Goal: Feedback & Contribution: Submit feedback/report problem

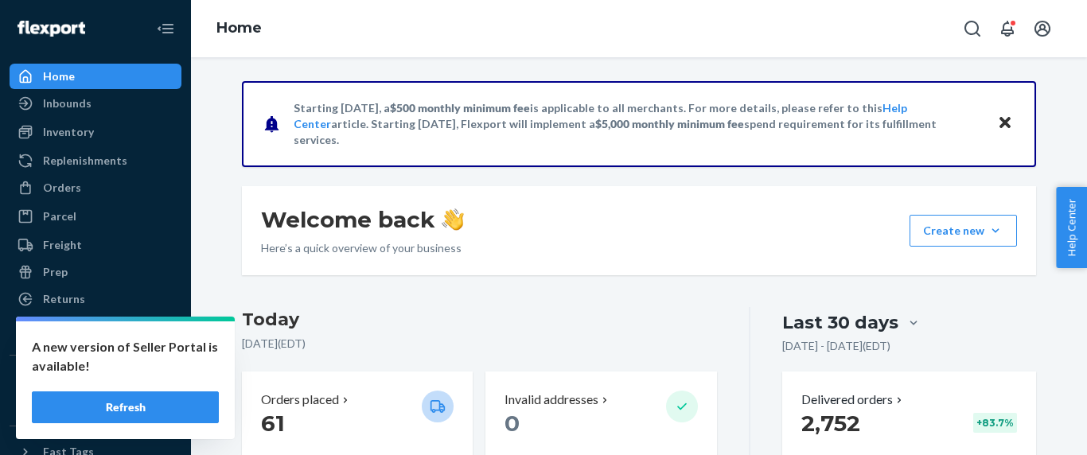
click at [162, 402] on button "Refresh" at bounding box center [125, 407] width 187 height 32
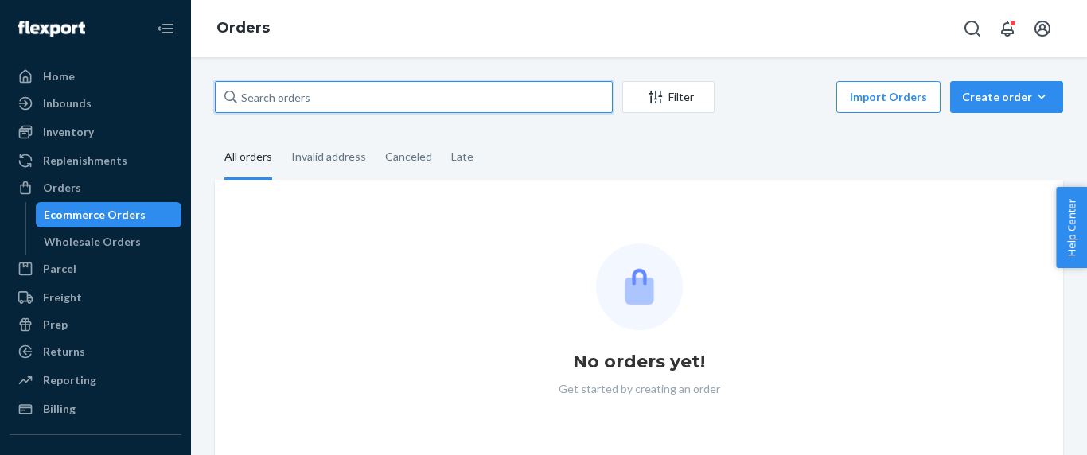
click at [340, 95] on input "text" at bounding box center [414, 97] width 398 height 32
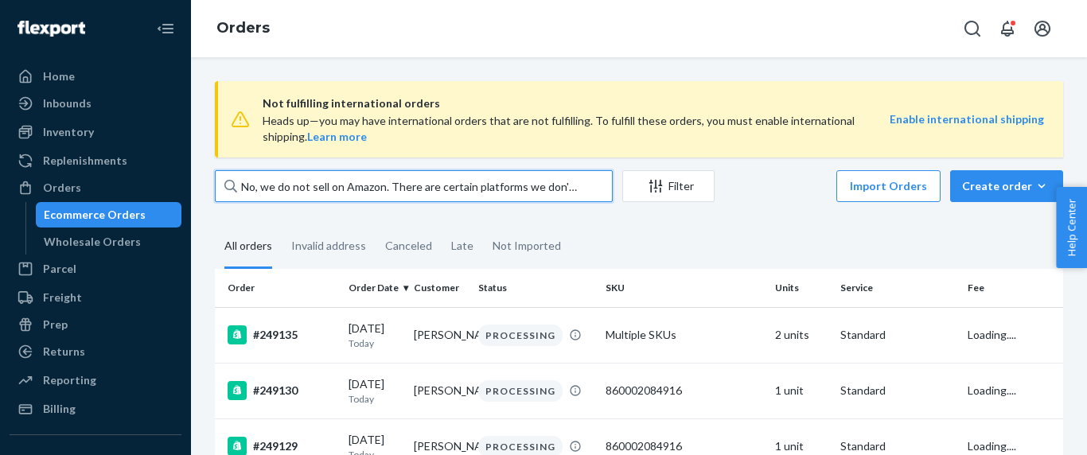
type input "No, we do not sell on Amazon. There are certain platforms we don't work with be…"
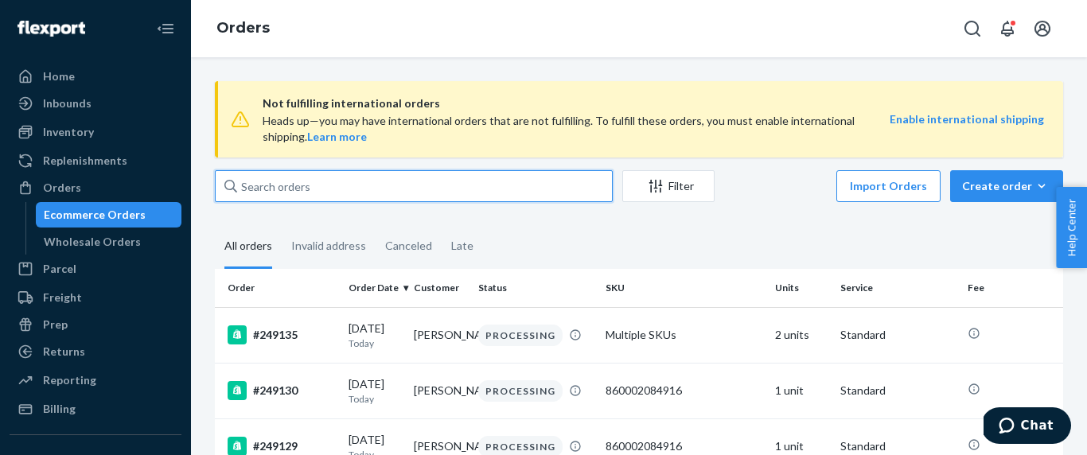
click at [325, 190] on input "text" at bounding box center [414, 186] width 398 height 32
paste input "DOLORES LIVINGSTON"
type input "DOLORES LIVINGSTON"
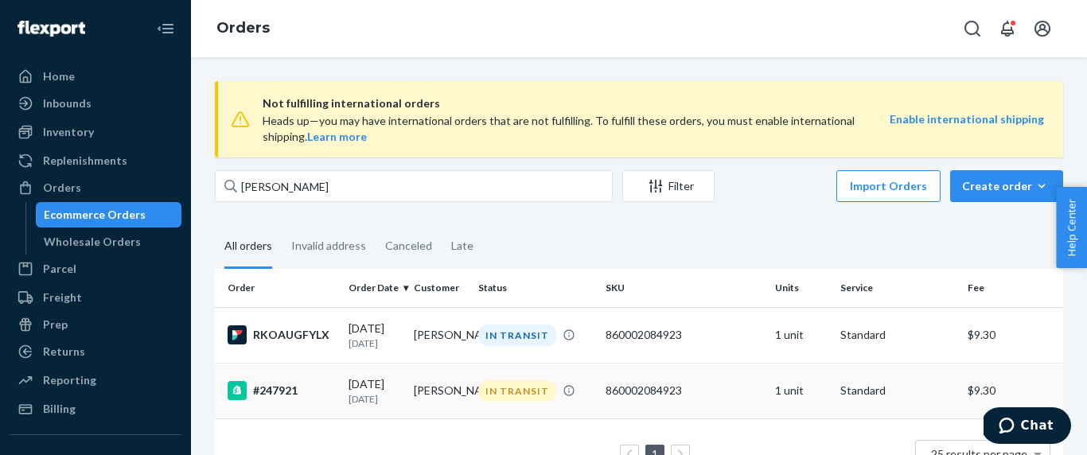
click at [320, 418] on td "#247921" at bounding box center [278, 391] width 127 height 56
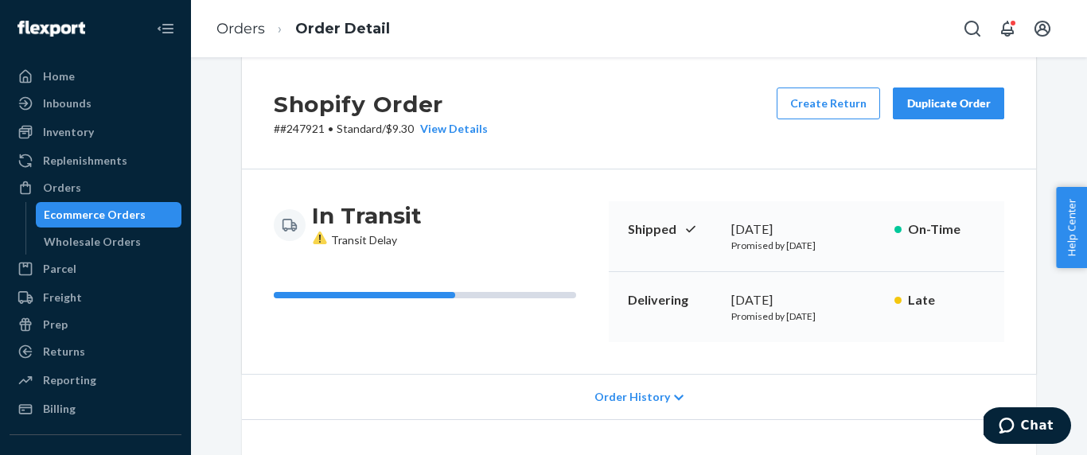
scroll to position [26, 0]
click at [243, 28] on link "Orders" at bounding box center [240, 29] width 49 height 18
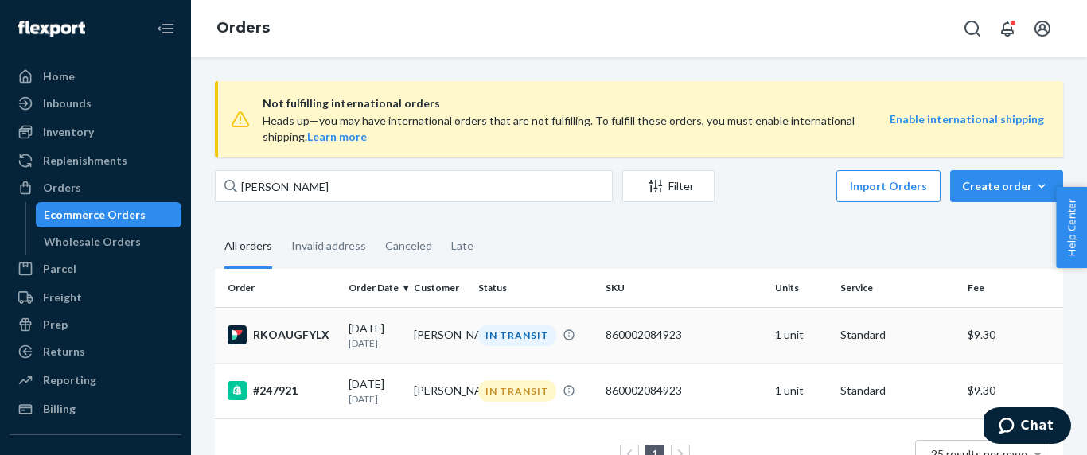
click at [295, 328] on div "RKOAUGFYLX" at bounding box center [282, 334] width 108 height 19
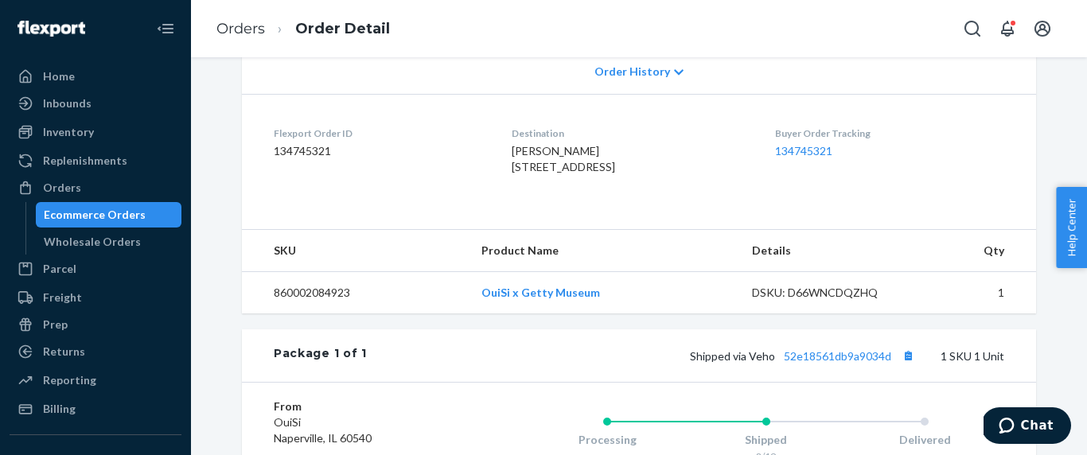
scroll to position [373, 0]
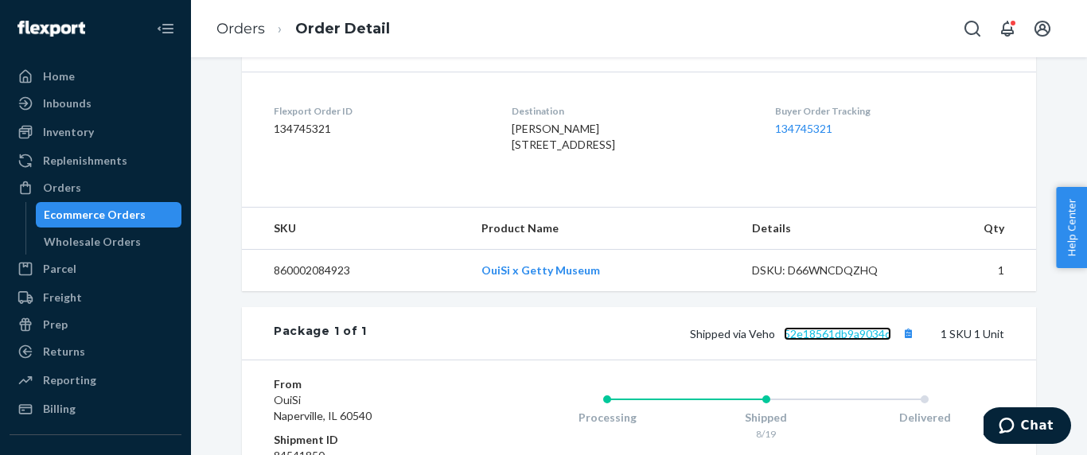
click at [842, 341] on link "52e18561db9a9034d" at bounding box center [837, 334] width 107 height 14
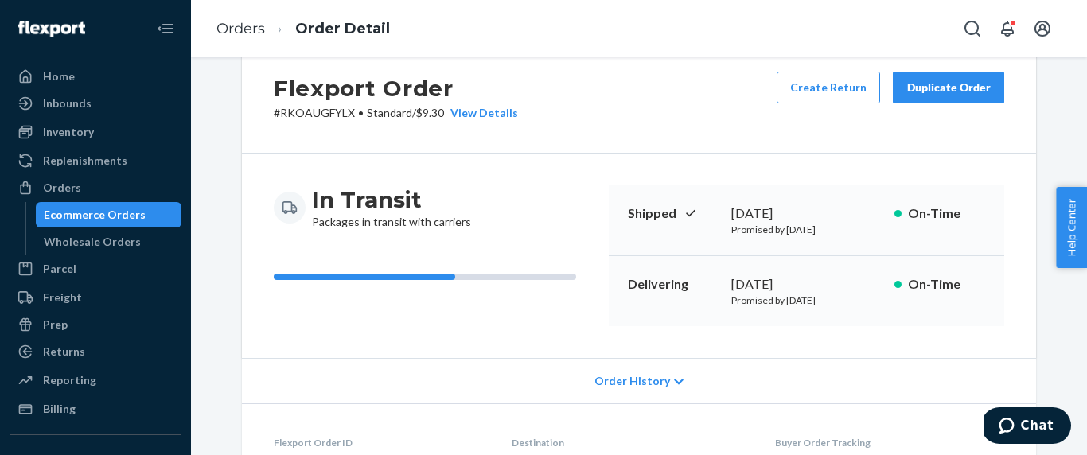
scroll to position [0, 0]
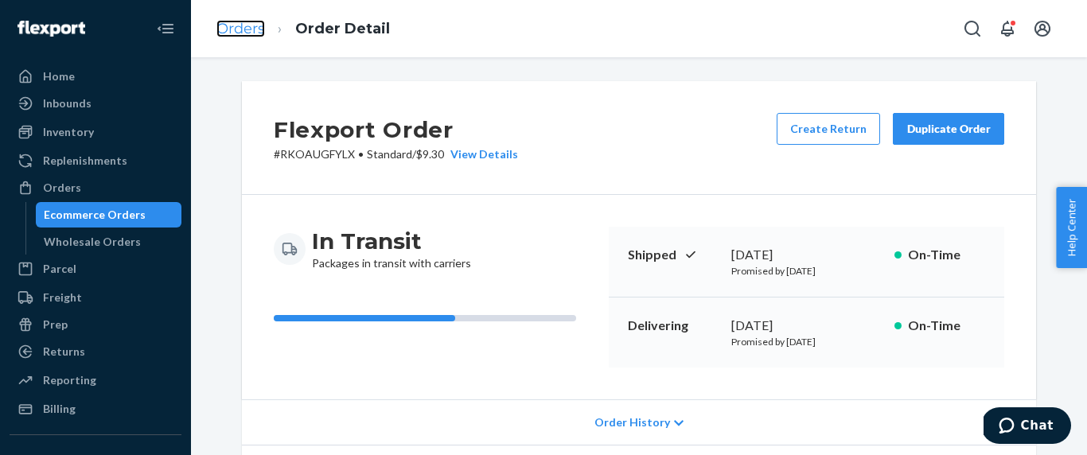
click at [248, 29] on link "Orders" at bounding box center [240, 29] width 49 height 18
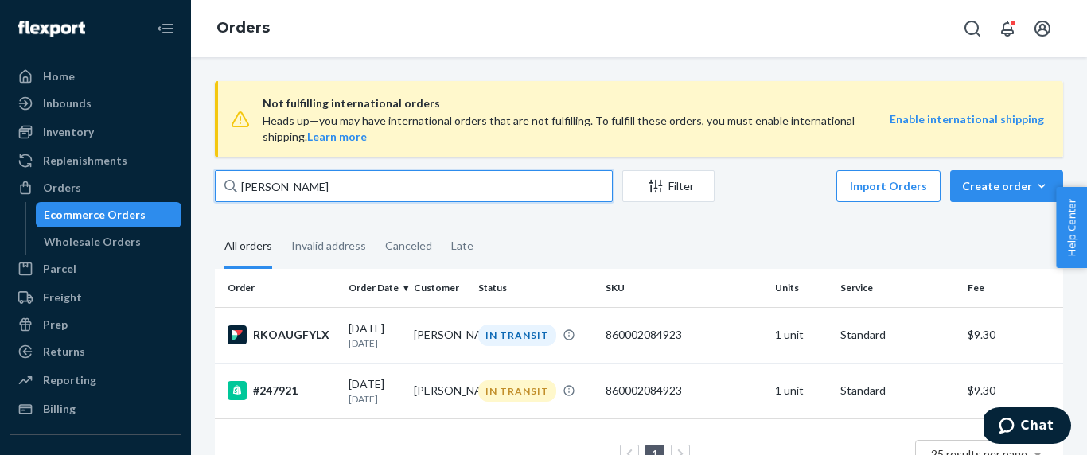
click at [316, 189] on input "DOLORES LIVINGSTON" at bounding box center [414, 186] width 398 height 32
paste input "Ann Kelly"
type input "Ann Kelly"
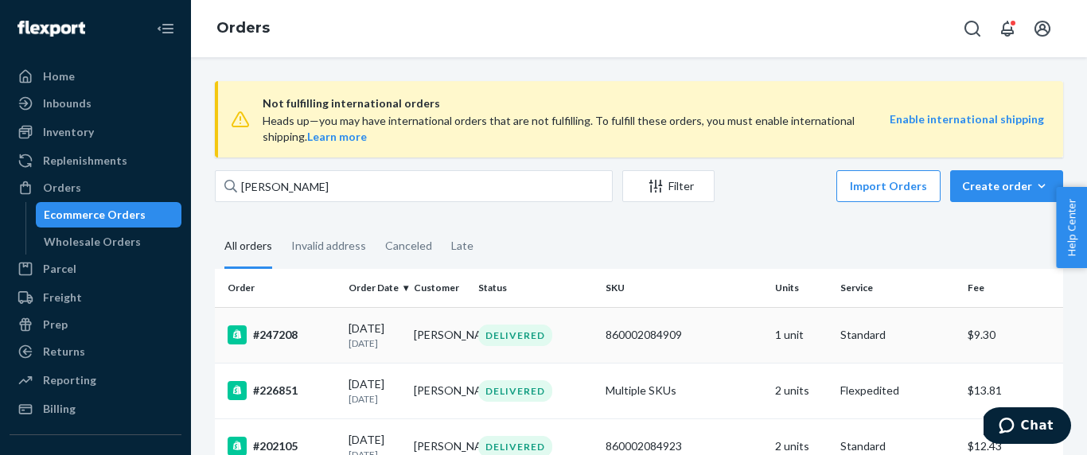
click at [325, 318] on td "#247208" at bounding box center [278, 335] width 127 height 56
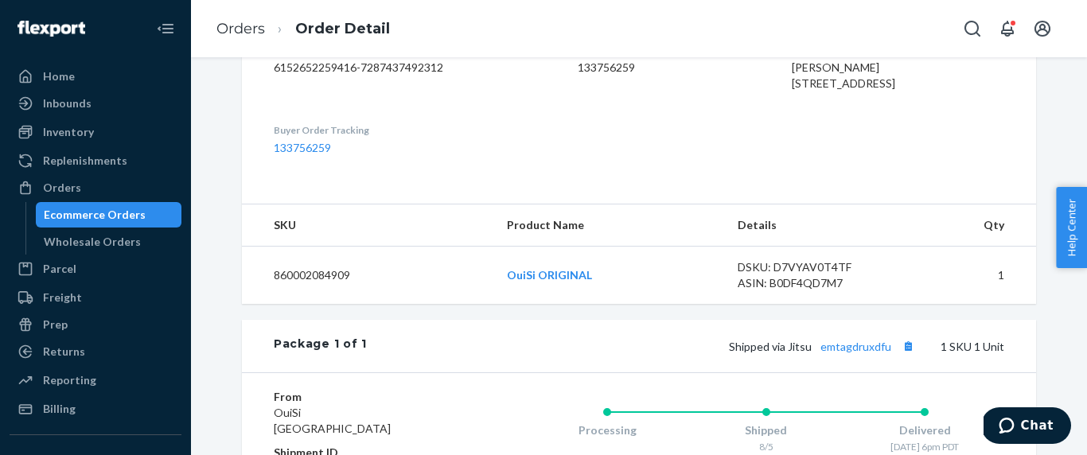
scroll to position [446, 0]
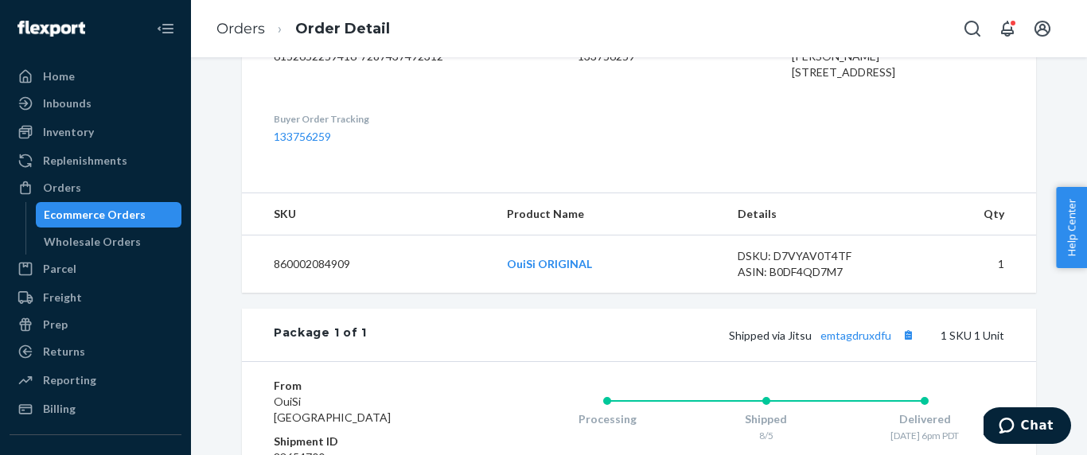
click at [878, 345] on div "Shipped via Jitsu emtagdruxdfu 1 SKU 1 Unit" at bounding box center [685, 335] width 637 height 21
click at [878, 342] on link "emtagdruxdfu" at bounding box center [855, 336] width 71 height 14
drag, startPoint x: 910, startPoint y: 84, endPoint x: 777, endPoint y: 73, distance: 133.3
click at [792, 73] on div "Ann Kelly 2037 W 35TH ST LOS ANGELES, CA 90018 US" at bounding box center [898, 65] width 212 height 32
copy span "2037 W 35TH ST LOS ANGELES, CA 90018"
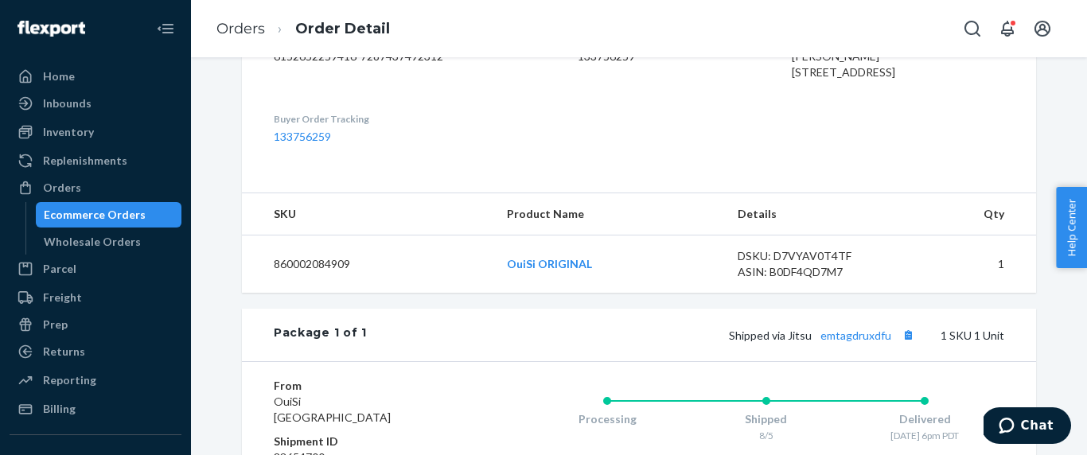
click at [674, 87] on div "Flexport Order ID 133756259" at bounding box center [672, 59] width 188 height 55
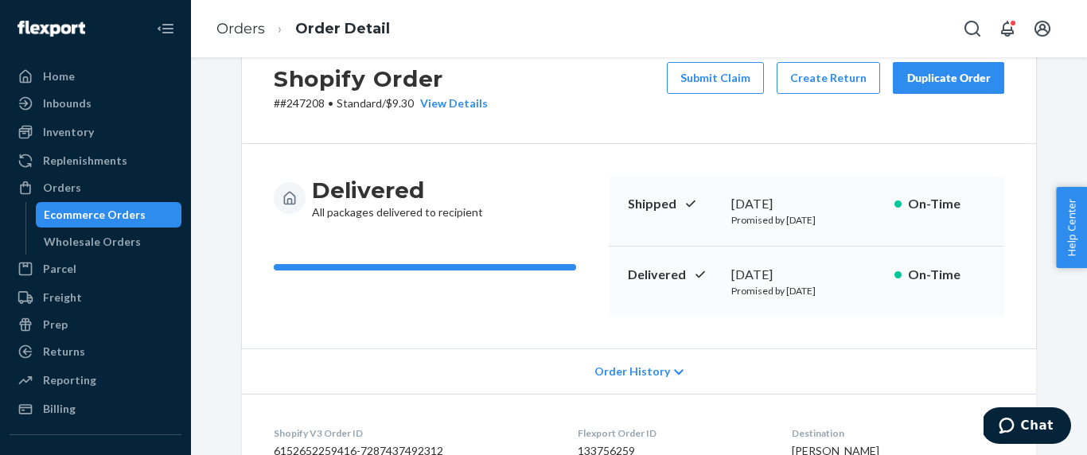
scroll to position [0, 0]
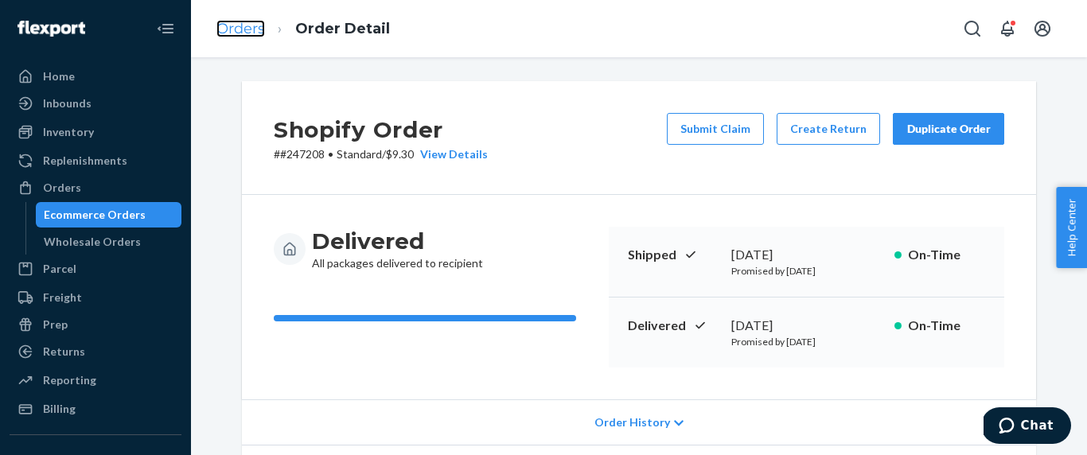
click at [258, 36] on link "Orders" at bounding box center [240, 29] width 49 height 18
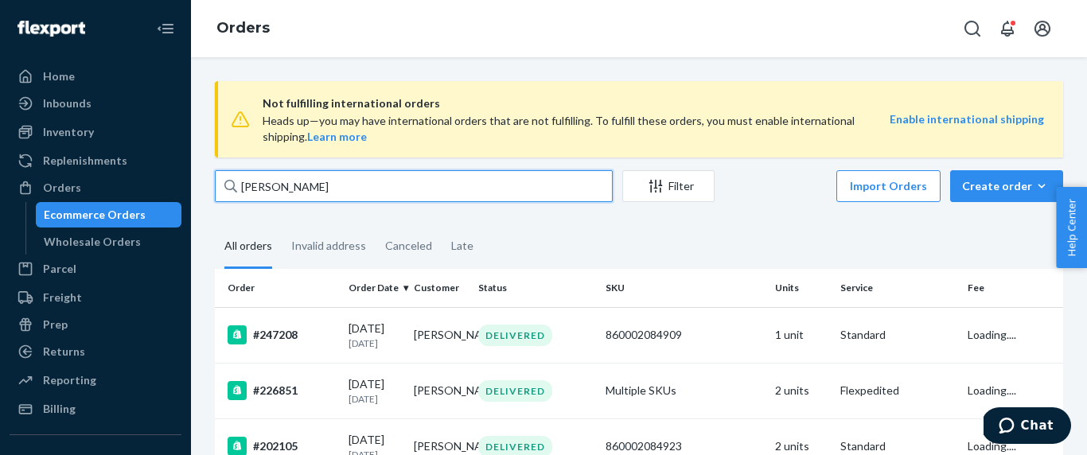
click at [317, 193] on input "Ann Kelly" at bounding box center [414, 186] width 398 height 32
paste input "2037 West 35th Street"
type input "2037 West 35th Street"
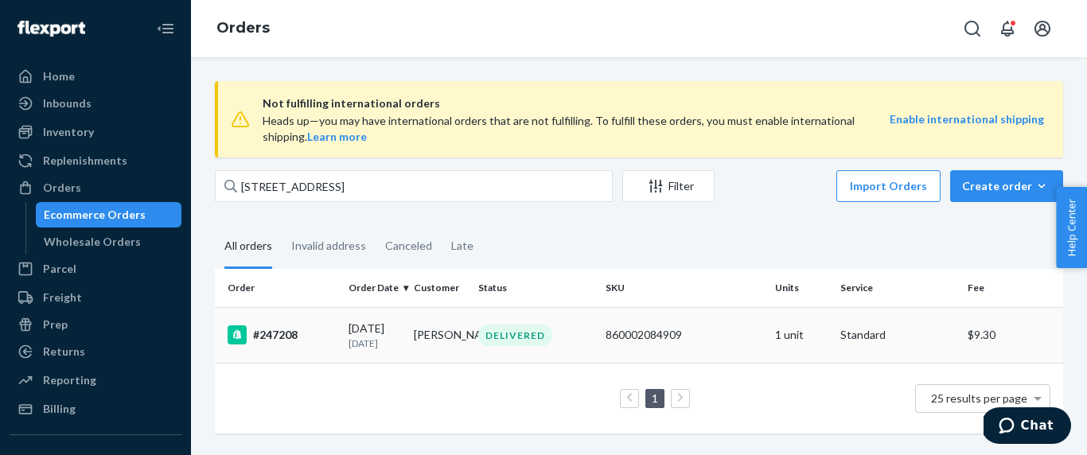
click at [309, 333] on div "#247208" at bounding box center [282, 334] width 108 height 19
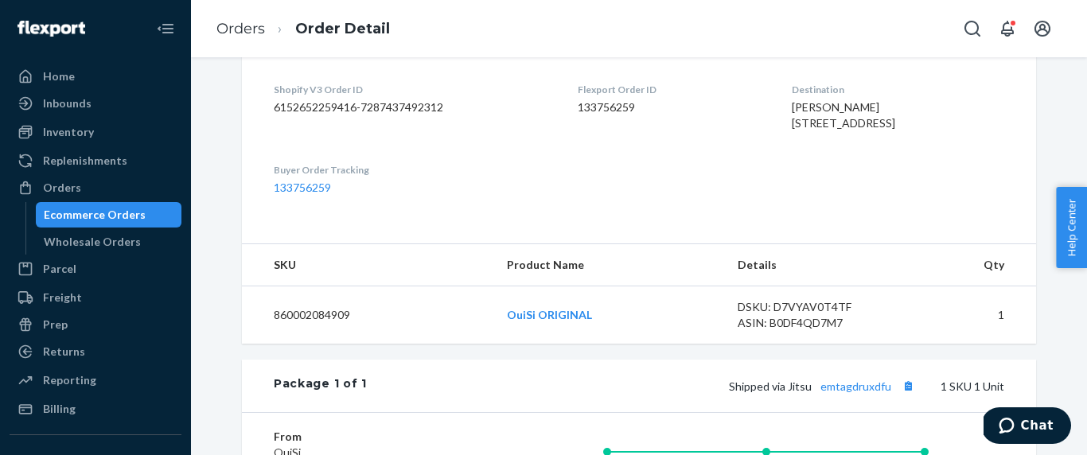
scroll to position [404, 0]
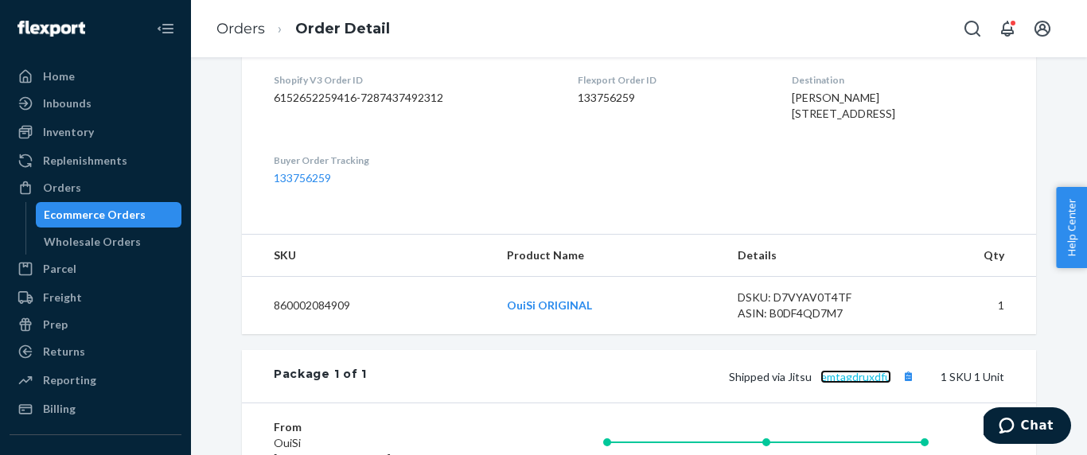
click at [868, 383] on link "emtagdruxdfu" at bounding box center [855, 377] width 71 height 14
drag, startPoint x: 895, startPoint y: 132, endPoint x: 765, endPoint y: 117, distance: 130.6
click at [765, 117] on dl "Shopify V3 Order ID 6152652259416-7287437492312 Flexport Order ID 133756259 Des…" at bounding box center [639, 129] width 794 height 177
click at [738, 182] on dl "Shopify V3 Order ID 6152652259416-7287437492312 Flexport Order ID 133756259 Des…" at bounding box center [639, 129] width 794 height 177
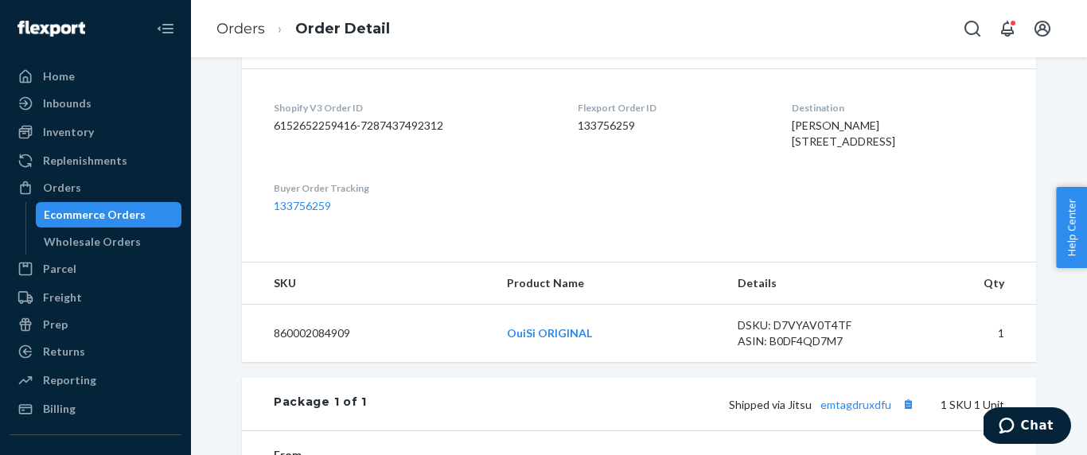
drag, startPoint x: 907, startPoint y: 158, endPoint x: 776, endPoint y: 148, distance: 130.9
click at [792, 148] on div "Ann Kelly 2037 W 35TH ST LOS ANGELES, CA 90018 US" at bounding box center [898, 134] width 212 height 32
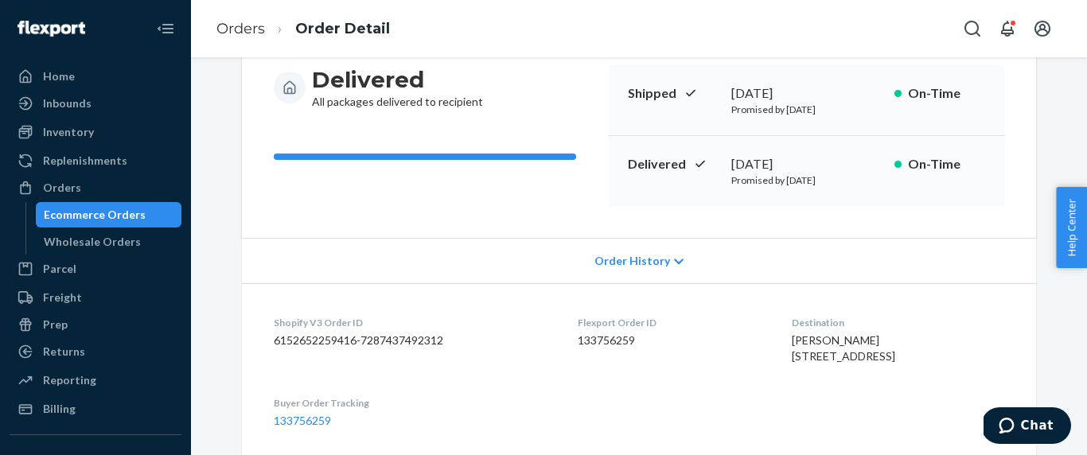
scroll to position [160, 0]
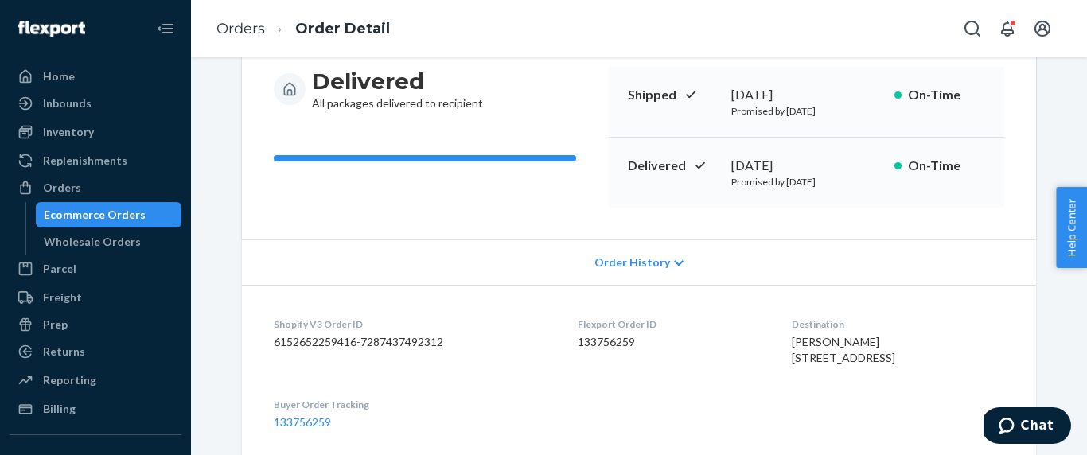
copy span "2037 W 35TH ST LOS ANGELES, CA 90018"
click at [237, 30] on link "Orders" at bounding box center [240, 29] width 49 height 18
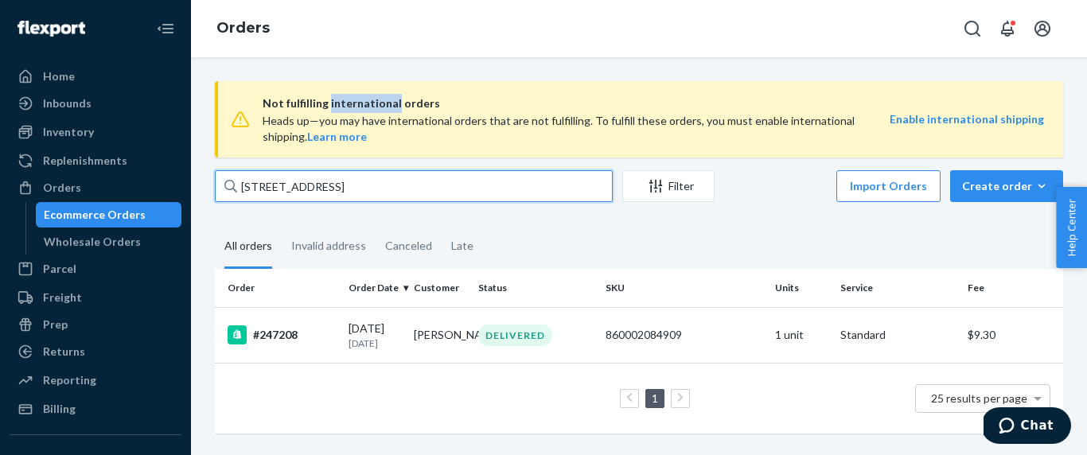
click at [342, 192] on input "2037 West 35th Street" at bounding box center [414, 186] width 398 height 32
paste input "Lynn Goldberg"
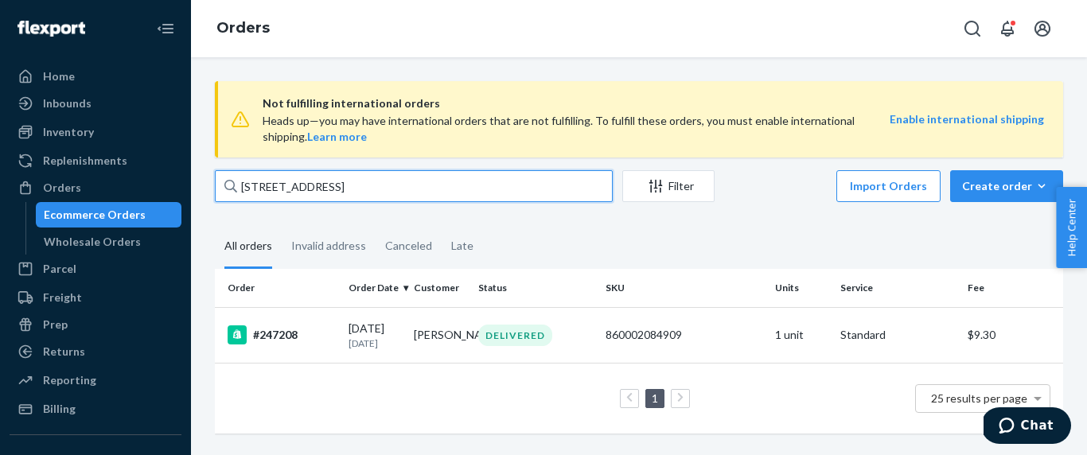
type input "Lynn Goldberg"
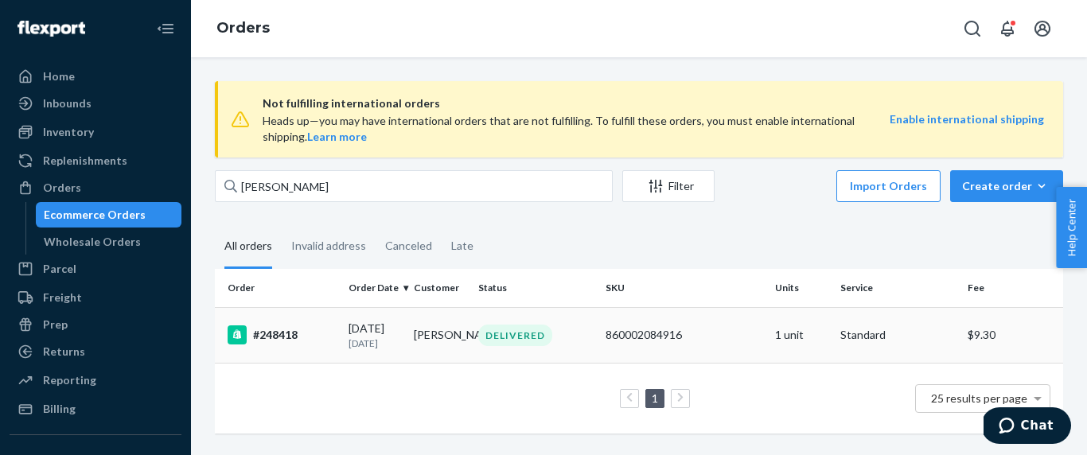
click at [322, 330] on div "#248418" at bounding box center [282, 334] width 108 height 19
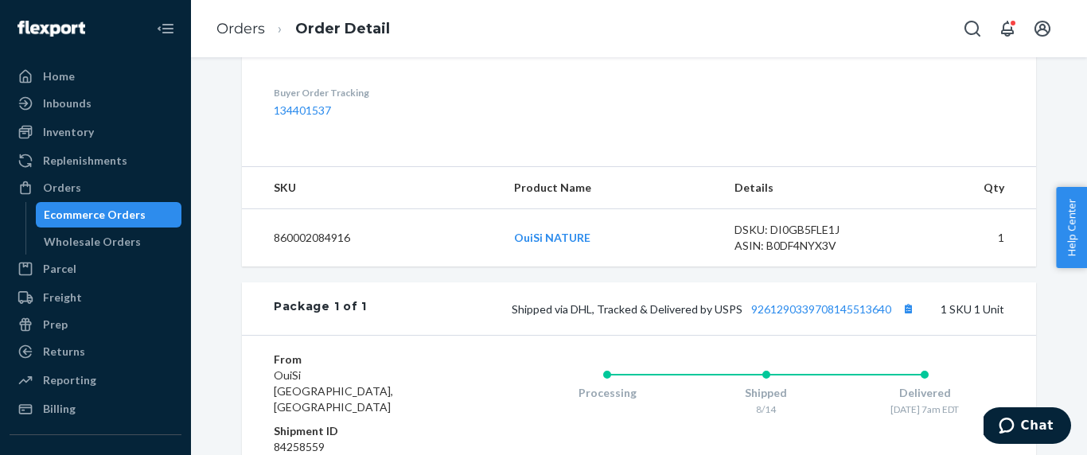
scroll to position [522, 0]
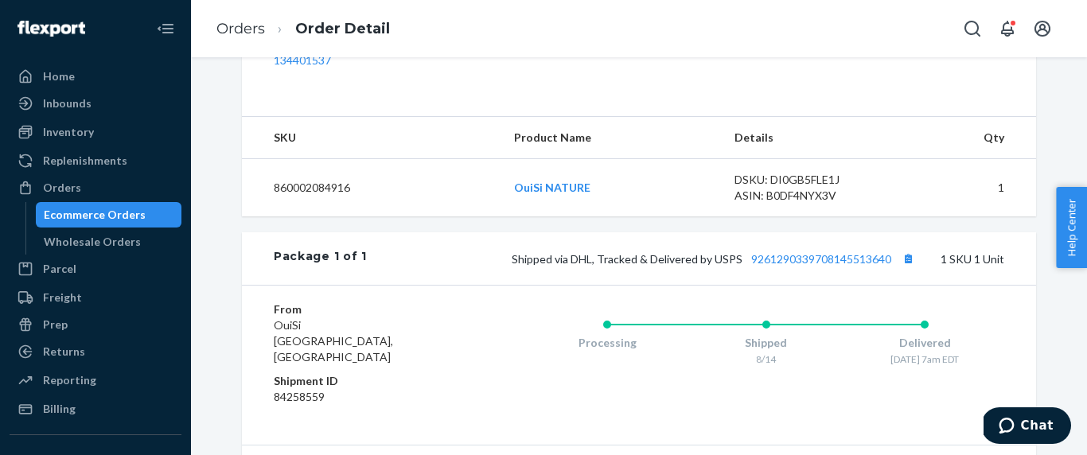
click at [831, 269] on div "Shipped via DHL, Tracked & Delivered by USPS 9261290339708145513640 1 SKU 1 Unit" at bounding box center [685, 258] width 637 height 21
click at [837, 266] on link "9261290339708145513640" at bounding box center [821, 259] width 140 height 14
click at [253, 30] on link "Orders" at bounding box center [240, 29] width 49 height 18
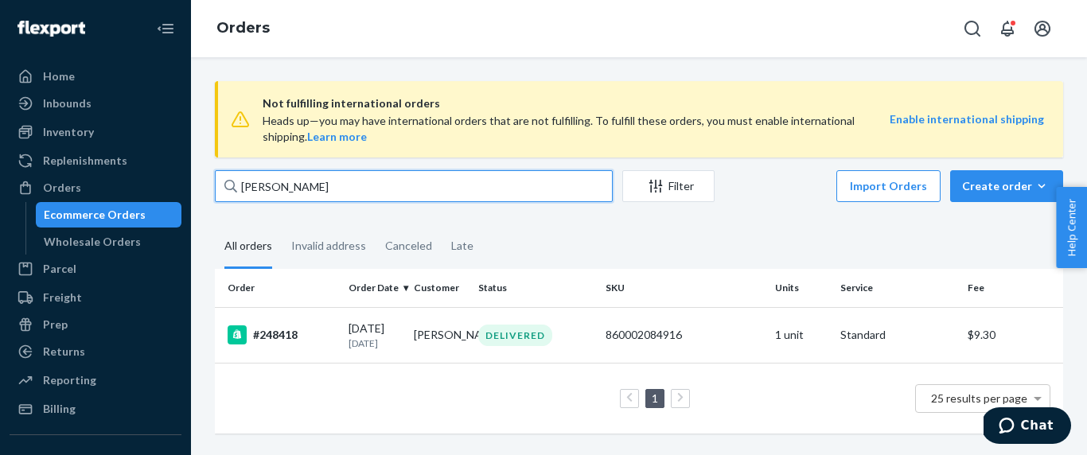
click at [313, 185] on input "Lynn Goldberg" at bounding box center [414, 186] width 398 height 32
paste input "Margaret Weck"
type input "Margaret Weck"
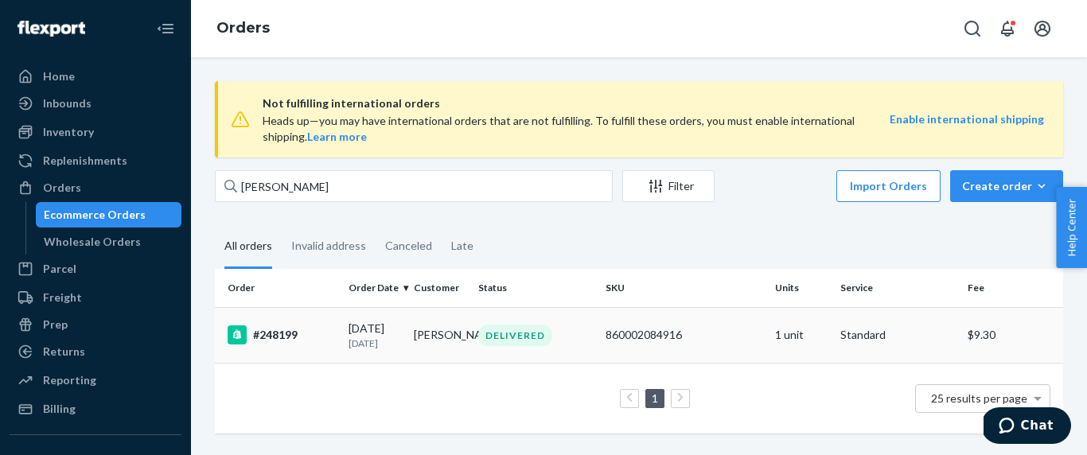
click at [372, 359] on td "08/12/2025 10 days ago" at bounding box center [374, 335] width 65 height 56
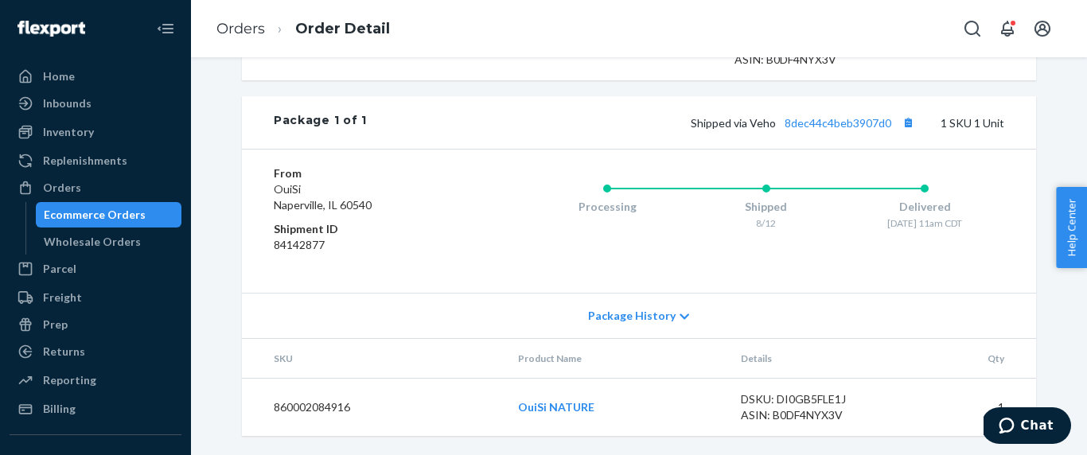
scroll to position [690, 0]
click at [825, 116] on link "8dec44c4beb3907d0" at bounding box center [837, 123] width 107 height 14
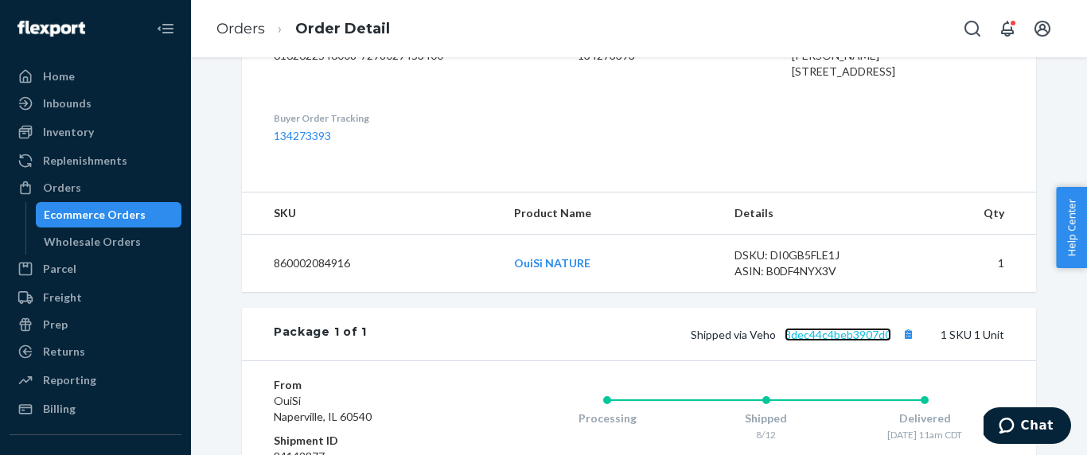
scroll to position [411, 0]
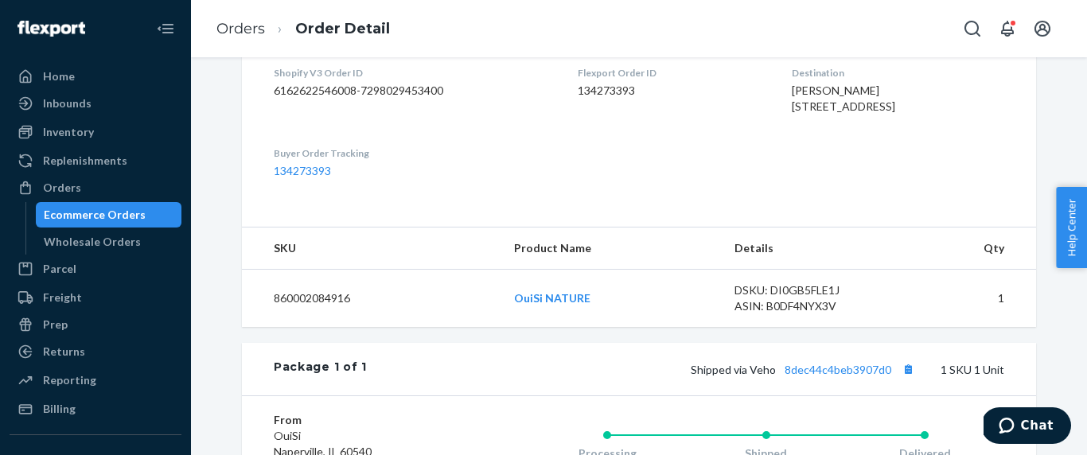
drag, startPoint x: 916, startPoint y: 121, endPoint x: 763, endPoint y: 109, distance: 153.2
click at [763, 109] on dl "Shopify V3 Order ID 6162622546008-7298029453400 Flexport Order ID 134273393 Des…" at bounding box center [639, 121] width 794 height 177
copy span "25 N Newstead Ave Saint Louis, MO 63108-2207"
click at [249, 21] on link "Orders" at bounding box center [240, 29] width 49 height 18
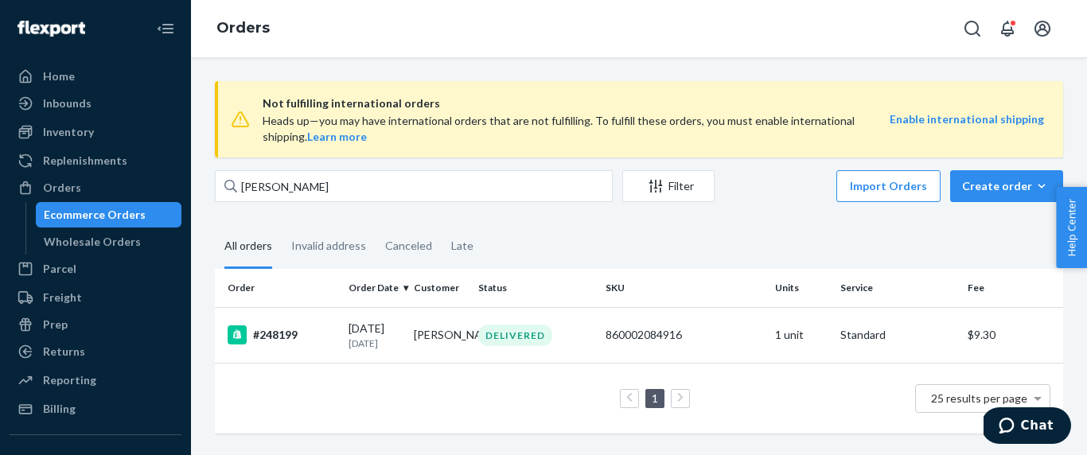
click at [271, 99] on span "Not fulfilling international orders" at bounding box center [576, 103] width 627 height 19
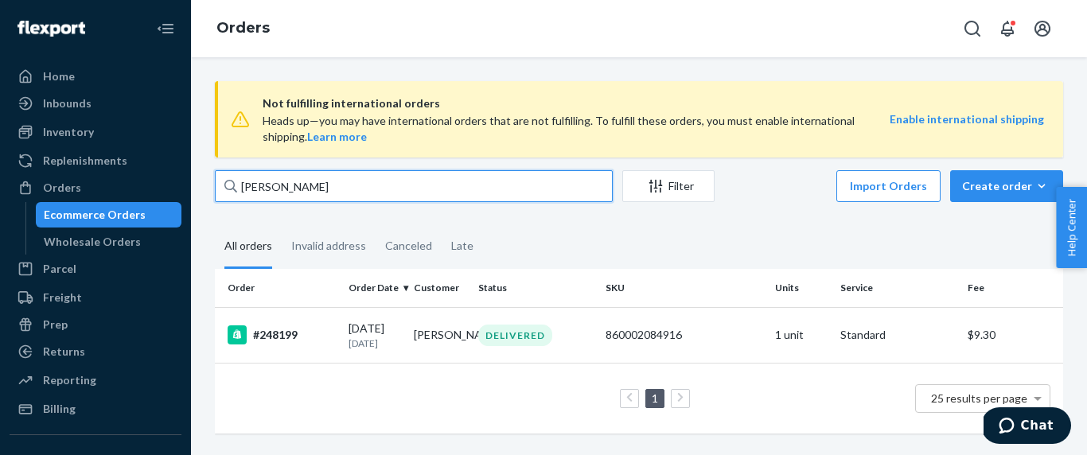
click at [280, 181] on input "Margaret Weck" at bounding box center [414, 186] width 398 height 32
paste input "alicia evangelista"
type input "alicia evangelista"
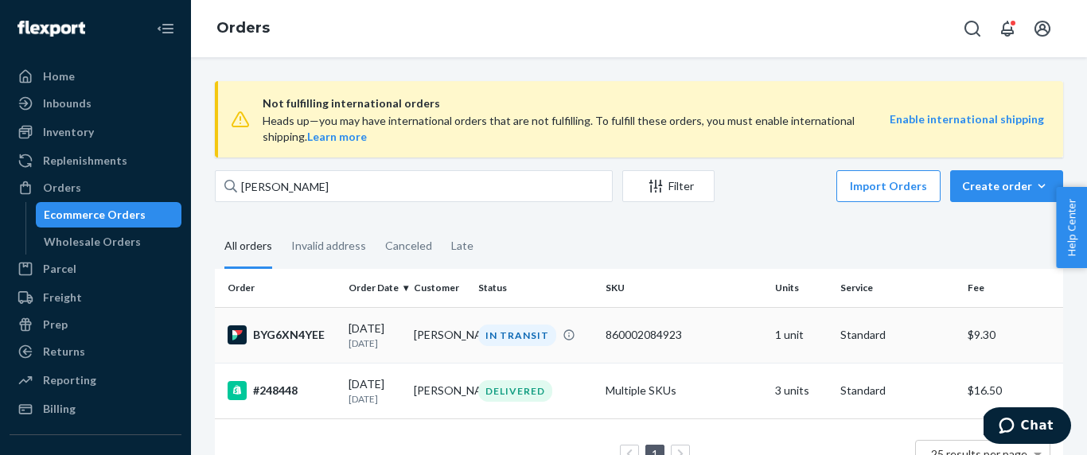
click at [309, 344] on div "BYG6XN4YEE" at bounding box center [282, 334] width 108 height 19
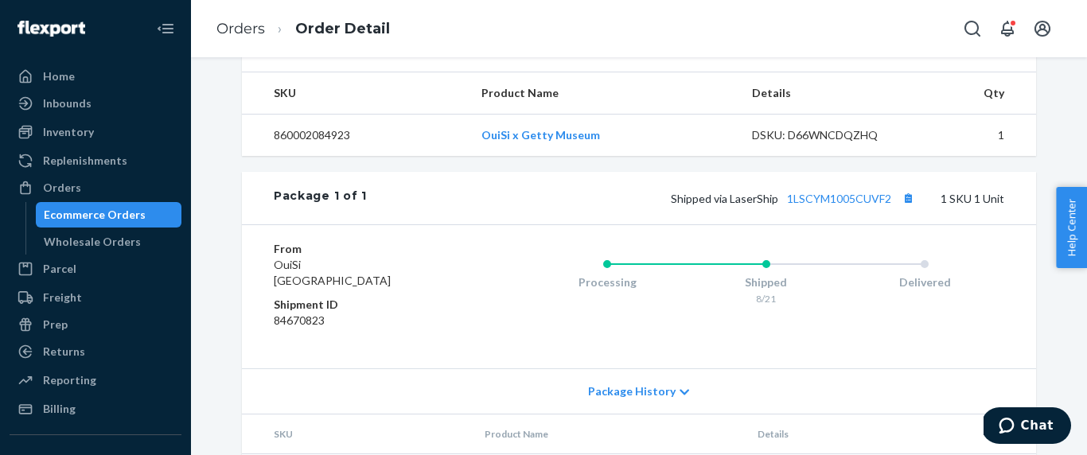
scroll to position [501, 0]
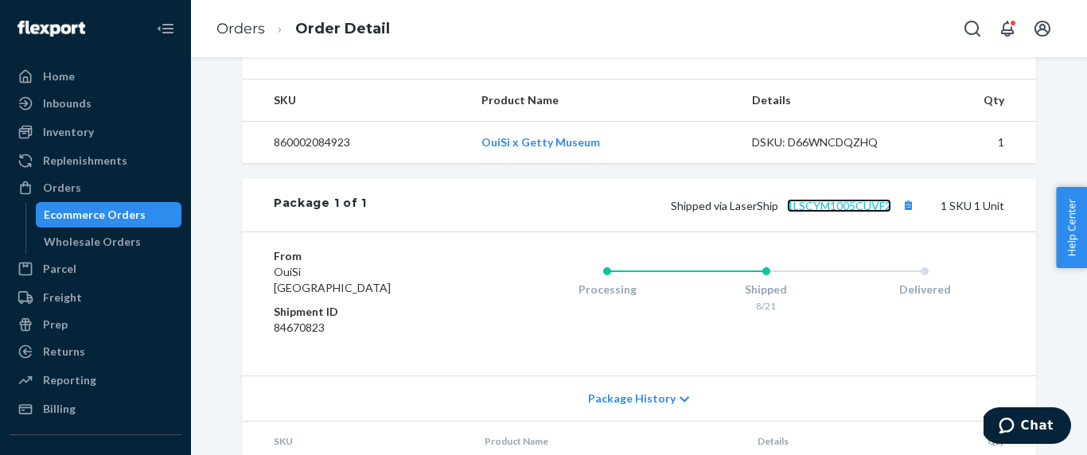
click at [838, 212] on link "1LSCYM1005CUVF2" at bounding box center [839, 206] width 104 height 14
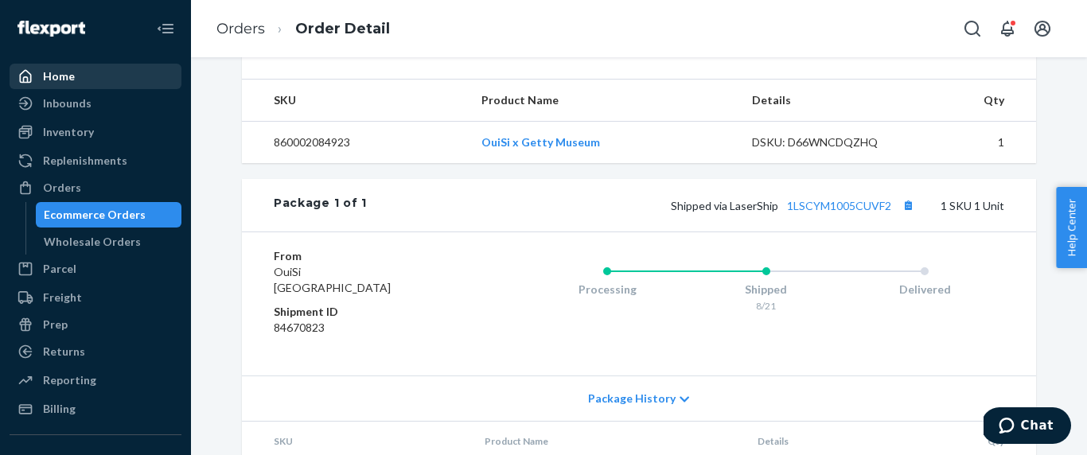
click at [76, 73] on div "Home" at bounding box center [95, 76] width 169 height 22
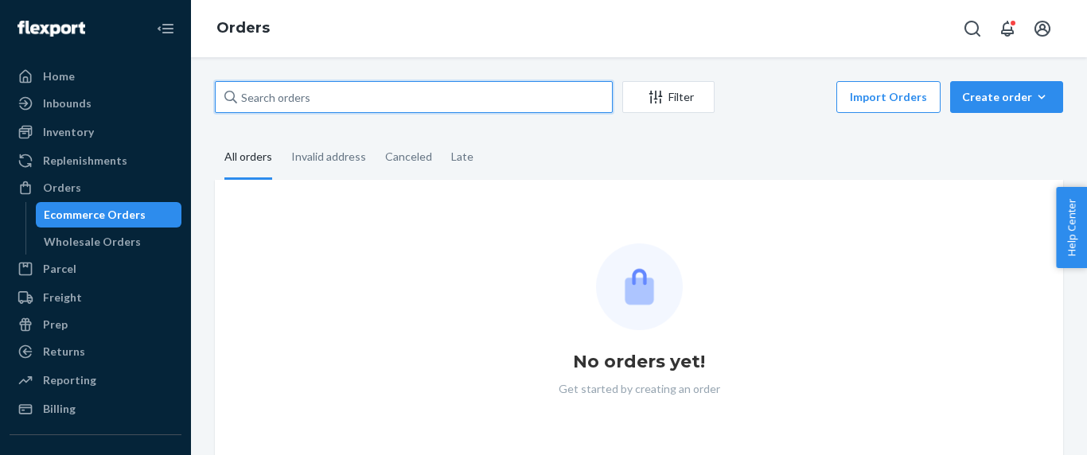
click at [326, 103] on input "text" at bounding box center [414, 97] width 398 height 32
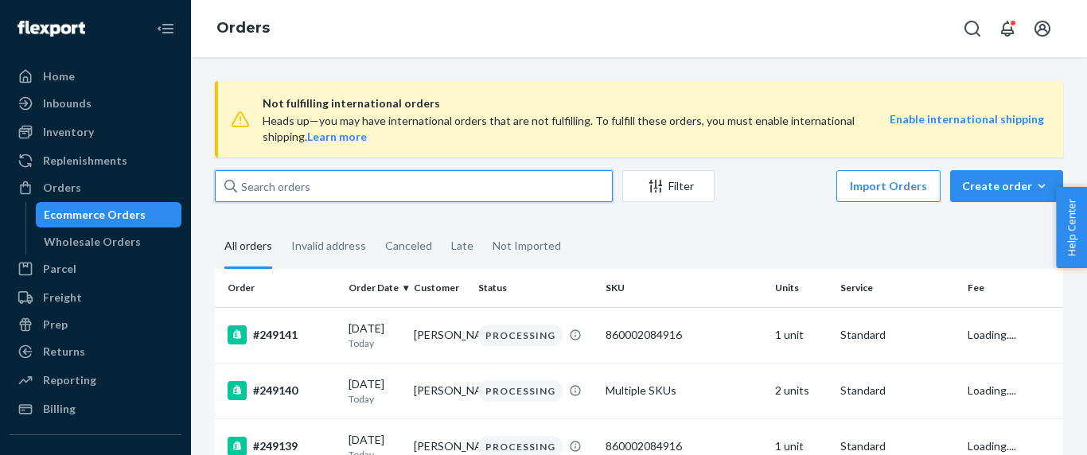
type input "130294141"
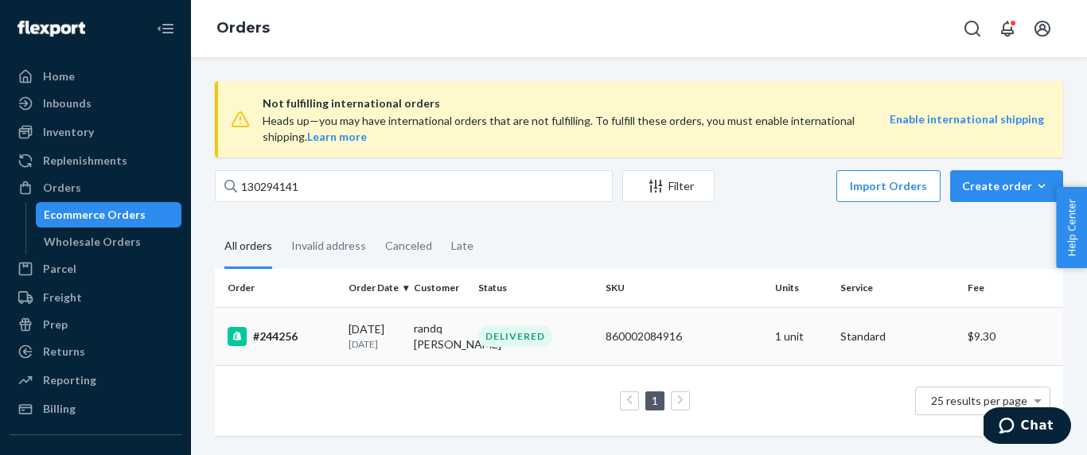
click at [339, 332] on td "#244256" at bounding box center [278, 336] width 127 height 58
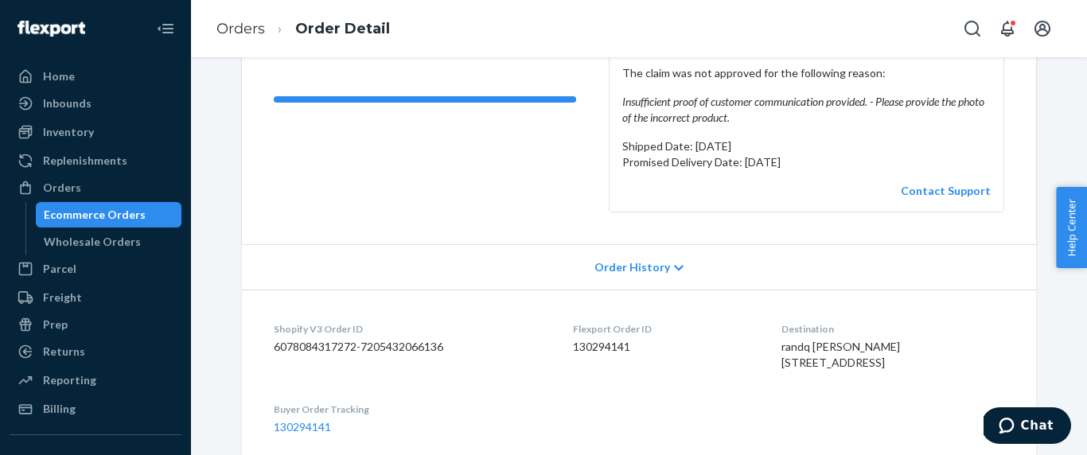
scroll to position [264, 0]
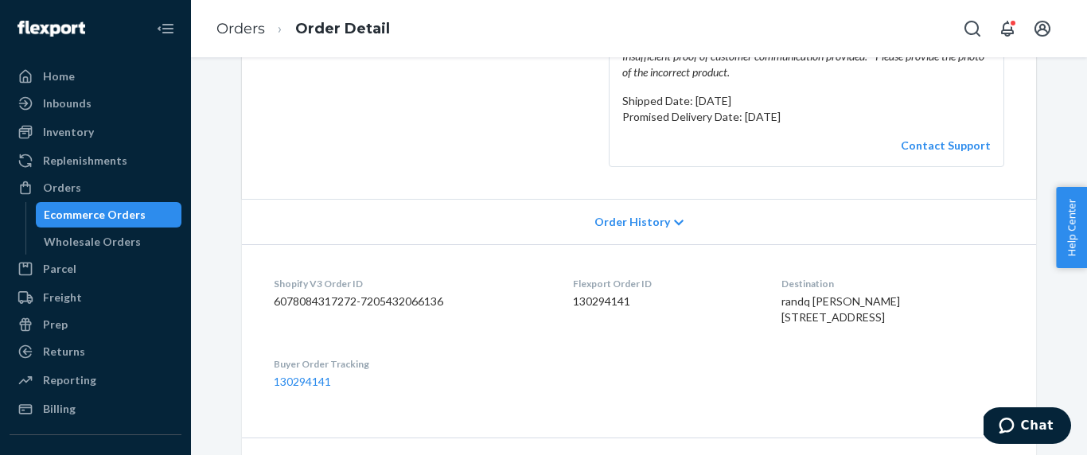
click at [811, 301] on span "randq [PERSON_NAME] [STREET_ADDRESS]" at bounding box center [840, 308] width 119 height 29
copy span "randq [PERSON_NAME]"
click at [597, 302] on dd "130294141" at bounding box center [664, 302] width 183 height 16
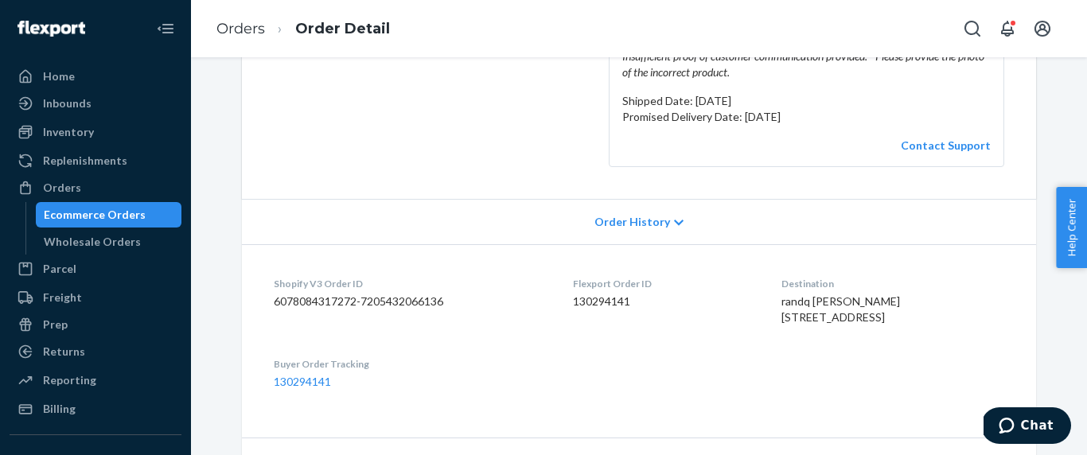
click at [597, 302] on dd "130294141" at bounding box center [664, 302] width 183 height 16
copy dd "130294141"
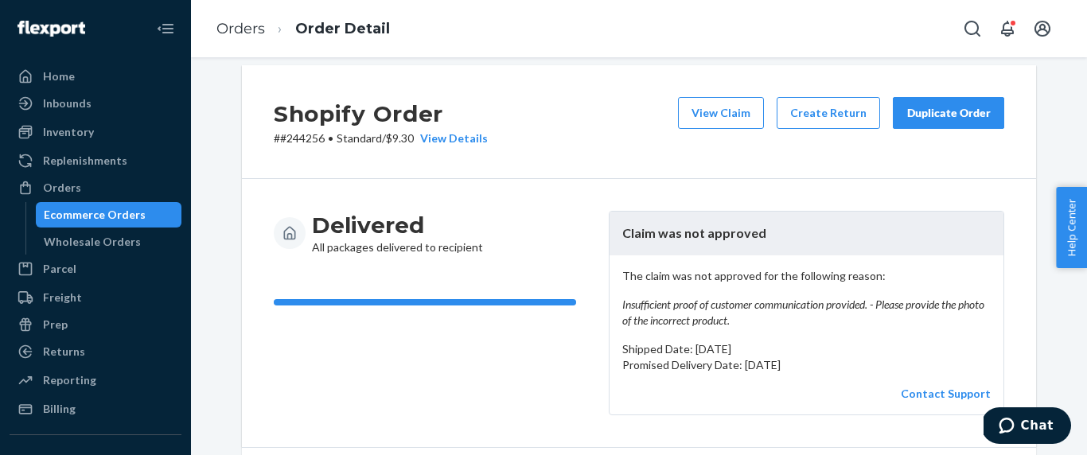
scroll to position [0, 0]
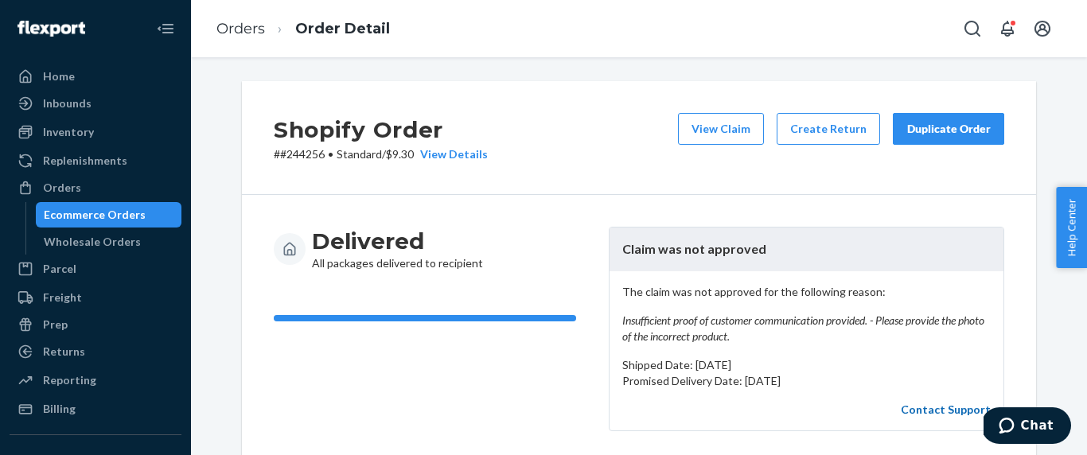
click at [958, 411] on link "Contact Support" at bounding box center [946, 410] width 90 height 14
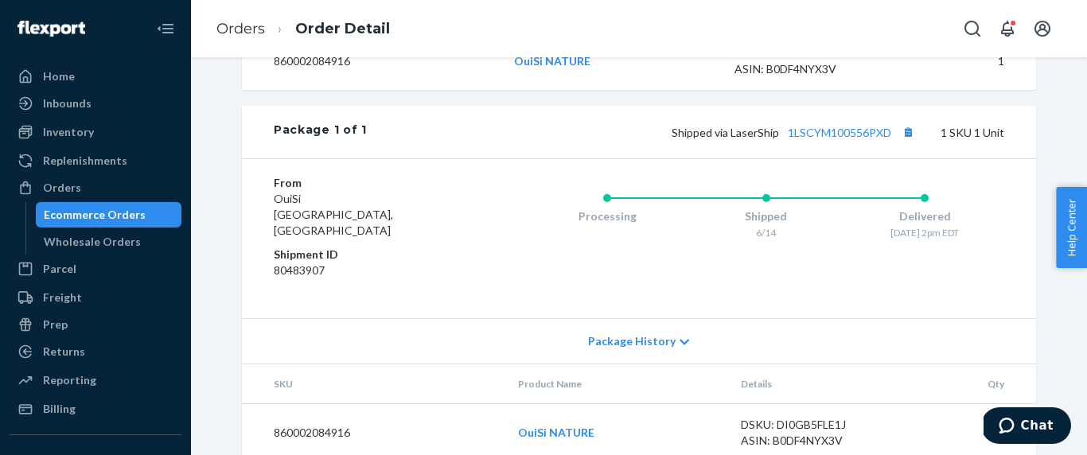
scroll to position [714, 0]
click at [323, 277] on dd "80483907" at bounding box center [369, 269] width 190 height 16
copy dd "80483907"
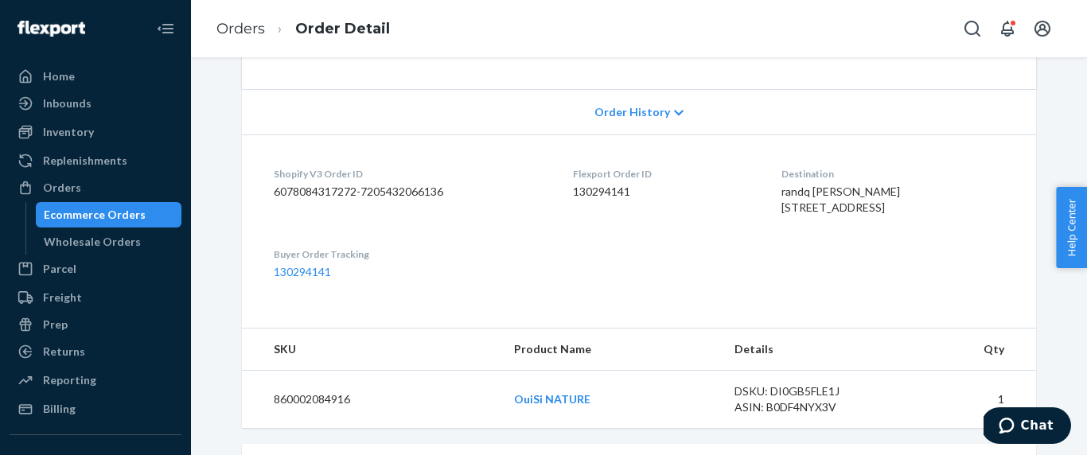
scroll to position [371, 0]
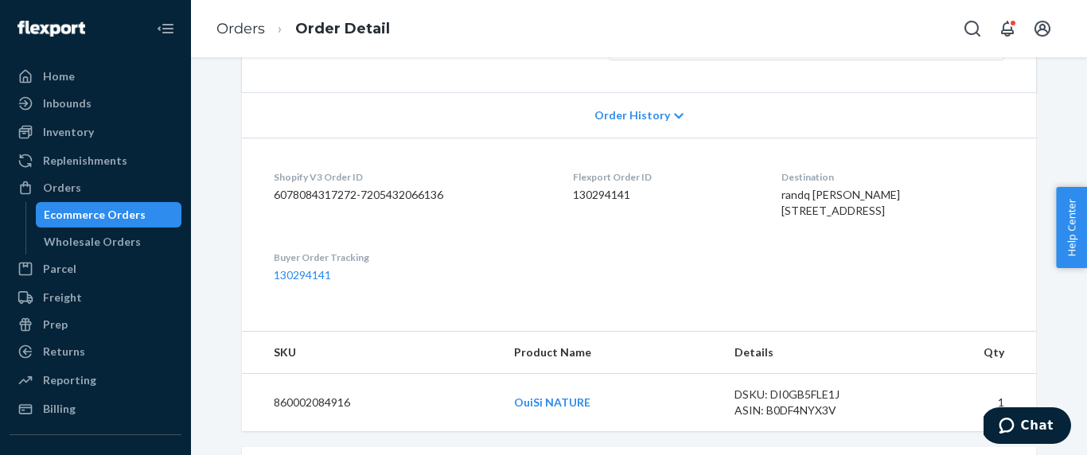
click at [616, 198] on dd "130294141" at bounding box center [664, 195] width 183 height 16
copy dd "130294141"
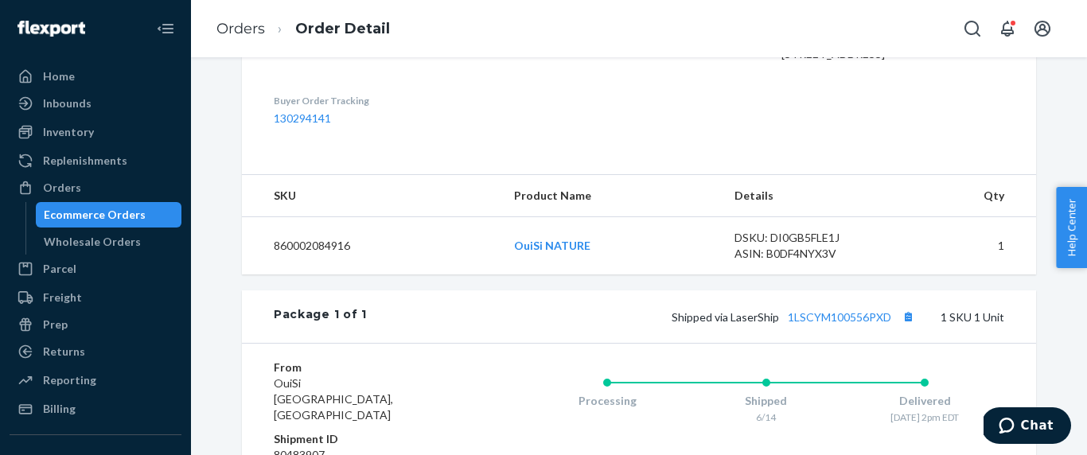
scroll to position [753, 0]
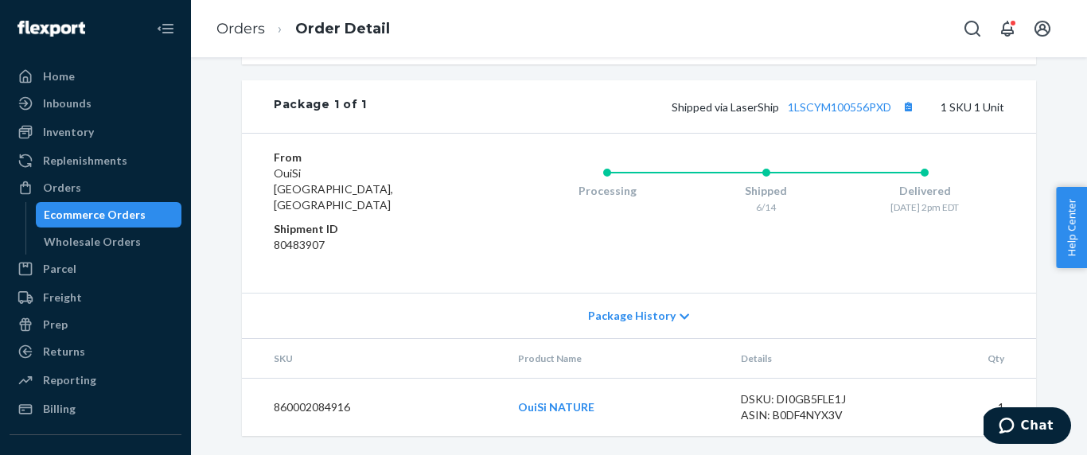
click at [349, 406] on td "860002084916" at bounding box center [373, 408] width 263 height 58
copy td "860002084916"
click at [244, 27] on link "Orders" at bounding box center [240, 29] width 49 height 18
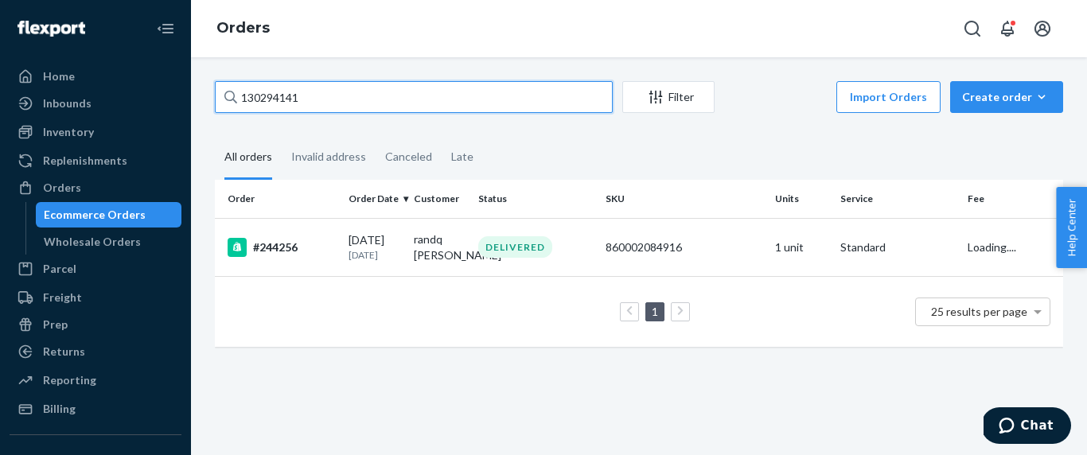
click at [312, 103] on input "130294141" at bounding box center [414, 97] width 398 height 32
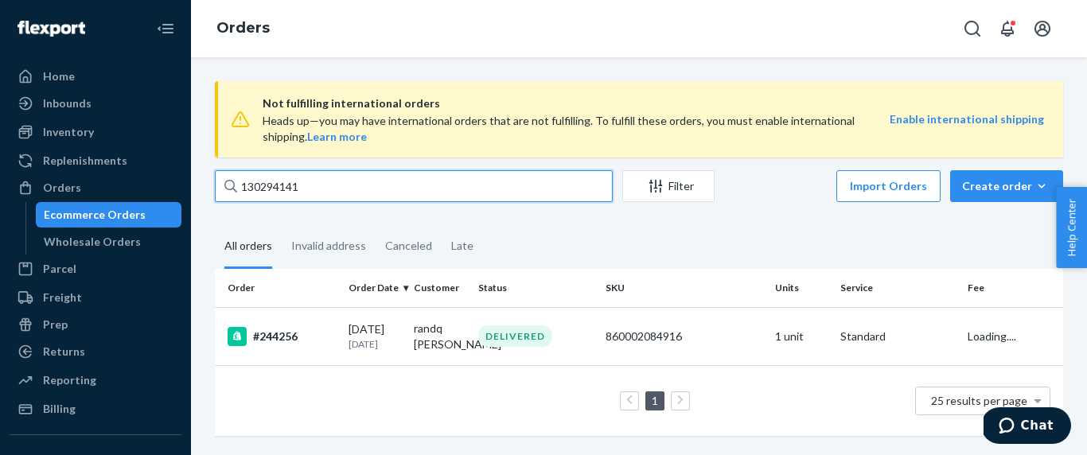
paste input "29488536"
type input "129488536"
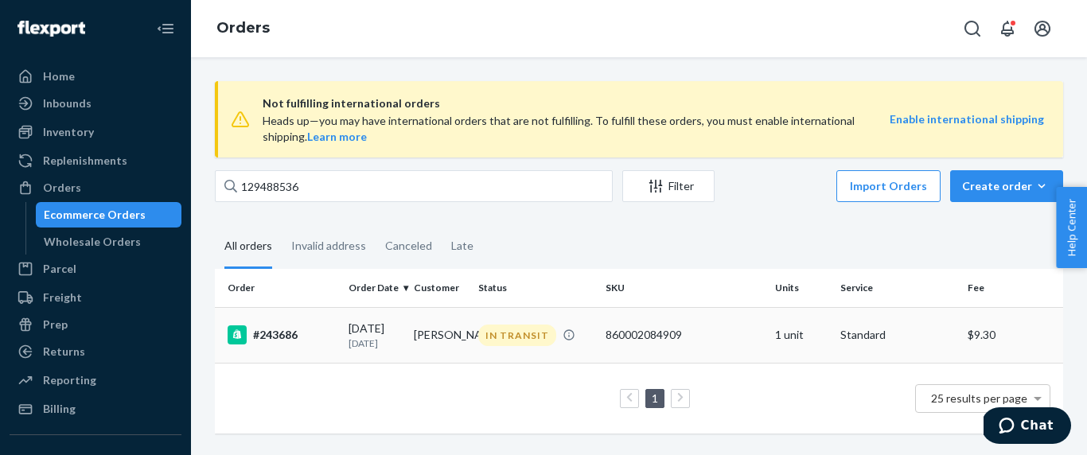
click at [307, 334] on div "#243686" at bounding box center [282, 334] width 108 height 19
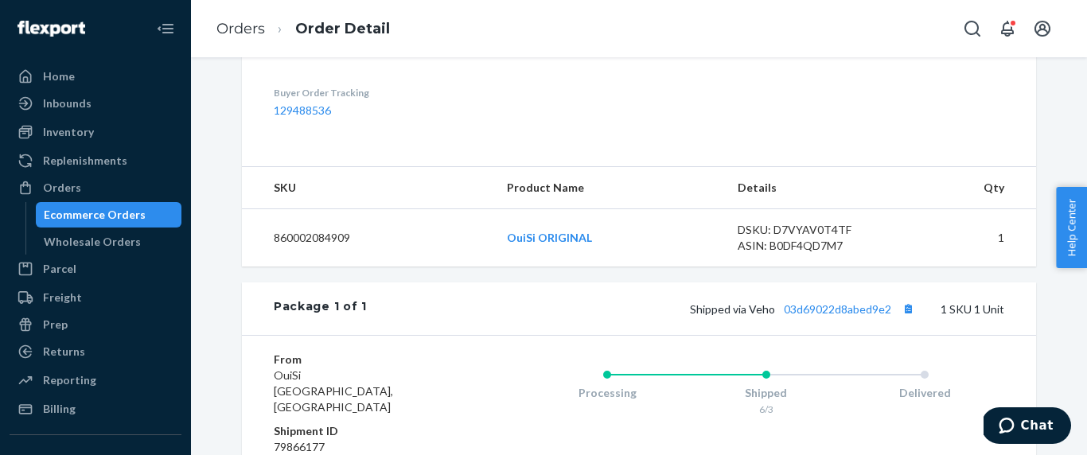
scroll to position [582, 0]
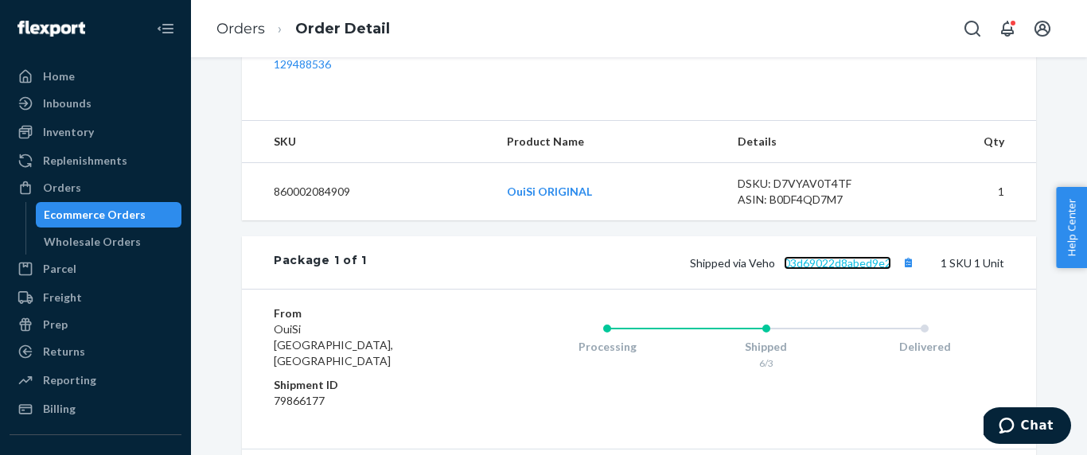
click at [848, 270] on link "03d69022d8abed9e2" at bounding box center [837, 263] width 107 height 14
click at [244, 41] on ol "Orders Order Detail" at bounding box center [303, 29] width 199 height 47
click at [253, 30] on link "Orders" at bounding box center [240, 29] width 49 height 18
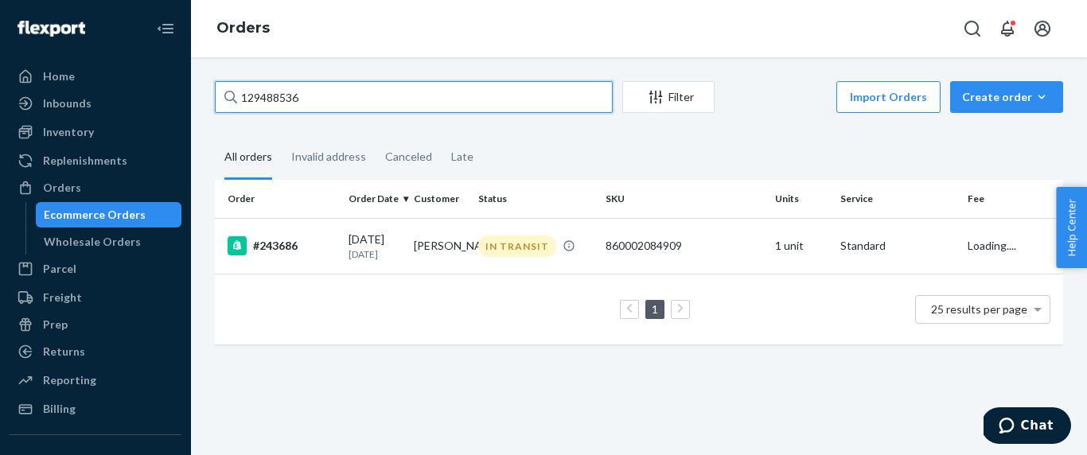
click at [303, 101] on input "129488536" at bounding box center [414, 97] width 398 height 32
paste input "30232590"
type input "130232590"
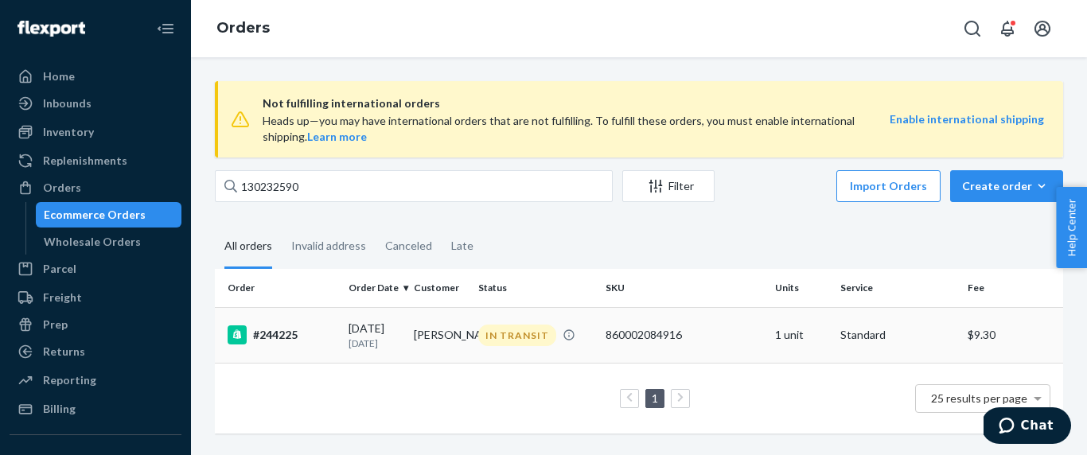
click at [326, 343] on div "#244225" at bounding box center [282, 334] width 108 height 19
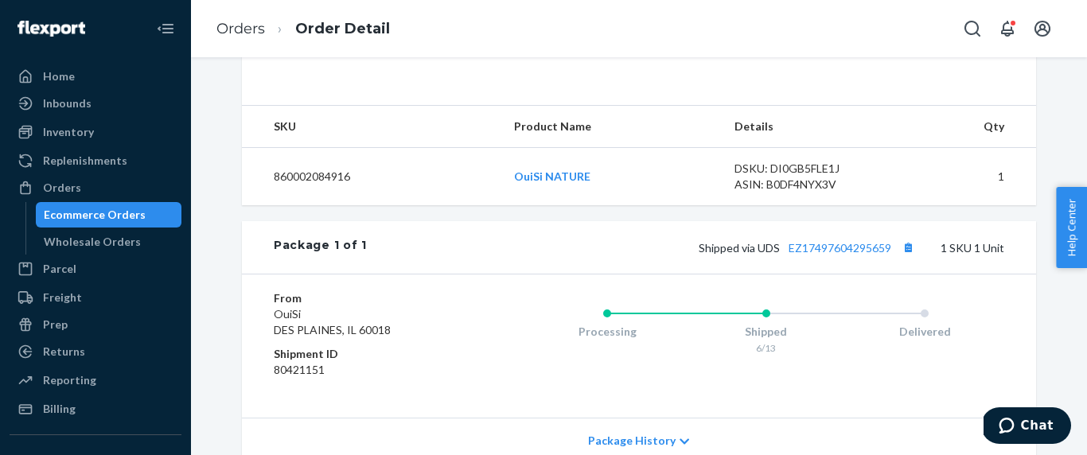
scroll to position [622, 0]
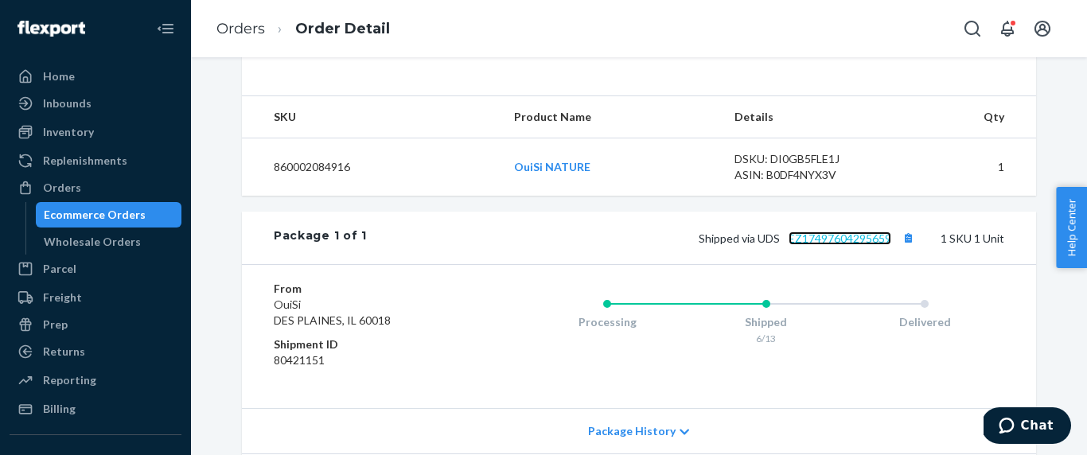
click at [847, 245] on link "EZ17497604295659" at bounding box center [839, 239] width 103 height 14
click at [227, 27] on link "Orders" at bounding box center [240, 29] width 49 height 18
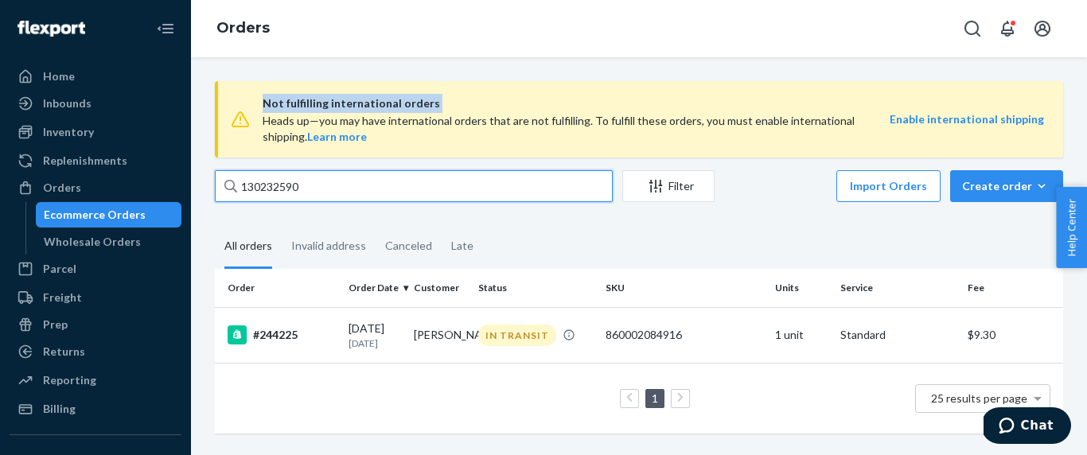
click at [329, 197] on input "130232590" at bounding box center [414, 186] width 398 height 32
paste input "568377"
type input "130568377"
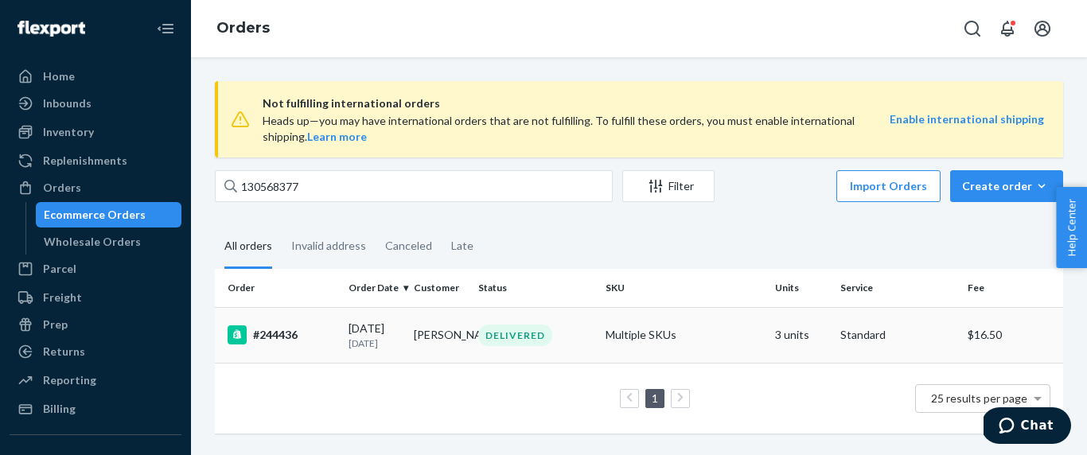
click at [381, 348] on p "[DATE]" at bounding box center [374, 344] width 53 height 14
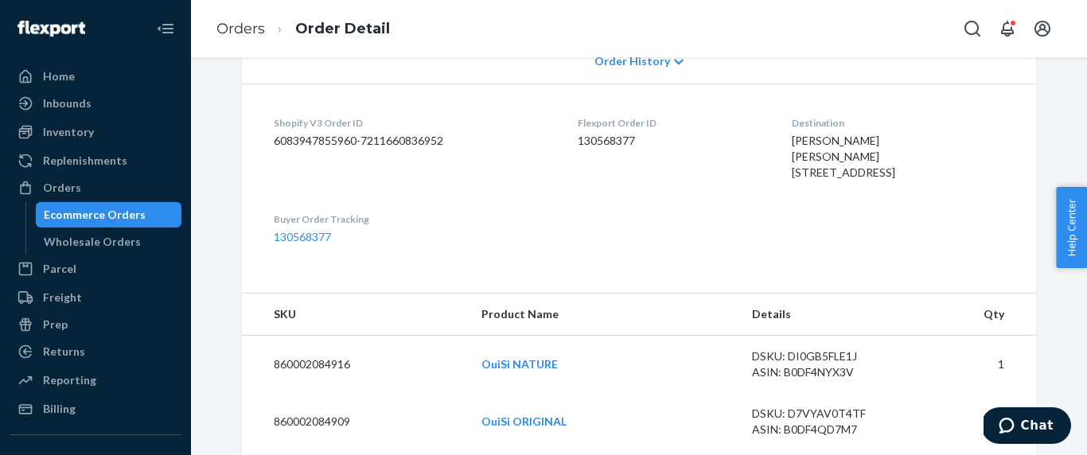
scroll to position [428, 0]
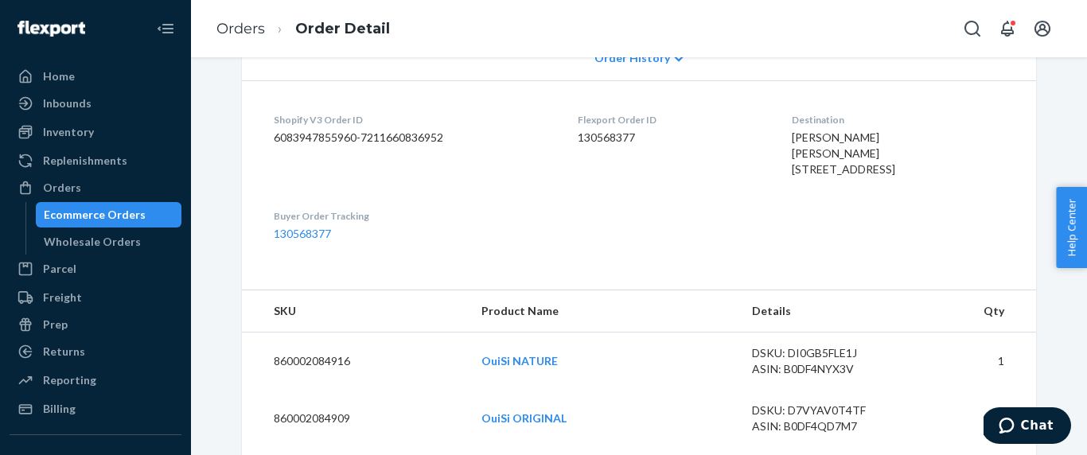
click at [823, 138] on span "[PERSON_NAME] [PERSON_NAME] [STREET_ADDRESS]" at bounding box center [843, 152] width 103 height 45
copy span "[PERSON_NAME]"
click at [252, 25] on link "Orders" at bounding box center [240, 29] width 49 height 18
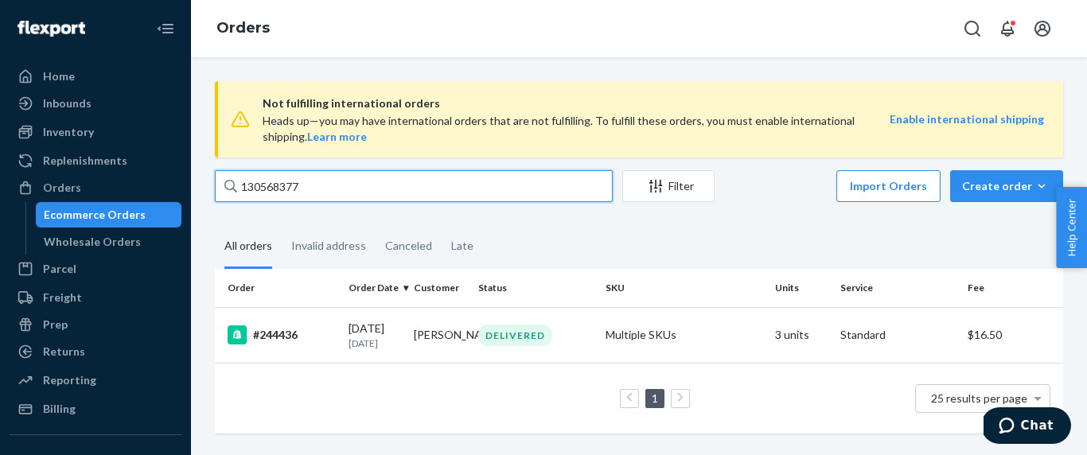
click at [334, 196] on input "130568377" at bounding box center [414, 186] width 398 height 32
paste input "1255375"
type input "131255375"
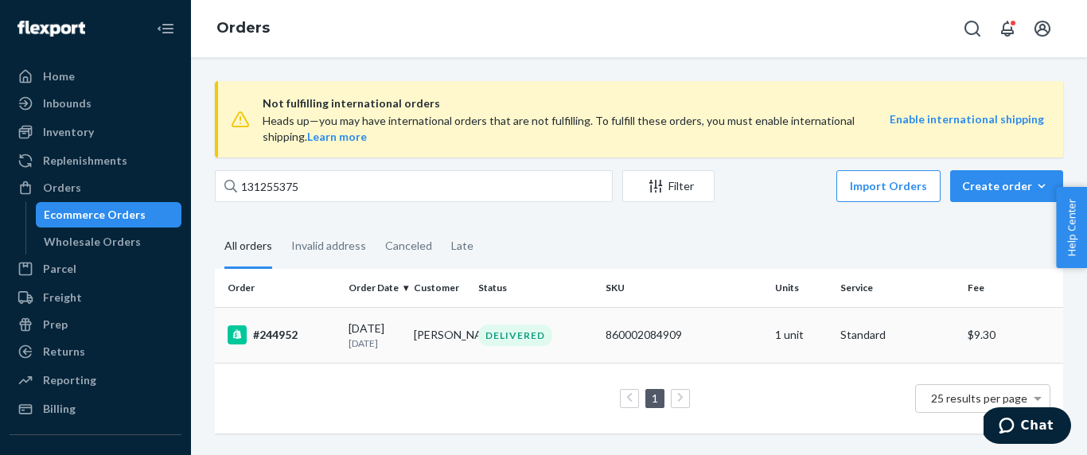
click at [370, 334] on div "[DATE] [DATE]" at bounding box center [374, 335] width 53 height 29
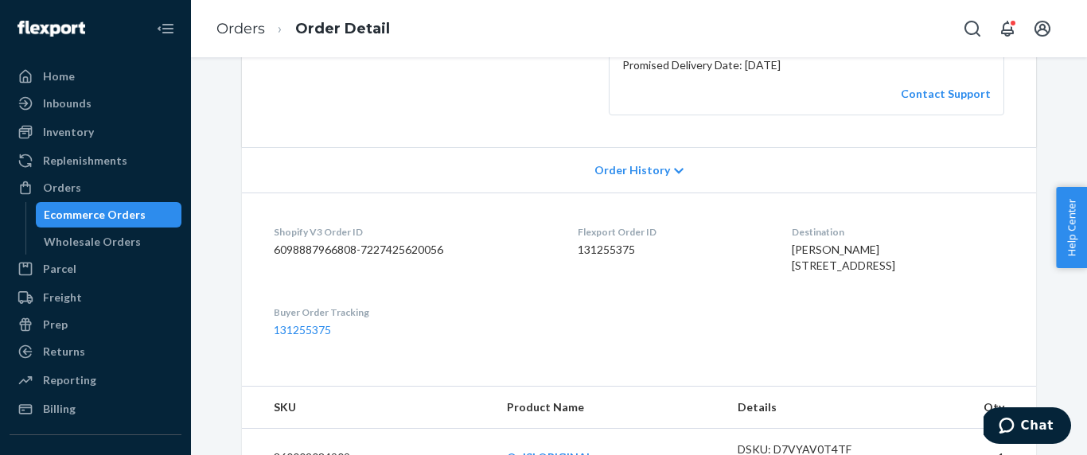
scroll to position [324, 0]
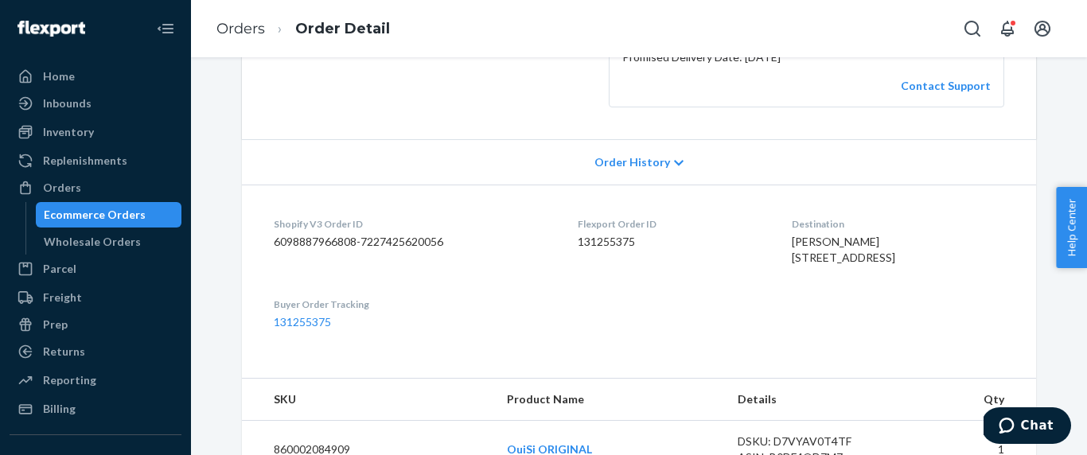
click at [800, 242] on span "[PERSON_NAME] [STREET_ADDRESS]" at bounding box center [843, 249] width 103 height 29
copy span "[PERSON_NAME]"
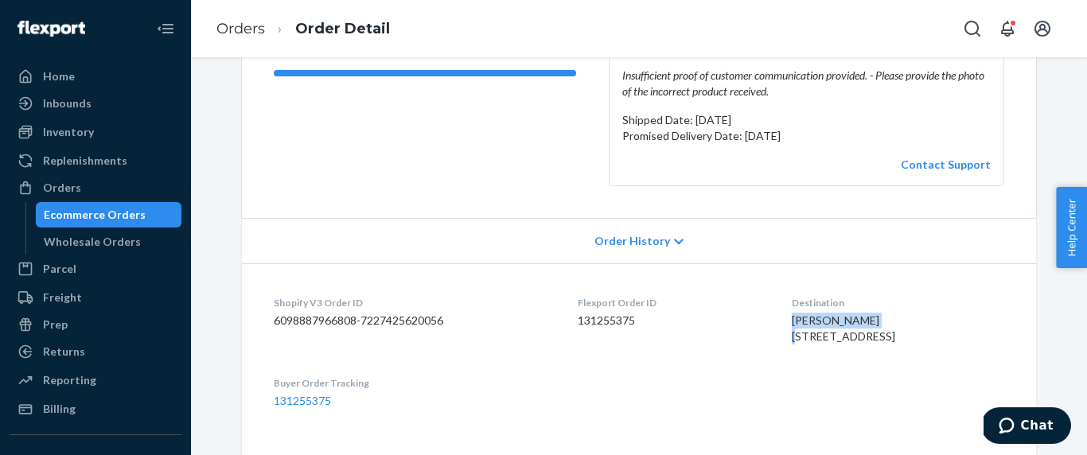
scroll to position [201, 0]
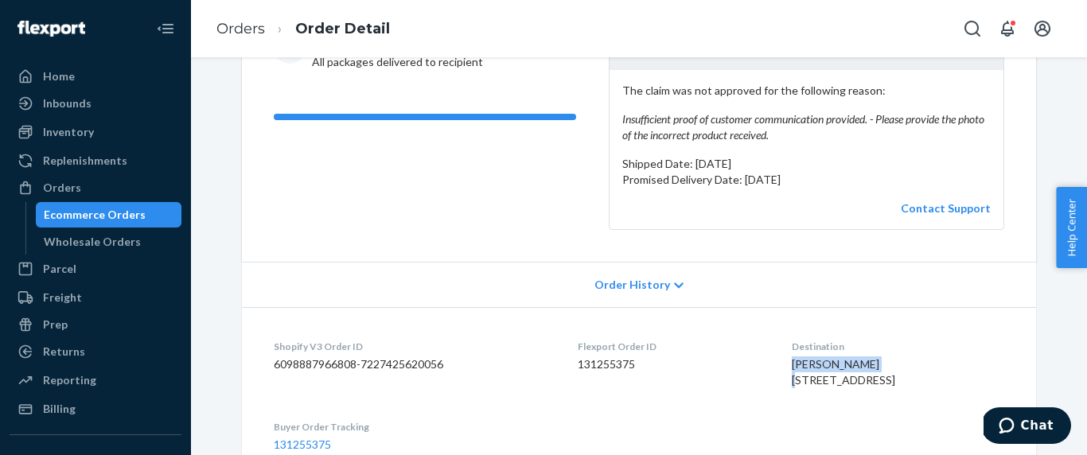
copy span "[PERSON_NAME]"
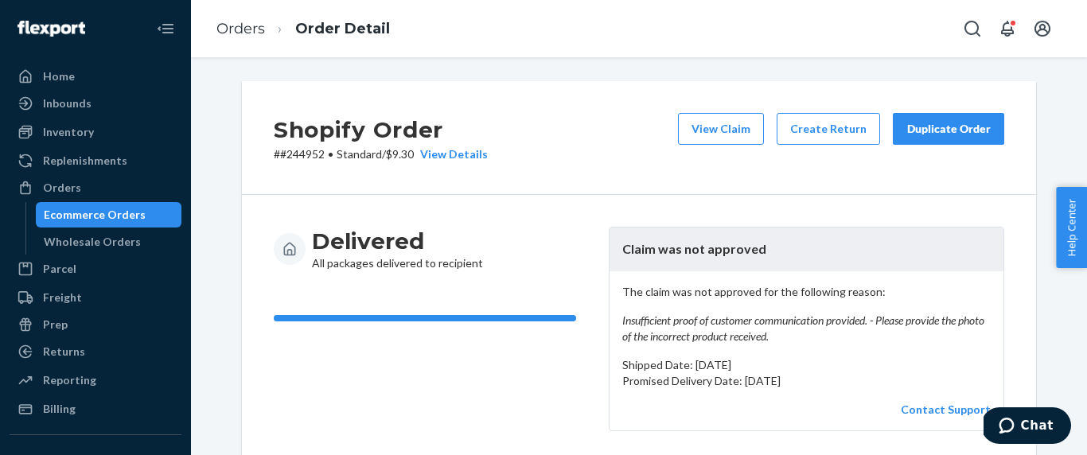
click at [314, 153] on p "# #244952 • Standard / $9.30 View Details" at bounding box center [381, 154] width 214 height 16
copy p "244952"
click at [941, 405] on link "Contact Support" at bounding box center [946, 409] width 90 height 14
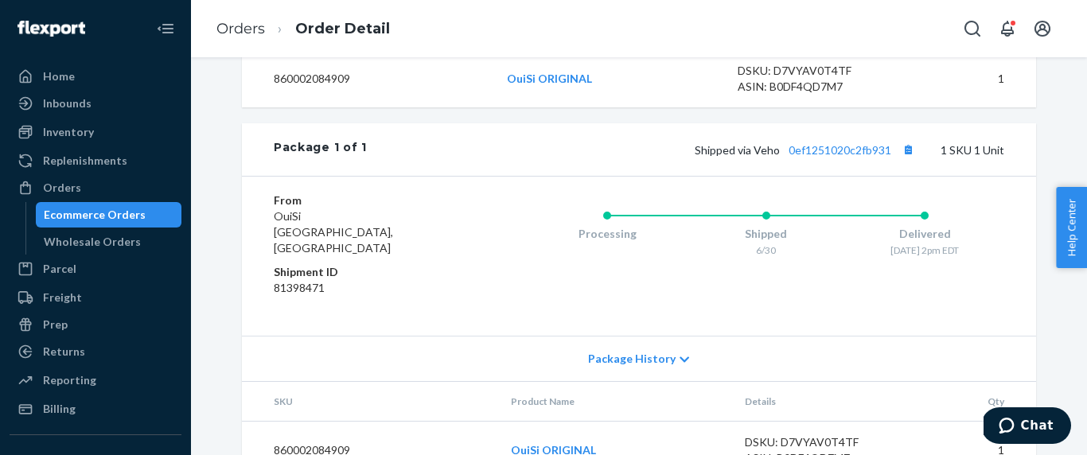
scroll to position [753, 0]
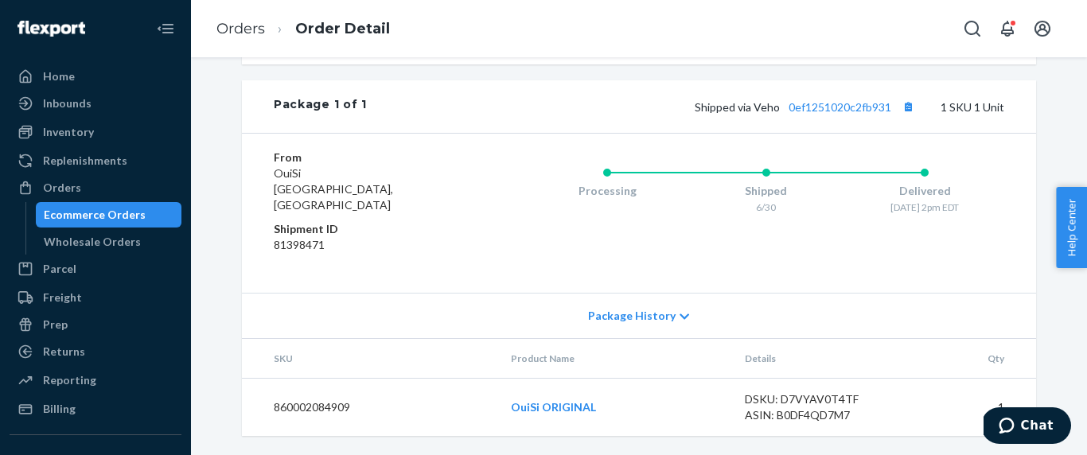
click at [306, 249] on dd "81398471" at bounding box center [369, 245] width 190 height 16
copy dd "81398471"
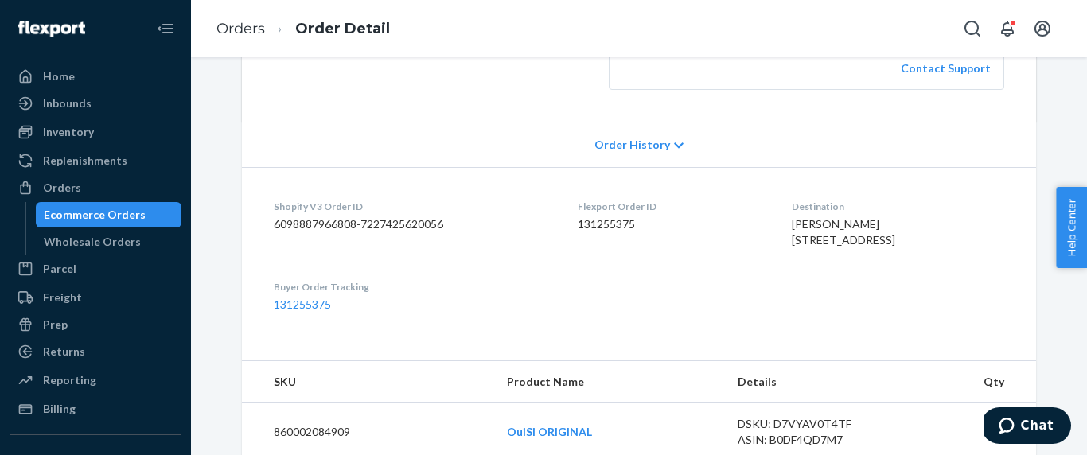
scroll to position [330, 0]
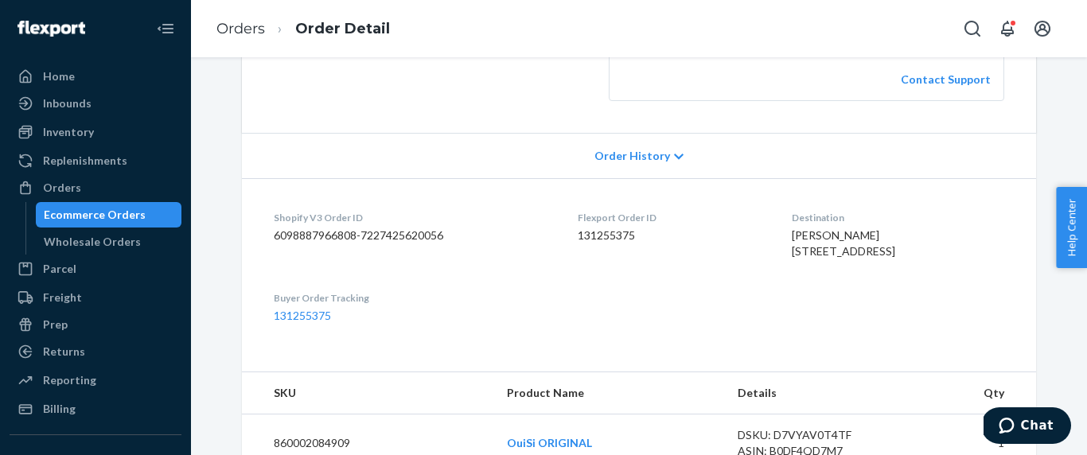
click at [600, 239] on dd "131255375" at bounding box center [672, 236] width 188 height 16
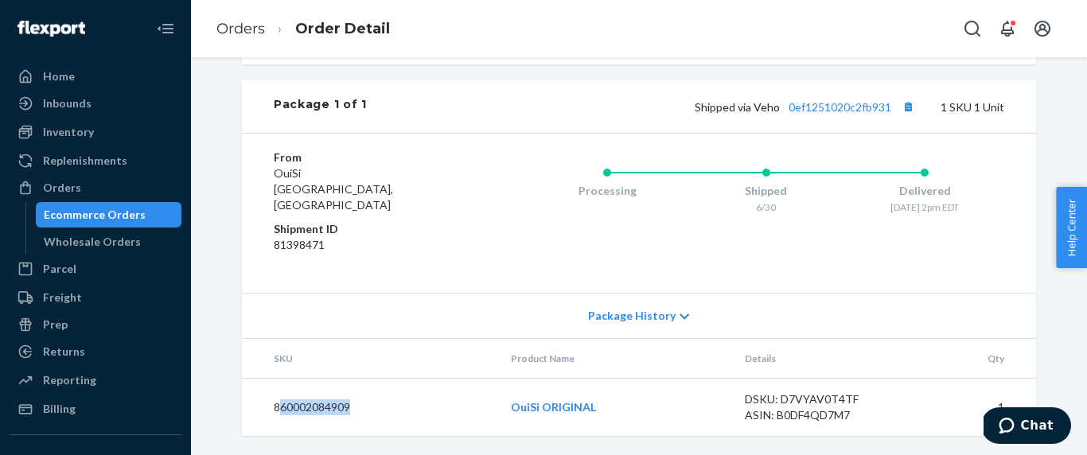
drag, startPoint x: 378, startPoint y: 407, endPoint x: 277, endPoint y: 406, distance: 101.1
click at [277, 407] on td "860002084909" at bounding box center [370, 408] width 256 height 58
click at [252, 26] on link "Orders" at bounding box center [240, 29] width 49 height 18
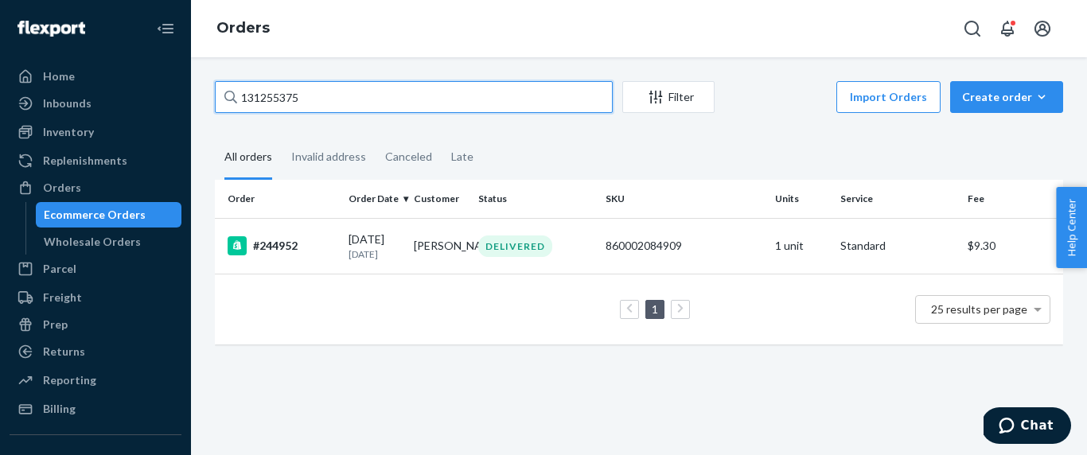
click at [393, 103] on input "131255375" at bounding box center [414, 97] width 398 height 32
paste input "2107046"
type input "132107046"
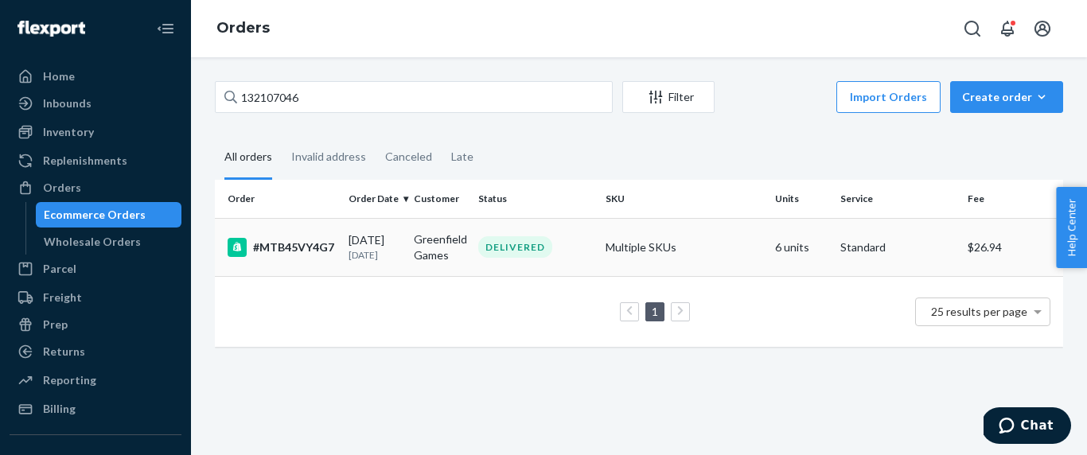
click at [334, 258] on td "#MTB45VY4G7" at bounding box center [278, 247] width 127 height 58
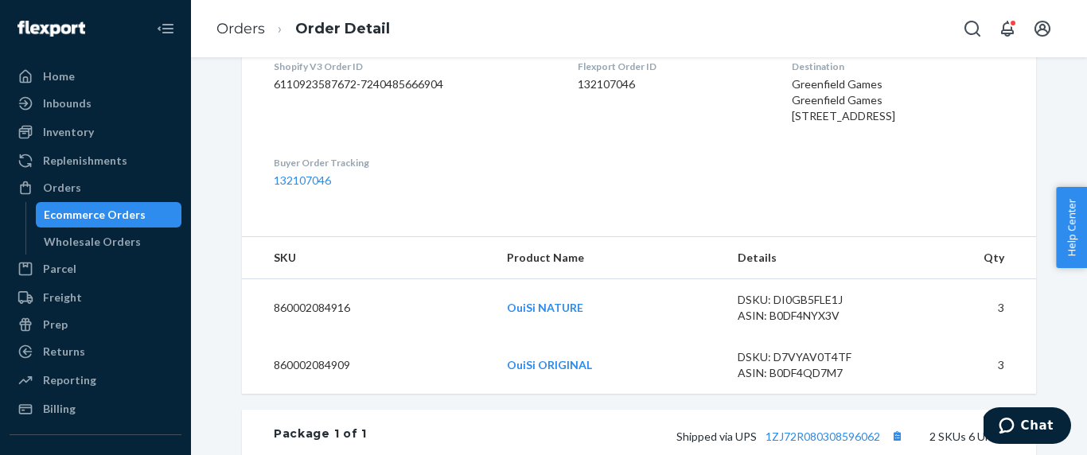
scroll to position [521, 0]
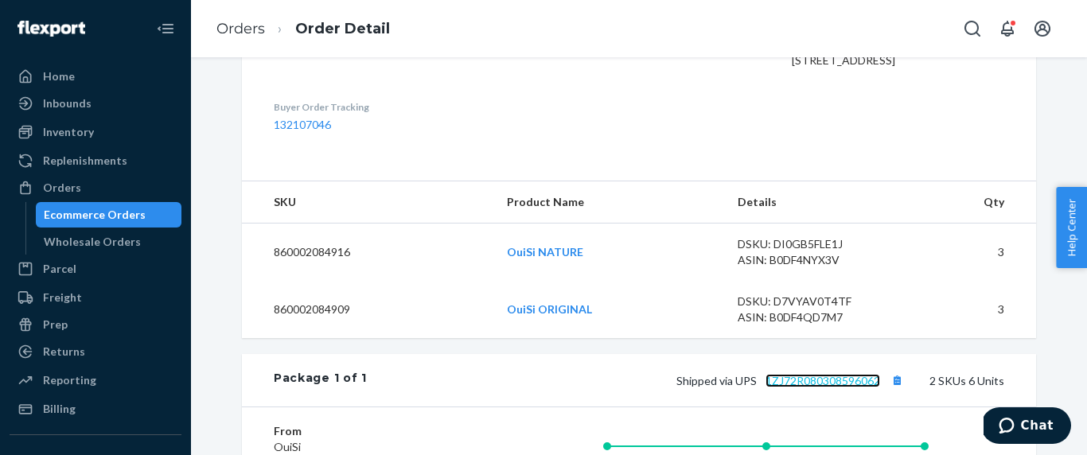
click at [843, 387] on link "1ZJ72R080308596062" at bounding box center [822, 381] width 115 height 14
click at [256, 24] on link "Orders" at bounding box center [240, 29] width 49 height 18
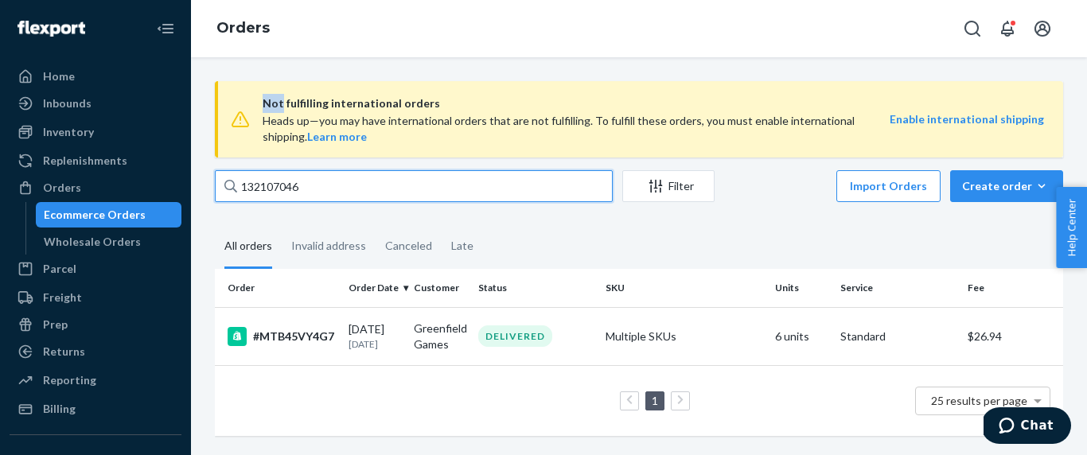
click at [282, 188] on input "132107046" at bounding box center [414, 186] width 398 height 32
paste input "287851"
type input "132287851"
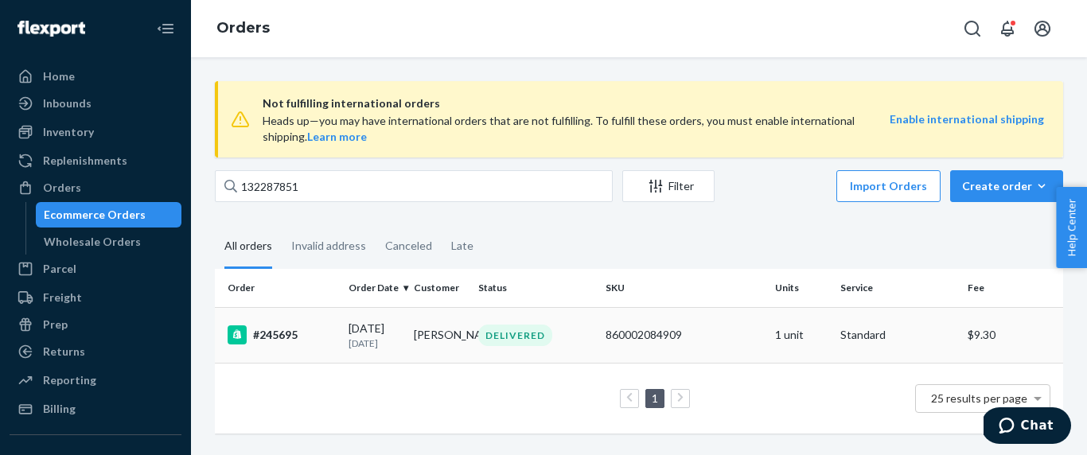
click at [328, 335] on div "#245695" at bounding box center [282, 334] width 108 height 19
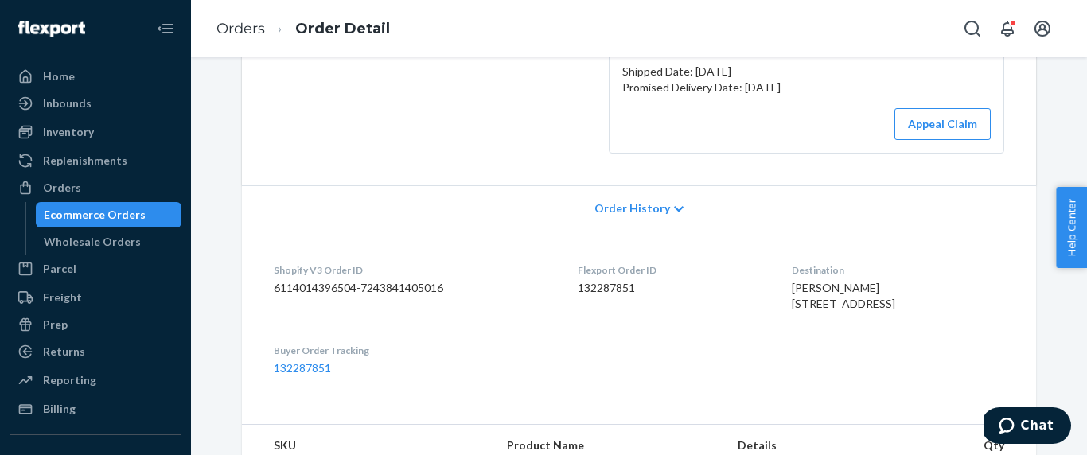
scroll to position [294, 0]
click at [830, 295] on div "[PERSON_NAME] [STREET_ADDRESS]" at bounding box center [898, 296] width 212 height 32
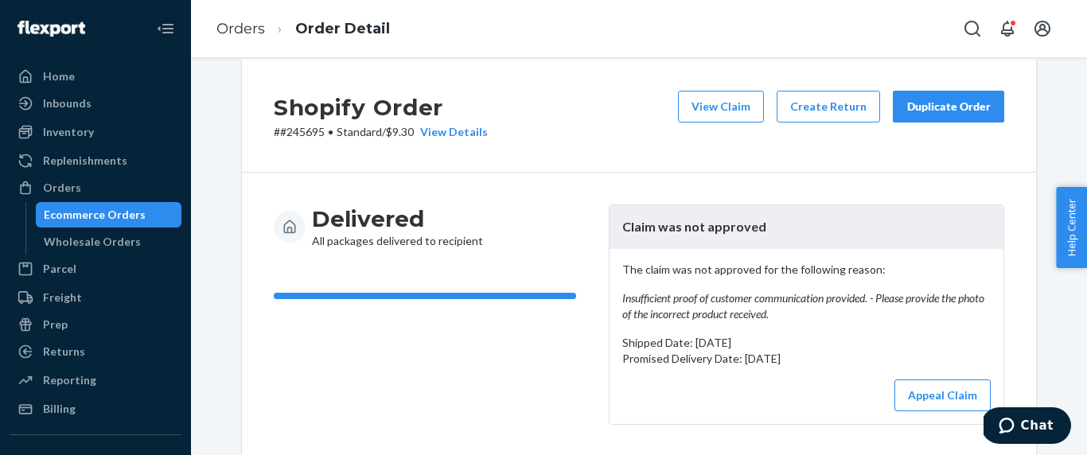
scroll to position [0, 0]
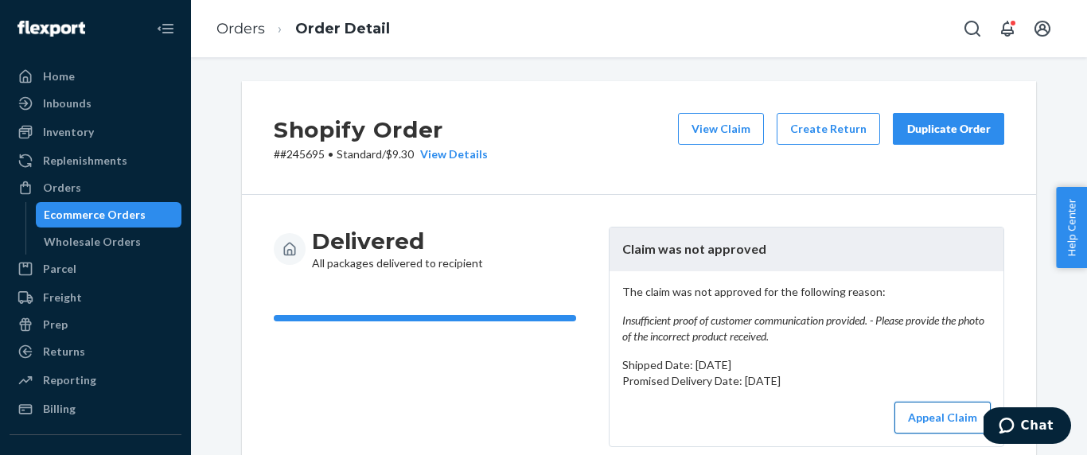
click at [943, 421] on button "Appeal Claim" at bounding box center [942, 418] width 96 height 32
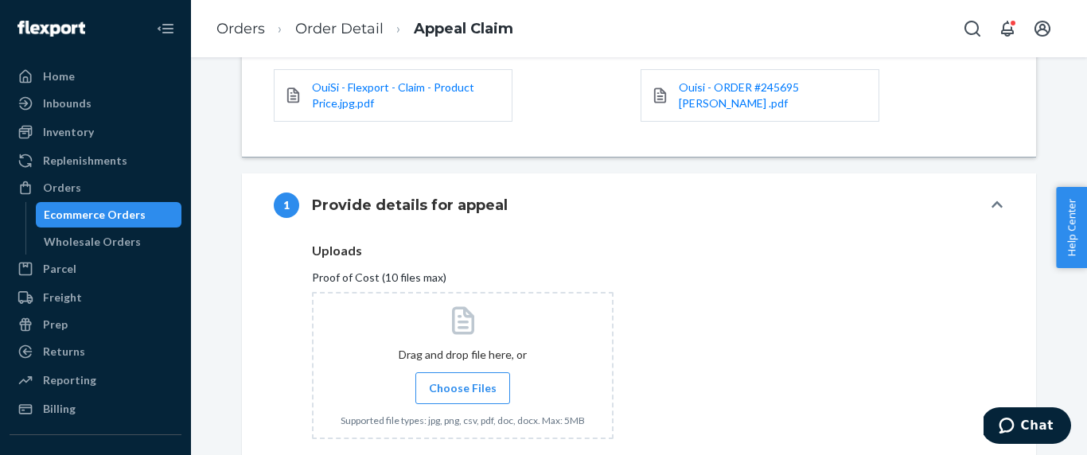
scroll to position [282, 0]
click at [475, 385] on span "Choose Files" at bounding box center [463, 387] width 68 height 16
click at [463, 385] on input "Choose Files" at bounding box center [462, 387] width 1 height 18
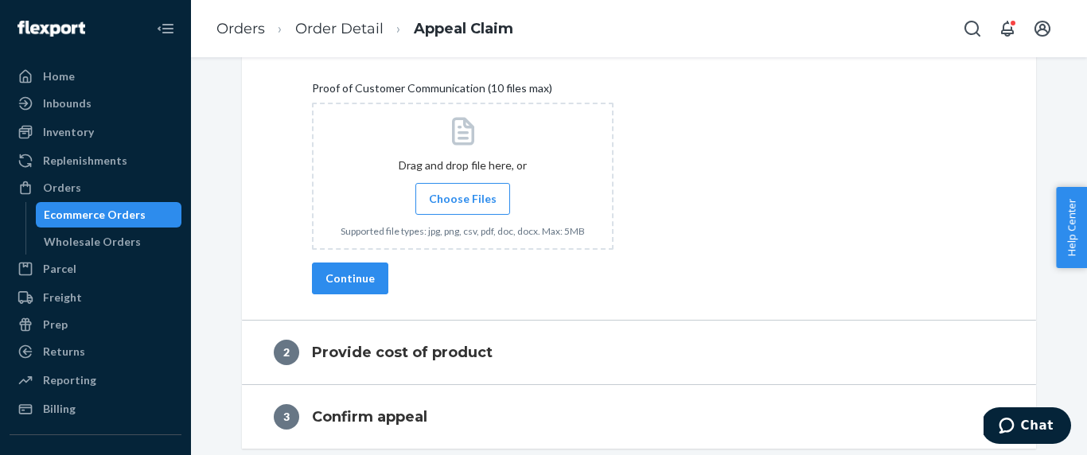
scroll to position [671, 0]
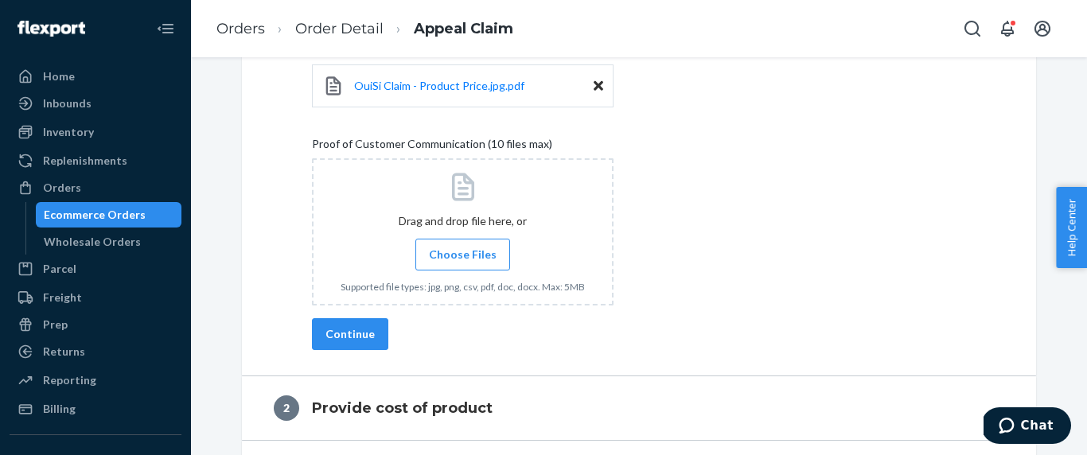
click at [483, 256] on span "Choose Files" at bounding box center [463, 255] width 68 height 16
click at [463, 256] on input "Choose Files" at bounding box center [462, 255] width 1 height 18
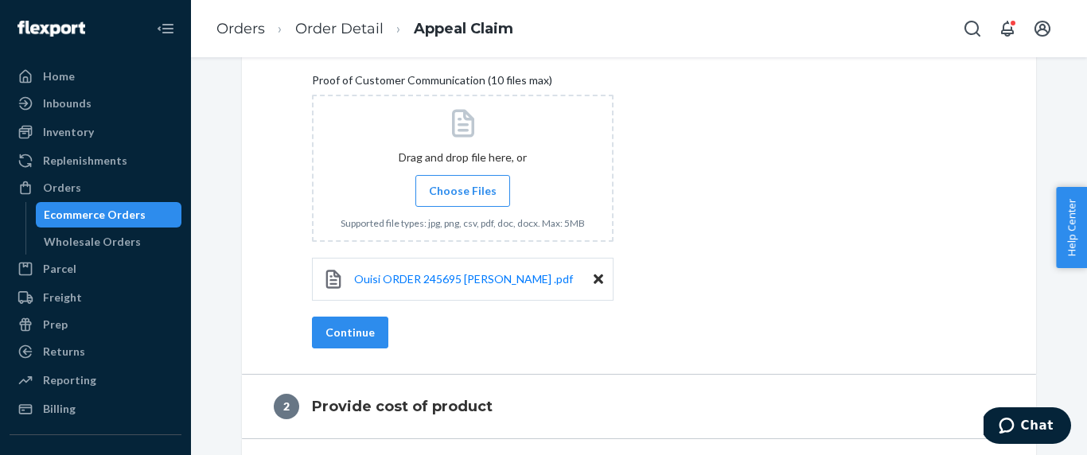
scroll to position [795, 0]
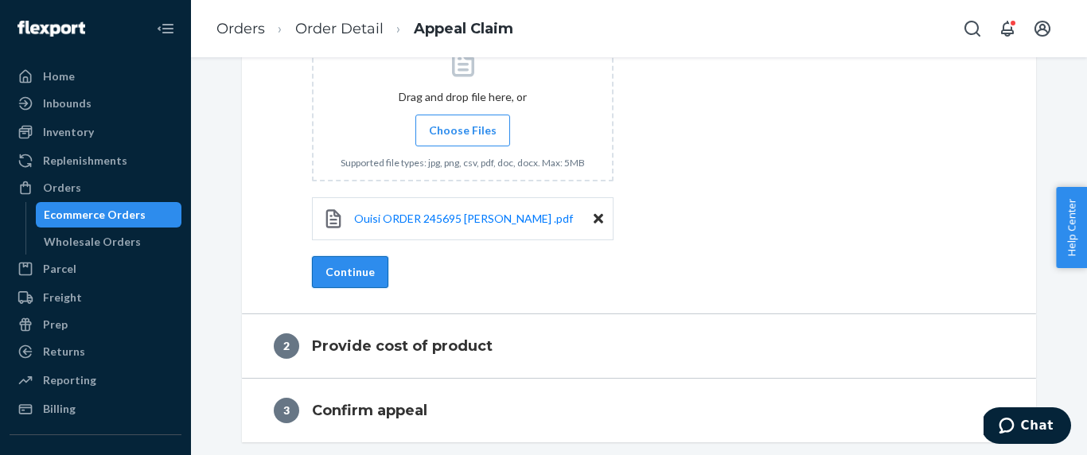
click at [364, 274] on button "Continue" at bounding box center [350, 272] width 76 height 32
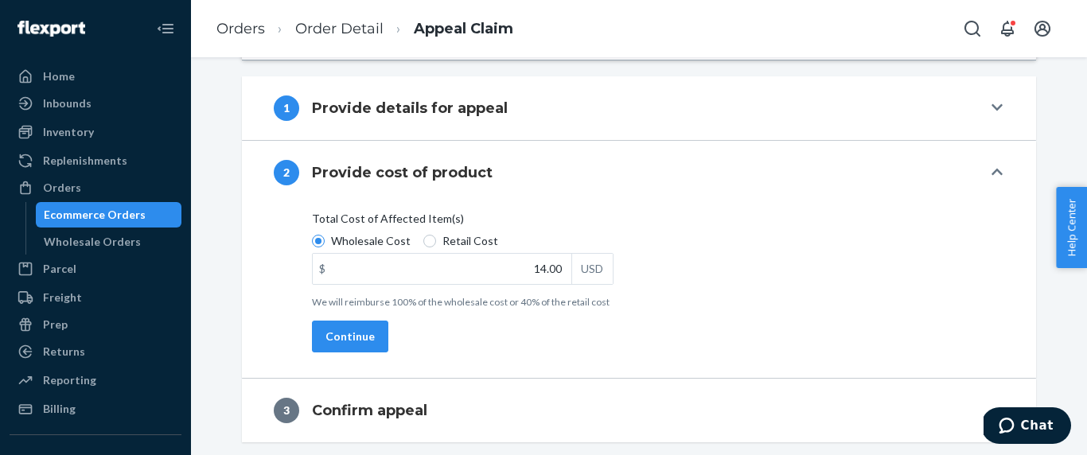
scroll to position [377, 0]
click at [339, 353] on div "Total Cost of Affected Item(s) Wholesale Cost Retail Cost $ 14.00 USD We will r…" at bounding box center [639, 290] width 794 height 173
click at [349, 343] on button "Continue" at bounding box center [350, 337] width 76 height 32
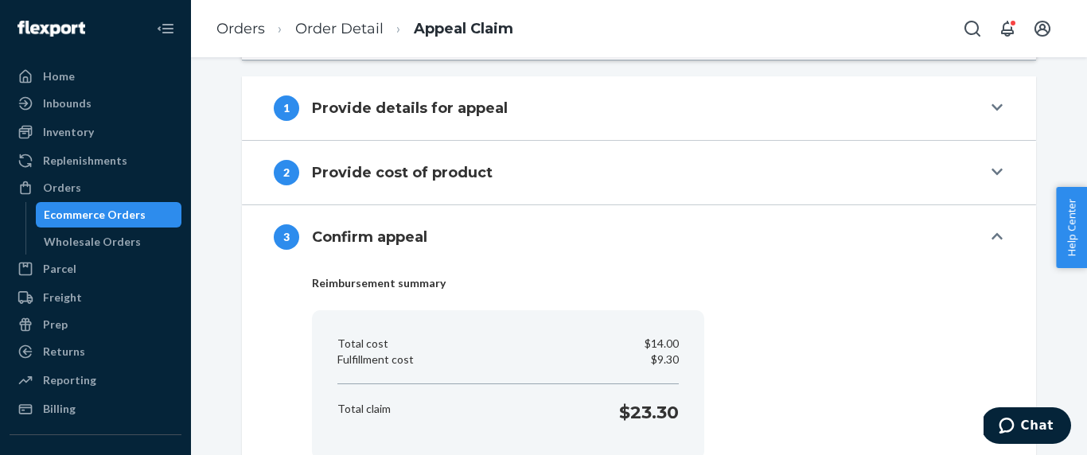
scroll to position [492, 0]
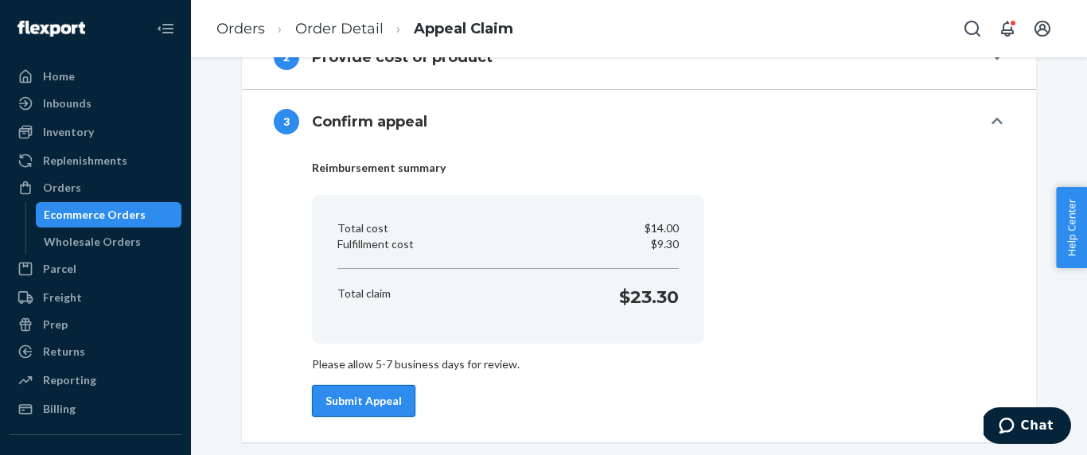
click at [383, 404] on button "Submit Appeal" at bounding box center [363, 401] width 103 height 32
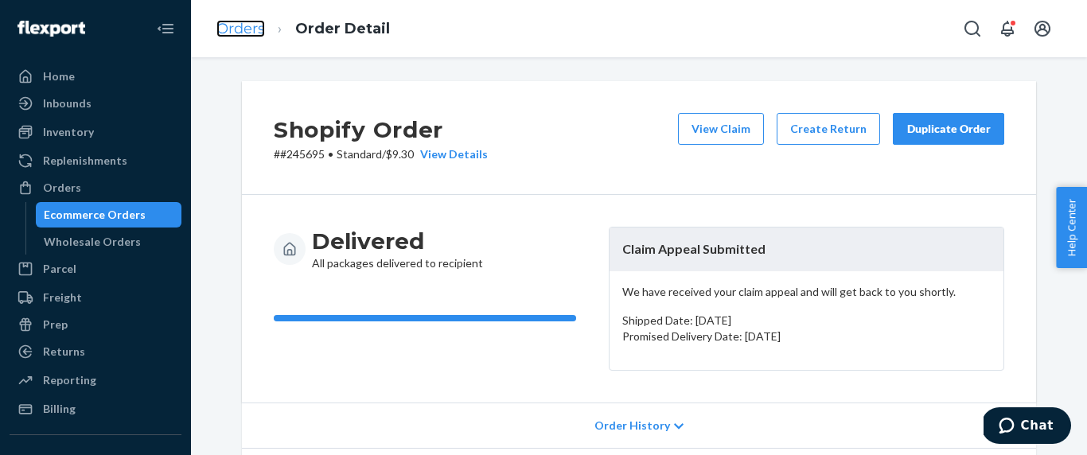
click at [239, 27] on link "Orders" at bounding box center [240, 29] width 49 height 18
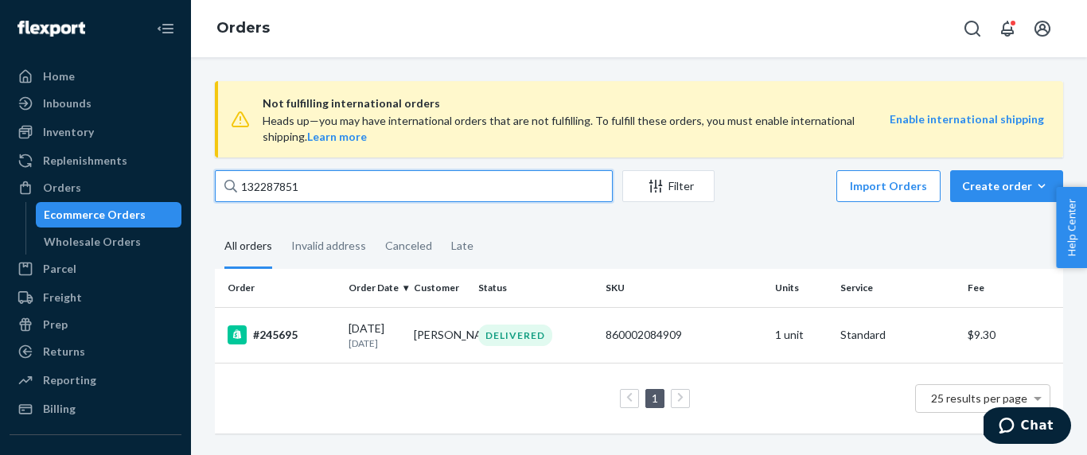
click at [297, 194] on input "132287851" at bounding box center [414, 186] width 398 height 32
paste input "3752144"
type input "133752144"
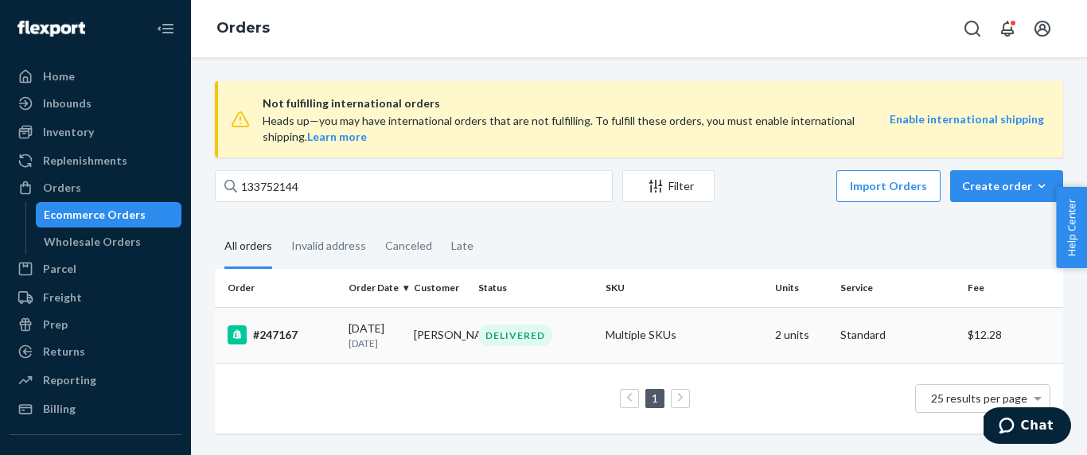
click at [379, 341] on p "[DATE]" at bounding box center [374, 344] width 53 height 14
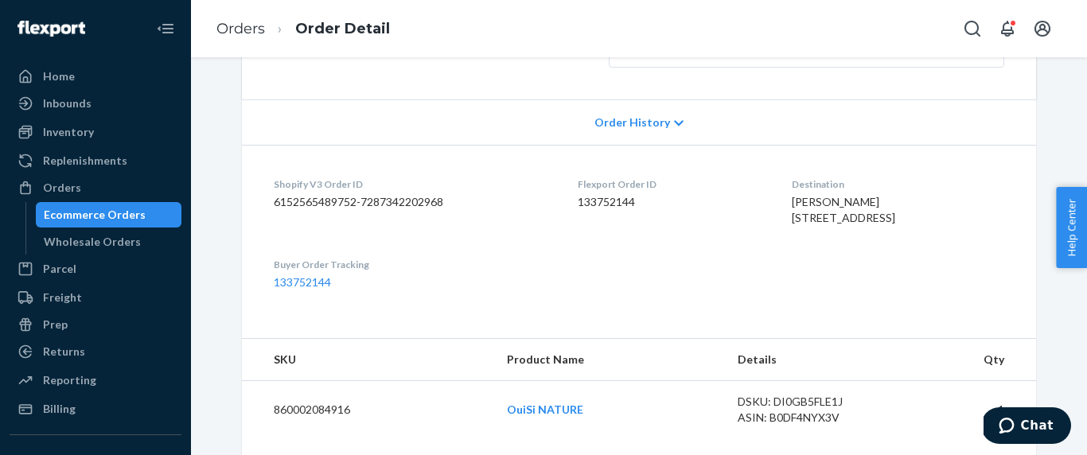
scroll to position [380, 0]
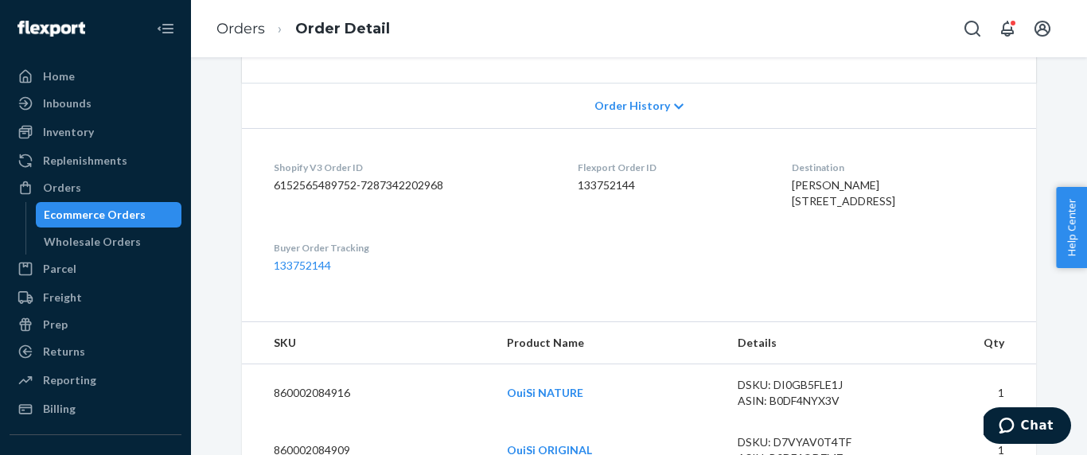
click at [808, 191] on span "[PERSON_NAME] [STREET_ADDRESS]" at bounding box center [843, 192] width 103 height 29
click at [239, 32] on link "Orders" at bounding box center [240, 29] width 49 height 18
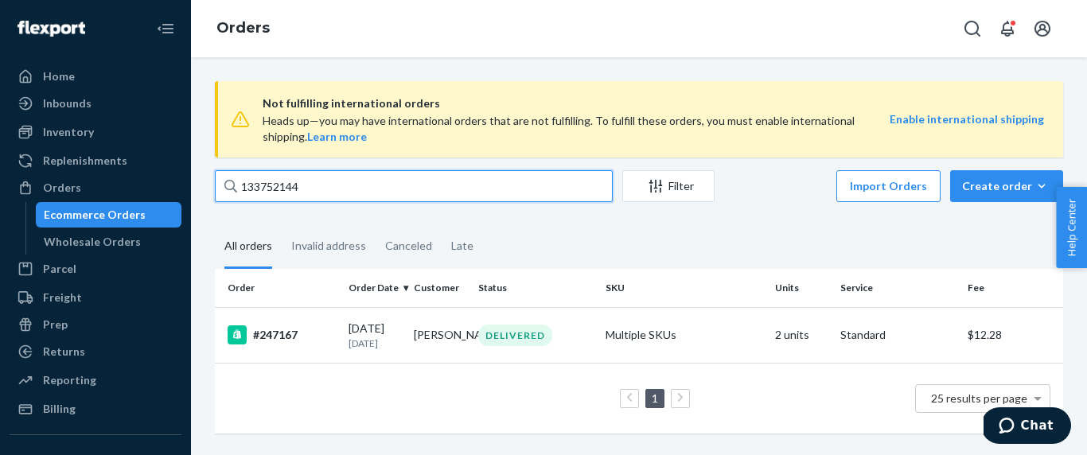
click at [305, 182] on input "133752144" at bounding box center [414, 186] width 398 height 32
paste input "2925637"
type input "132925637"
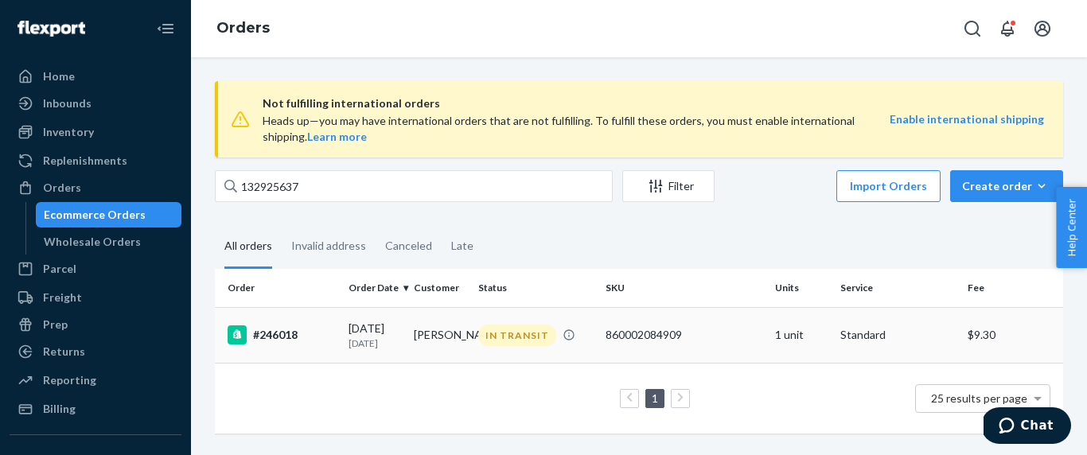
click at [345, 345] on td "[DATE] [DATE]" at bounding box center [374, 335] width 65 height 56
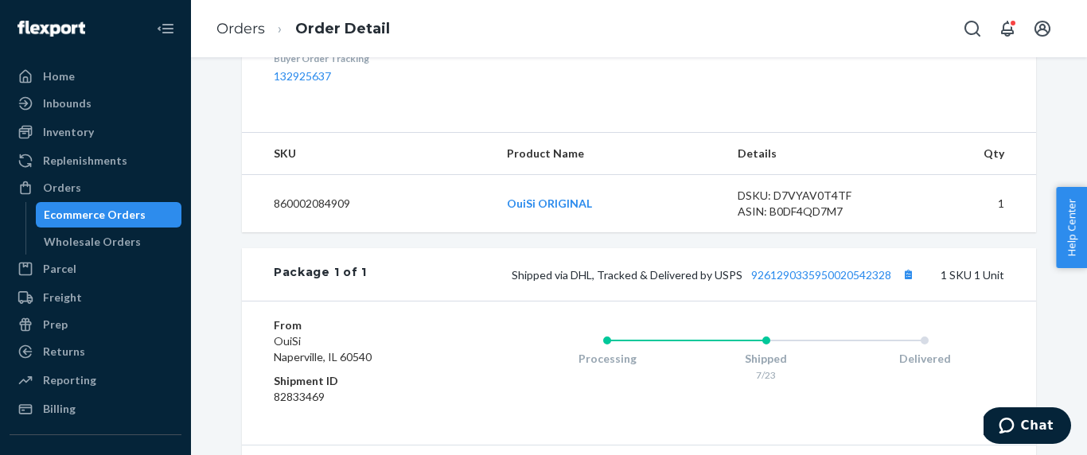
scroll to position [576, 0]
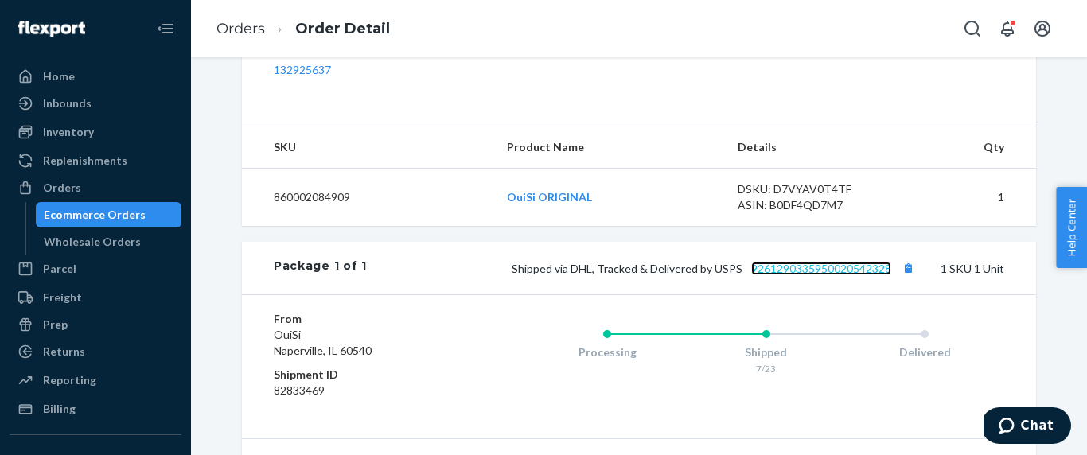
click at [804, 275] on link "9261290335950020542328" at bounding box center [821, 269] width 140 height 14
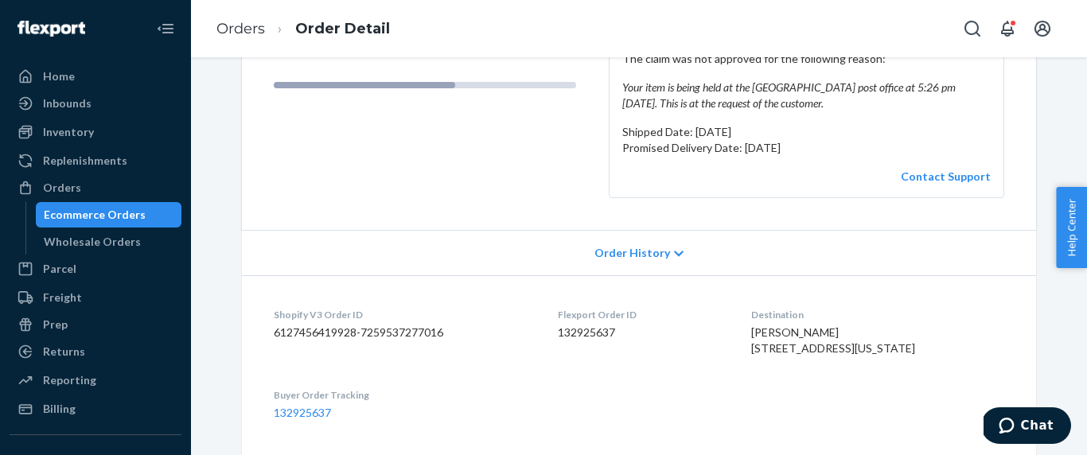
scroll to position [222, 0]
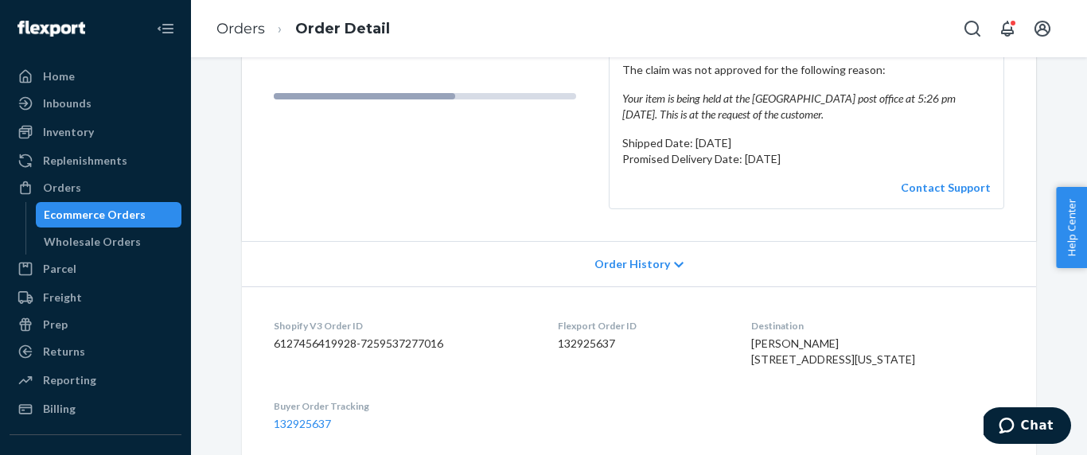
click at [812, 339] on span "[PERSON_NAME] [STREET_ADDRESS][US_STATE]" at bounding box center [833, 351] width 164 height 29
click at [245, 23] on link "Orders" at bounding box center [240, 29] width 49 height 18
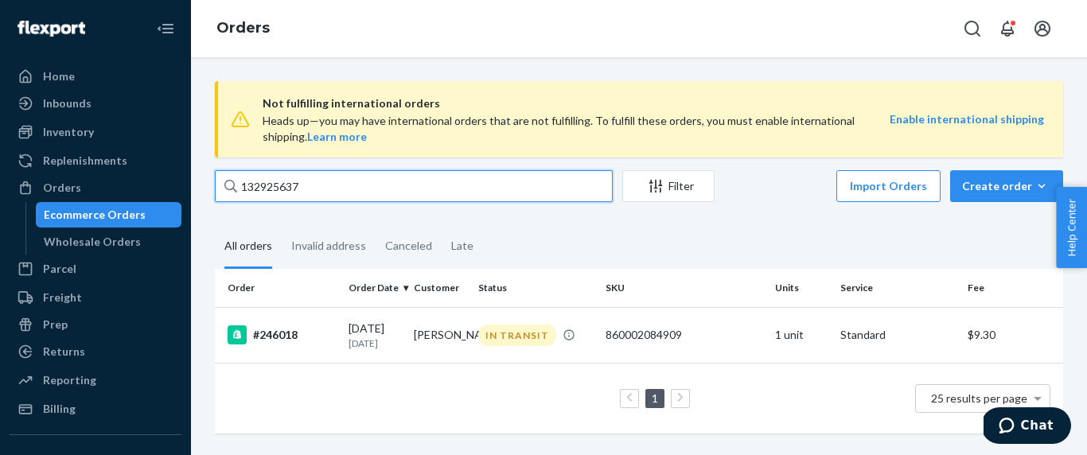
click at [313, 190] on input "132925637" at bounding box center [414, 186] width 398 height 32
paste input "text"
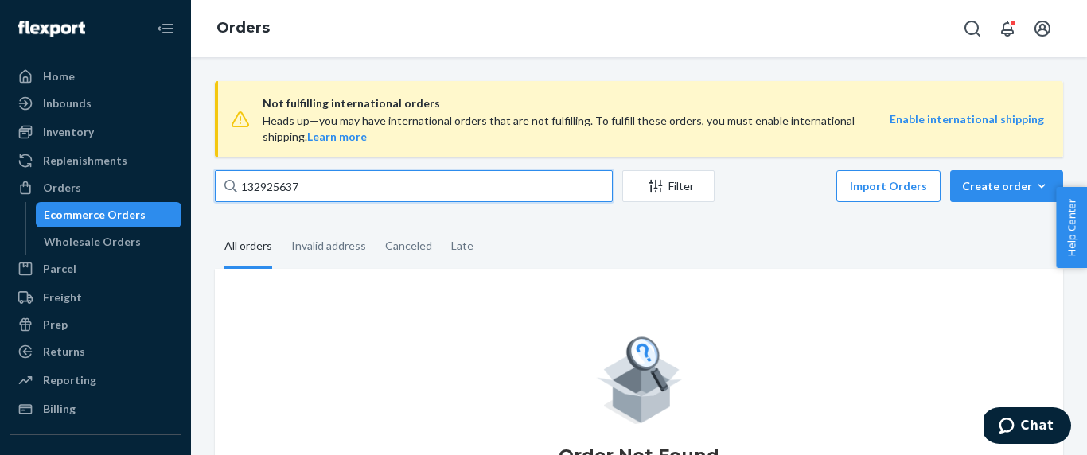
click at [358, 179] on input "132925637" at bounding box center [414, 186] width 398 height 32
paste input "text"
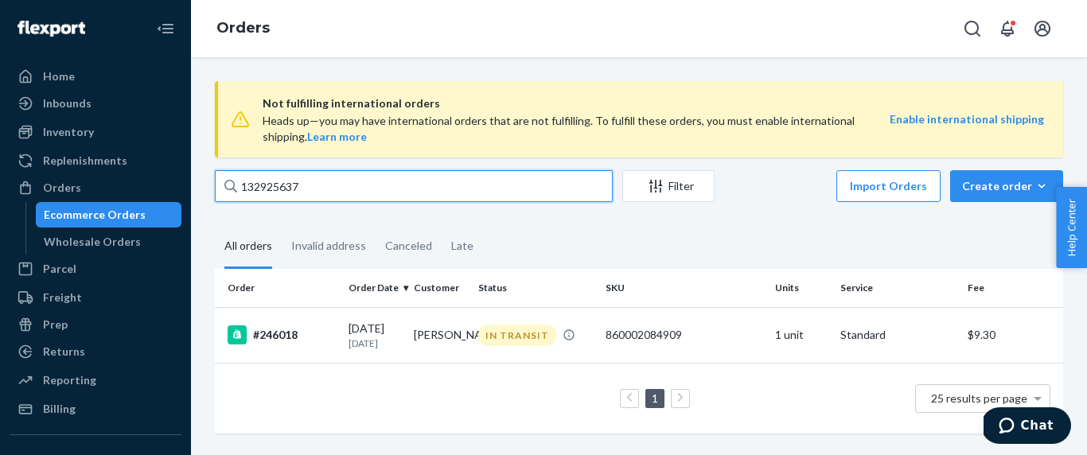
click at [502, 194] on input "132925637" at bounding box center [414, 186] width 398 height 32
paste input "494871"
type input "132494871"
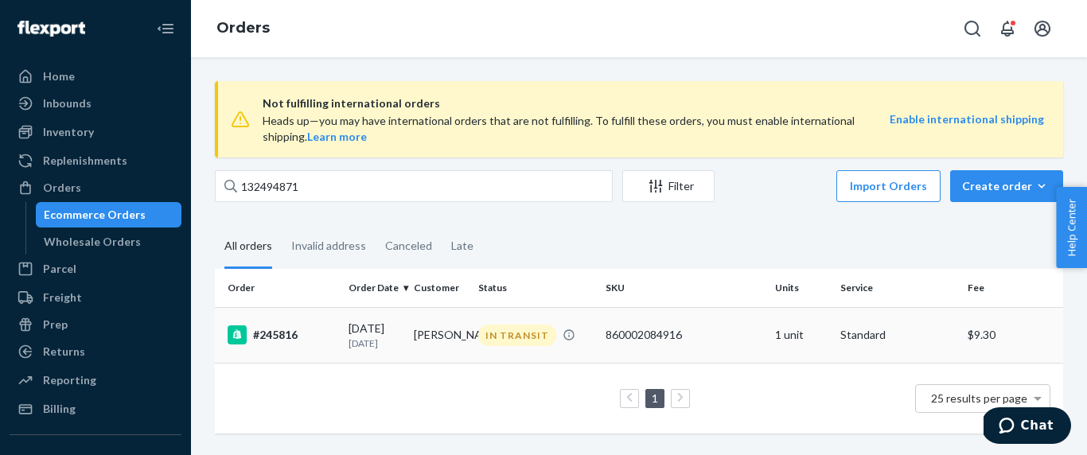
click at [422, 321] on td "[PERSON_NAME]" at bounding box center [439, 335] width 65 height 56
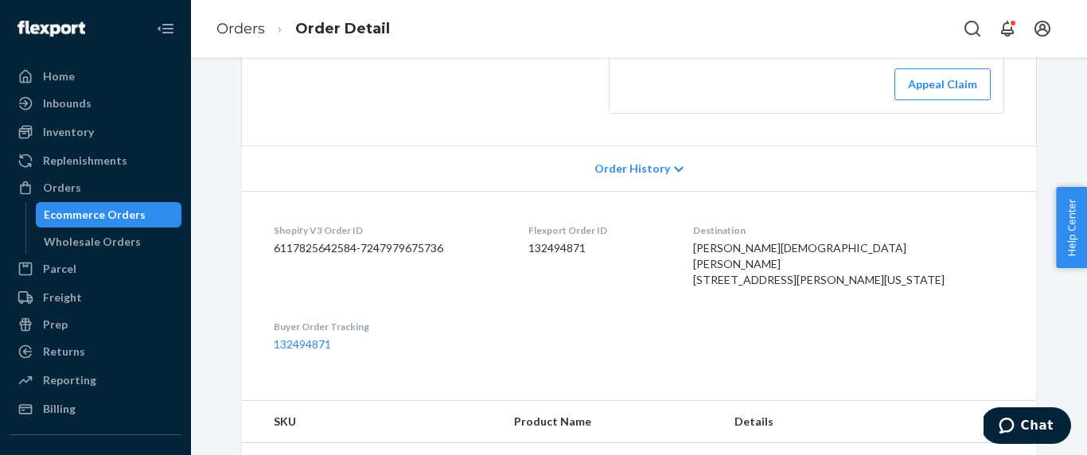
scroll to position [366, 0]
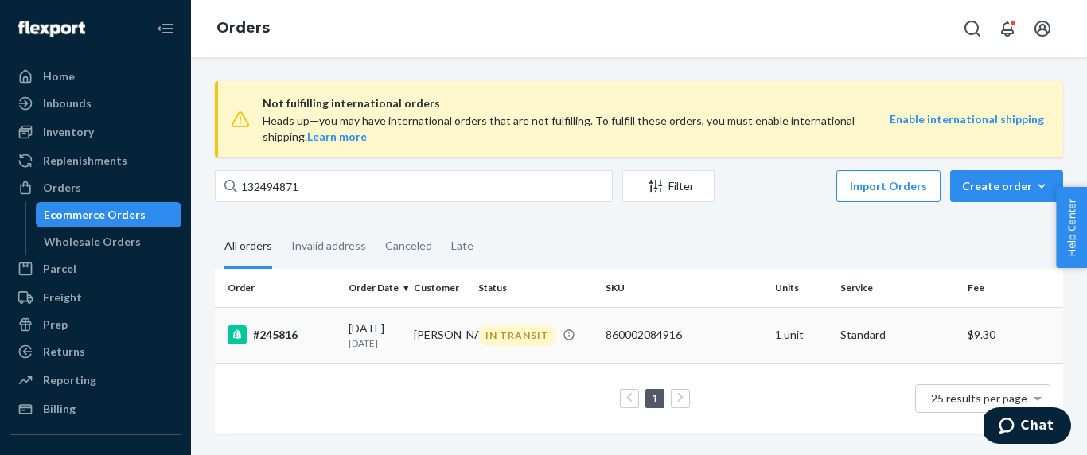
click at [369, 345] on p "[DATE]" at bounding box center [374, 344] width 53 height 14
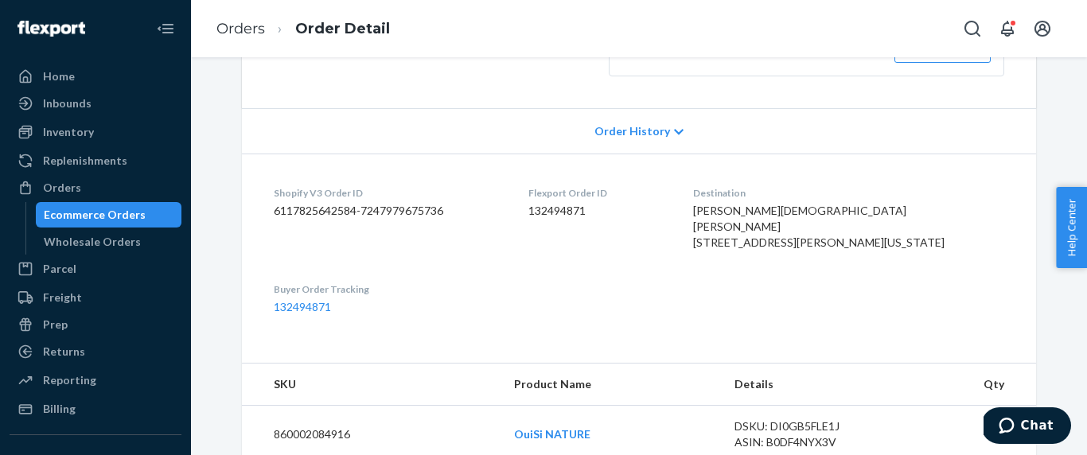
scroll to position [396, 0]
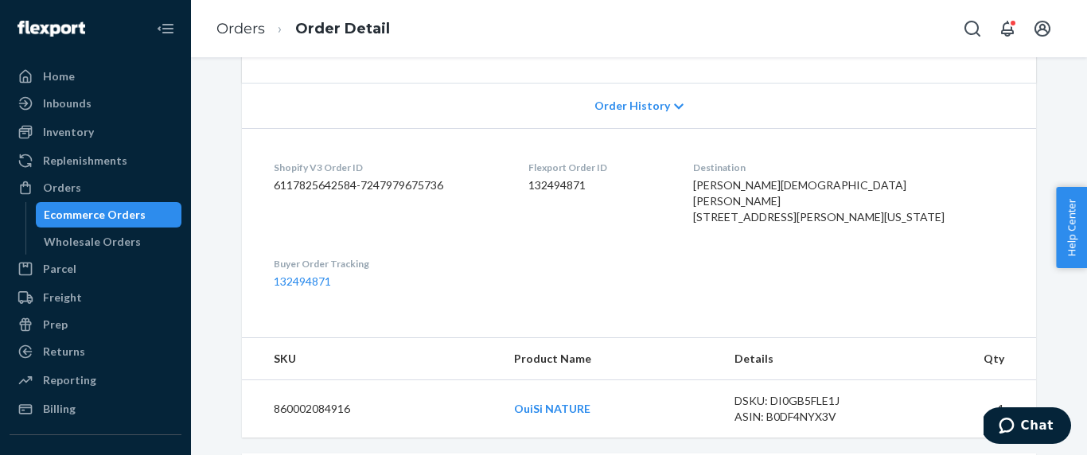
click at [808, 196] on span "[PERSON_NAME][DEMOGRAPHIC_DATA] [PERSON_NAME] [STREET_ADDRESS][PERSON_NAME][US_…" at bounding box center [818, 200] width 251 height 45
click at [821, 321] on dl "Shopify V3 Order ID 6117825642584-7247979675736 Flexport Order ID 132494871 Des…" at bounding box center [639, 224] width 794 height 193
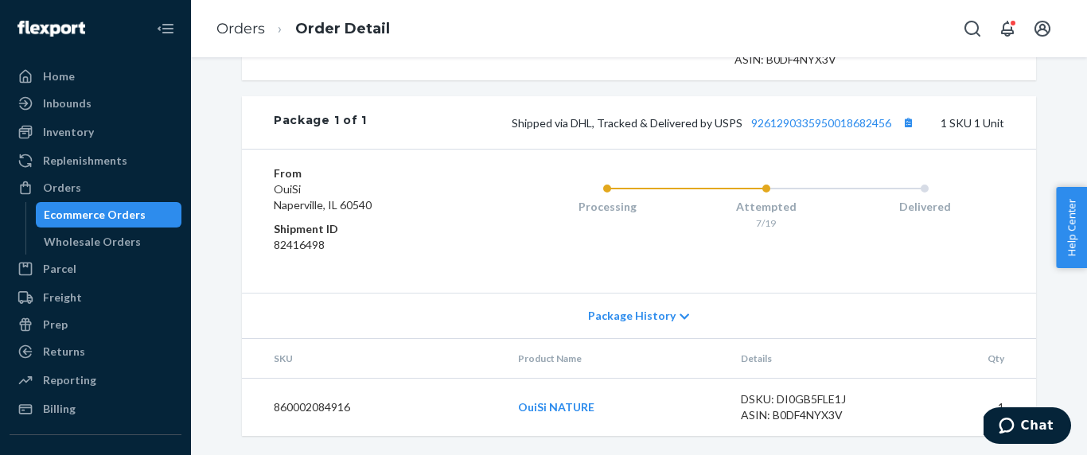
scroll to position [785, 0]
click at [835, 128] on link "9261290335950018682456" at bounding box center [821, 123] width 140 height 14
click at [241, 29] on link "Orders" at bounding box center [240, 29] width 49 height 18
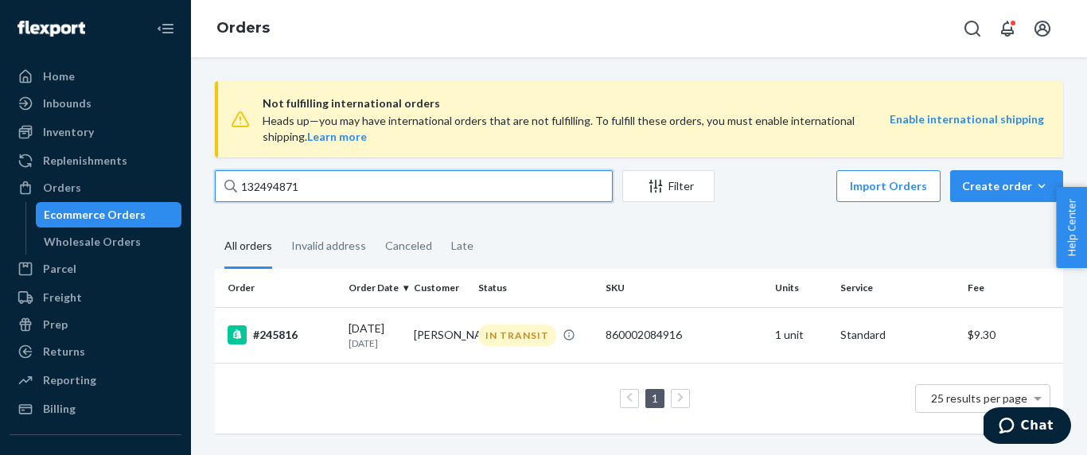
click at [312, 196] on input "132494871" at bounding box center [414, 186] width 398 height 32
paste input "3971308"
type input "133971308"
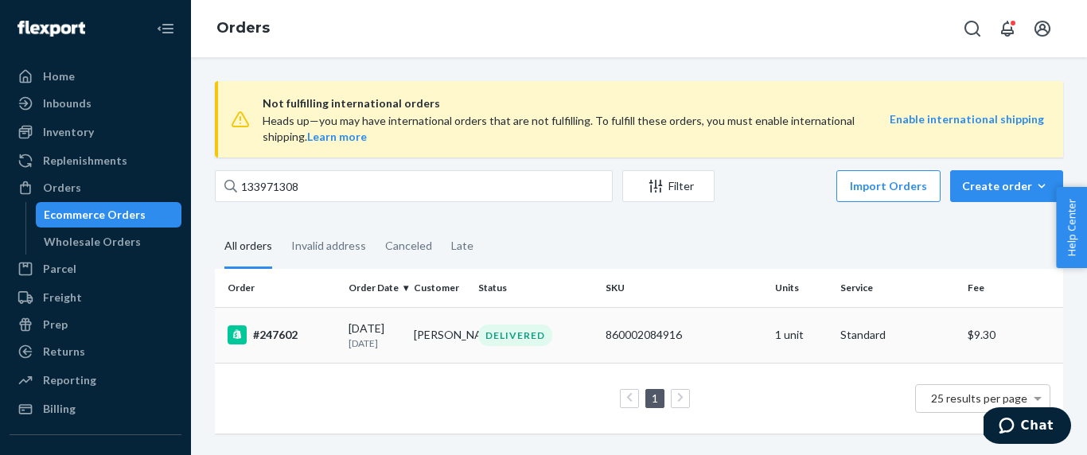
click at [387, 352] on td "[DATE] [DATE]" at bounding box center [374, 335] width 65 height 56
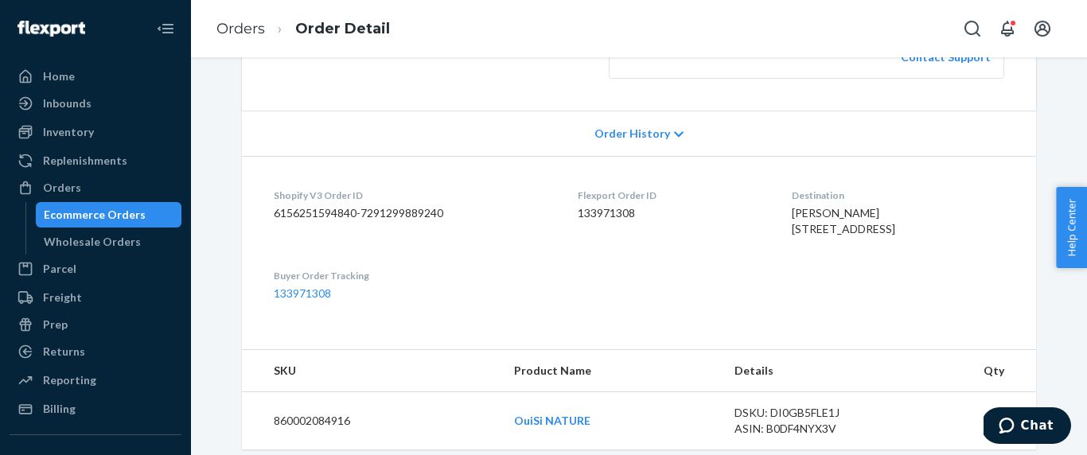
scroll to position [364, 0]
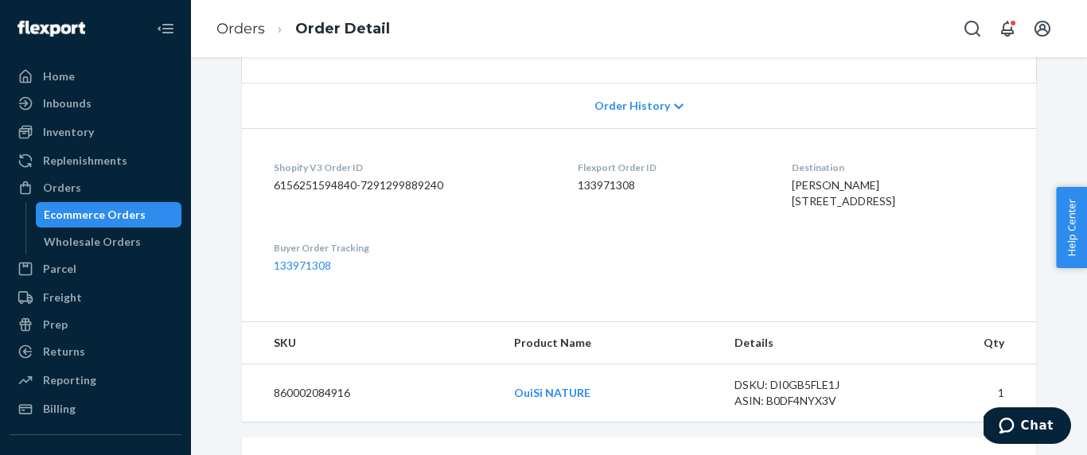
click at [794, 178] on span "[PERSON_NAME] [STREET_ADDRESS]" at bounding box center [843, 192] width 103 height 29
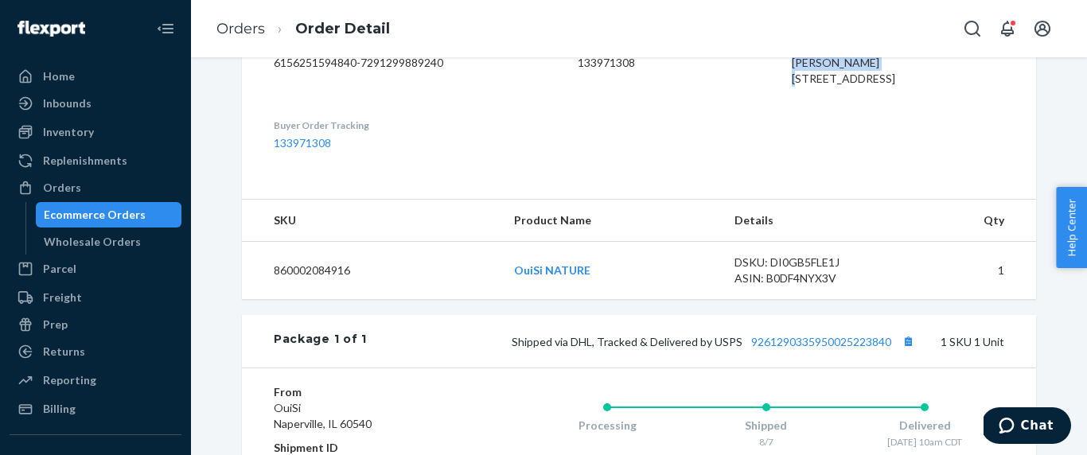
scroll to position [489, 0]
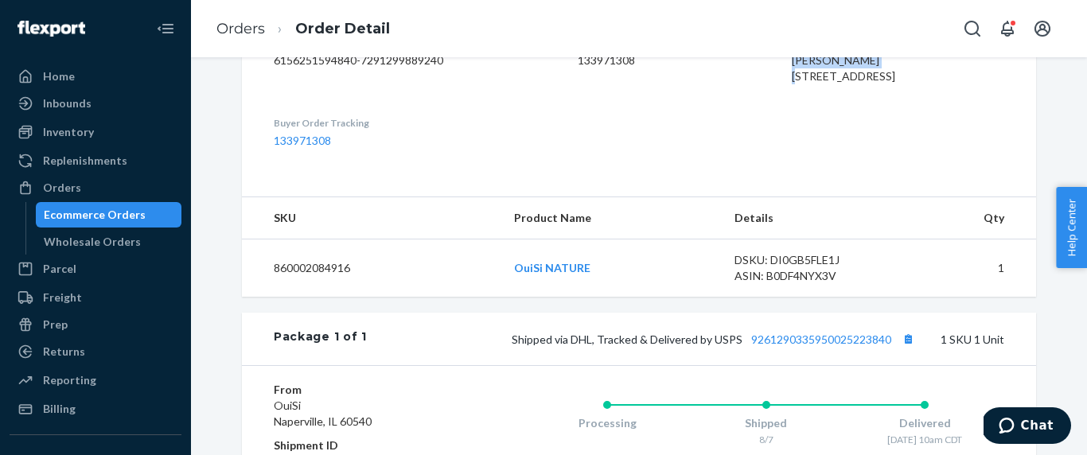
click at [958, 91] on div "Destination [PERSON_NAME] [STREET_ADDRESS]" at bounding box center [898, 63] width 212 height 55
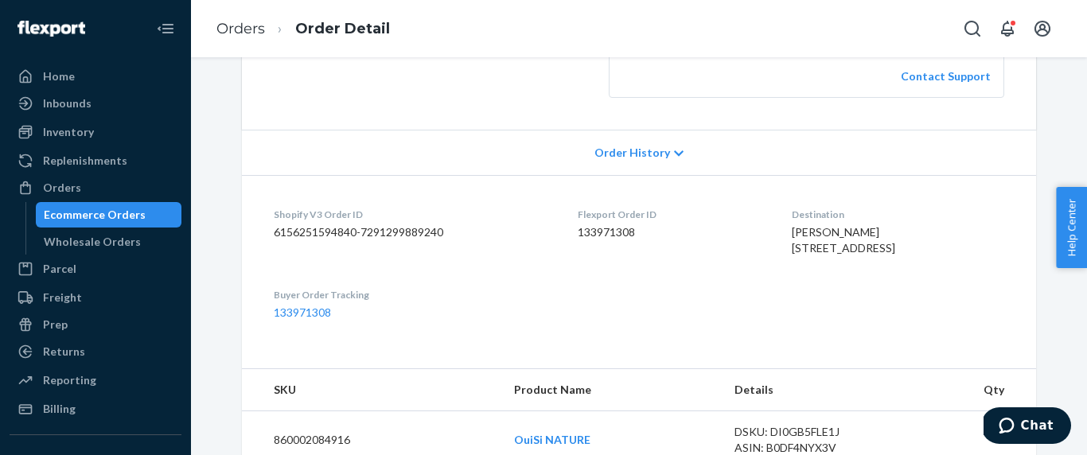
scroll to position [0, 0]
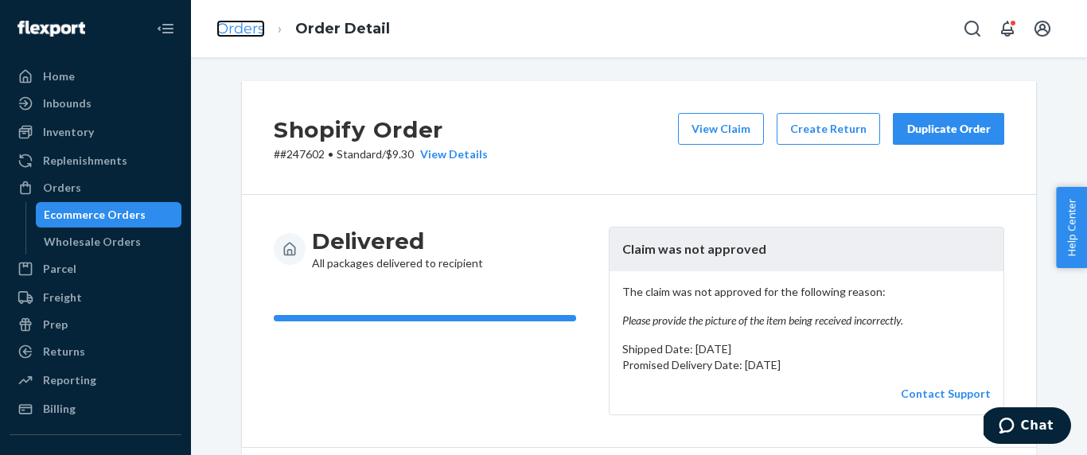
click at [251, 26] on link "Orders" at bounding box center [240, 29] width 49 height 18
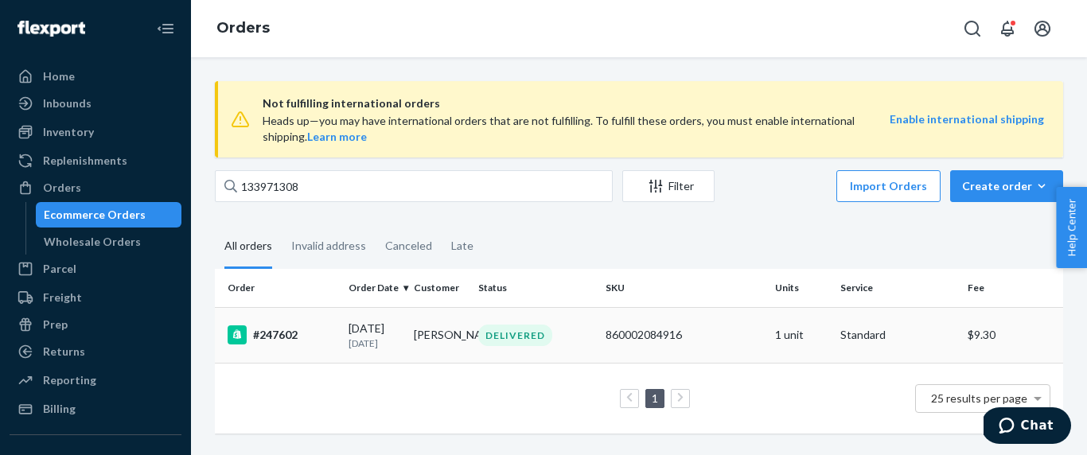
click at [411, 325] on td "[PERSON_NAME]" at bounding box center [439, 335] width 65 height 56
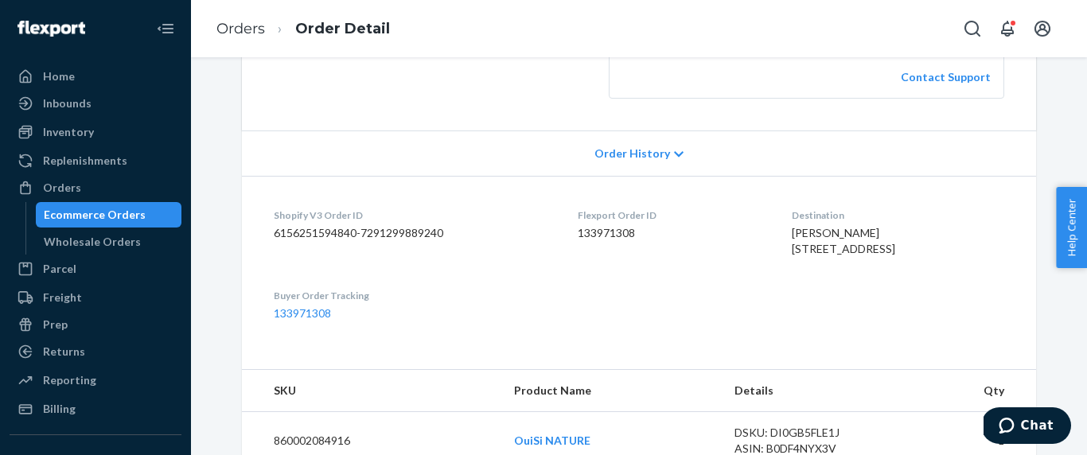
scroll to position [302, 0]
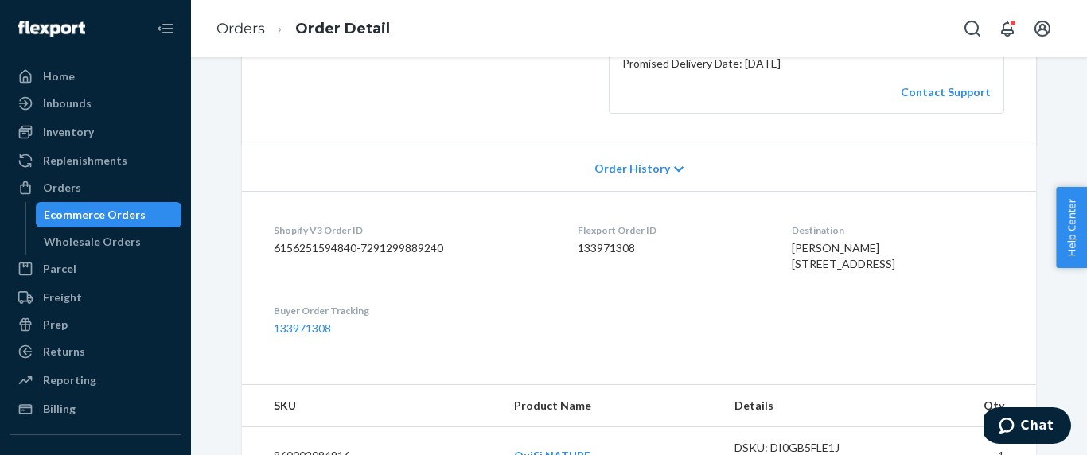
click at [837, 248] on span "[PERSON_NAME] [STREET_ADDRESS]" at bounding box center [843, 255] width 103 height 29
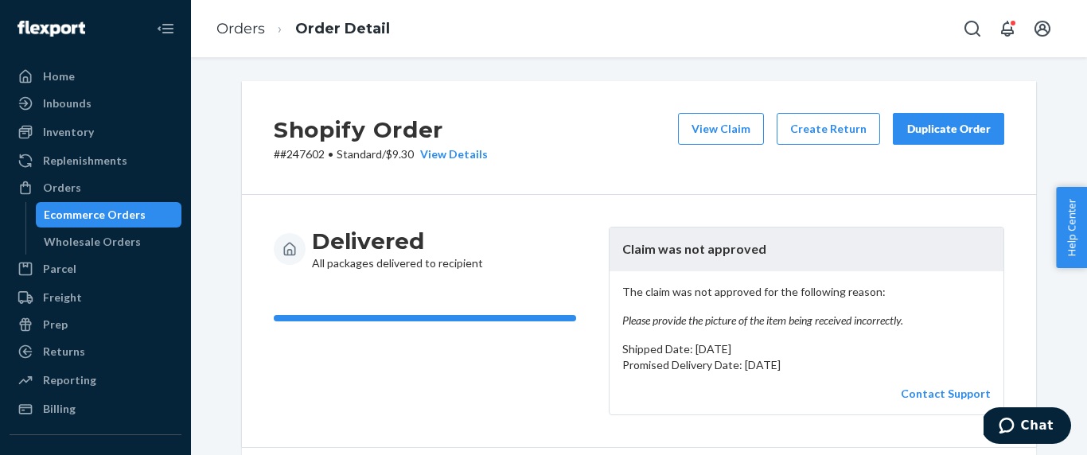
scroll to position [3, 0]
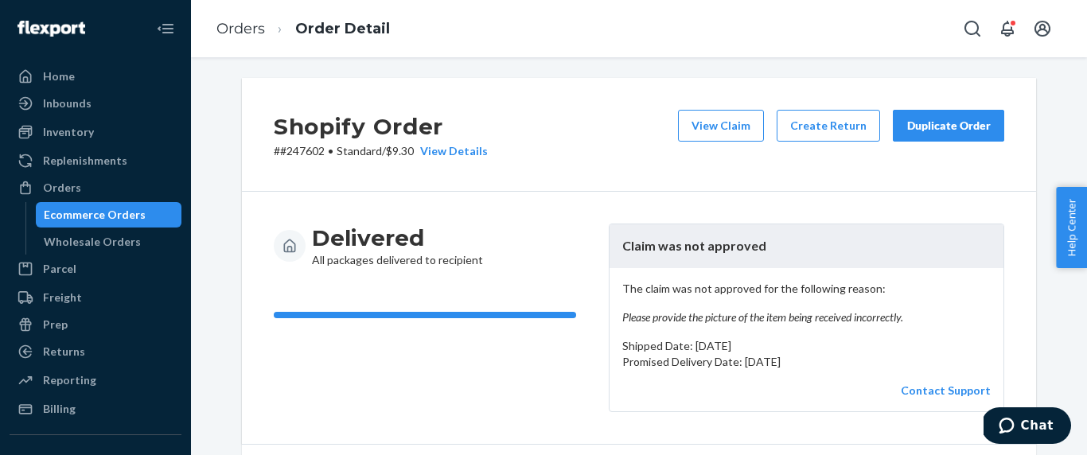
click at [317, 150] on p "# #247602 • Standard / $9.30 View Details" at bounding box center [381, 151] width 214 height 16
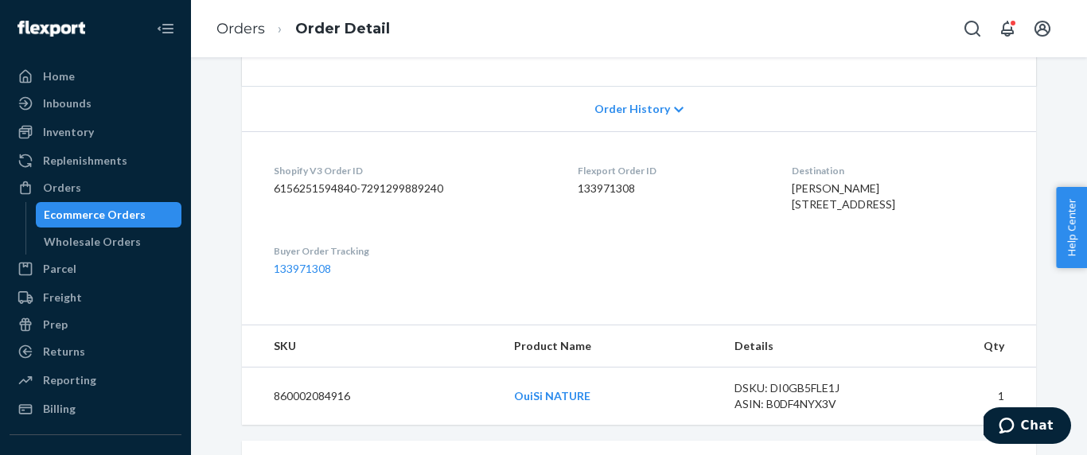
scroll to position [0, 0]
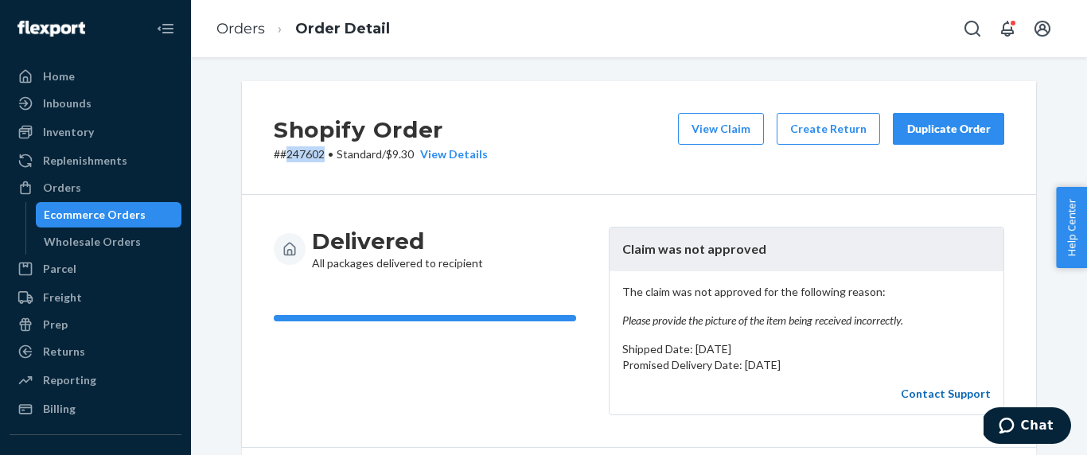
click at [940, 392] on link "Contact Support" at bounding box center [946, 394] width 90 height 14
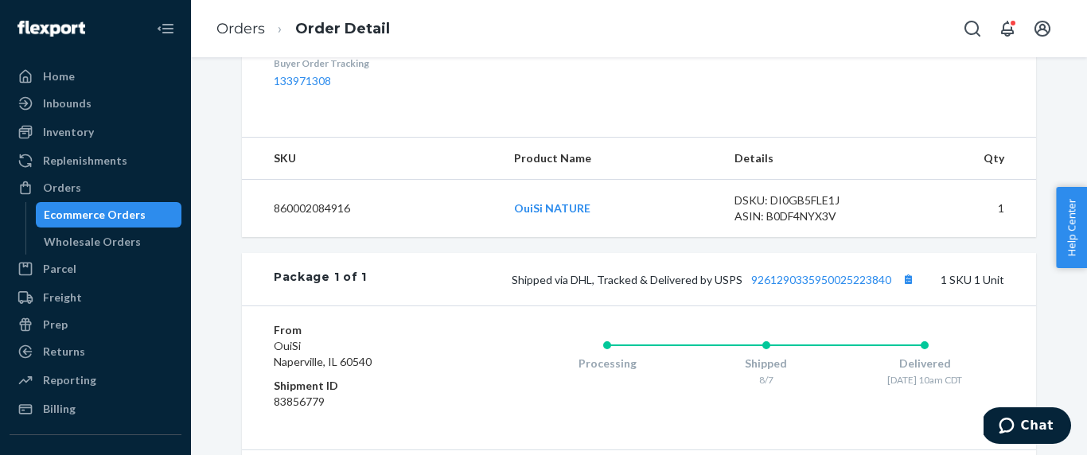
scroll to position [595, 0]
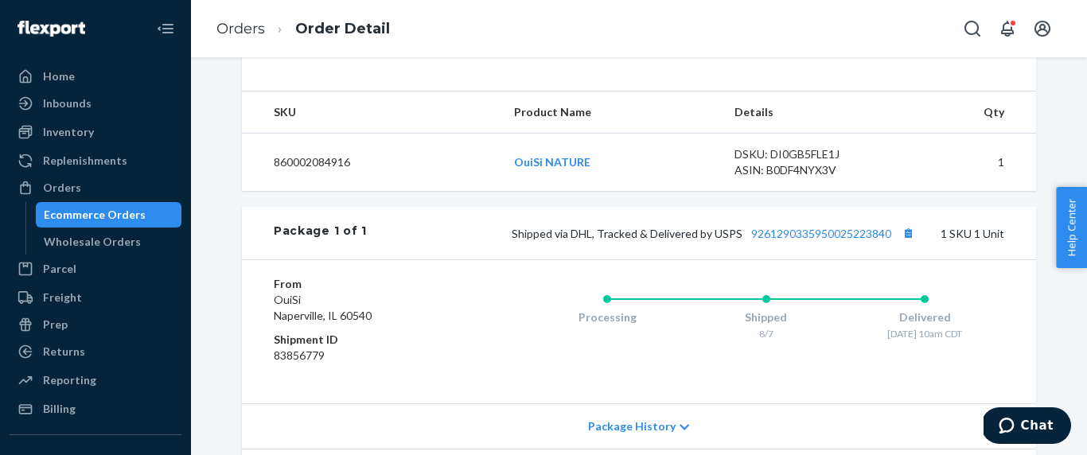
click at [297, 364] on dd "83856779" at bounding box center [369, 356] width 190 height 16
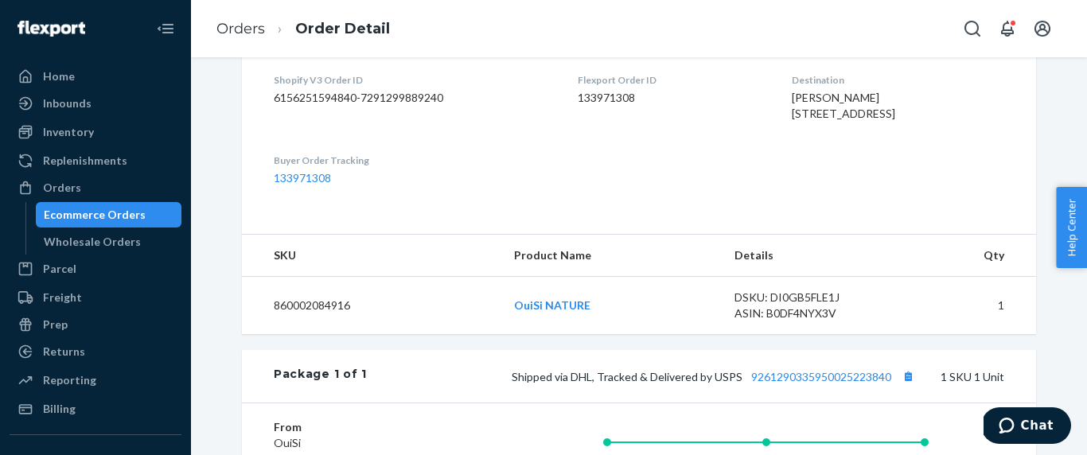
scroll to position [451, 0]
click at [611, 101] on dd "133971308" at bounding box center [672, 99] width 188 height 16
drag, startPoint x: 358, startPoint y: 343, endPoint x: 255, endPoint y: 334, distance: 103.8
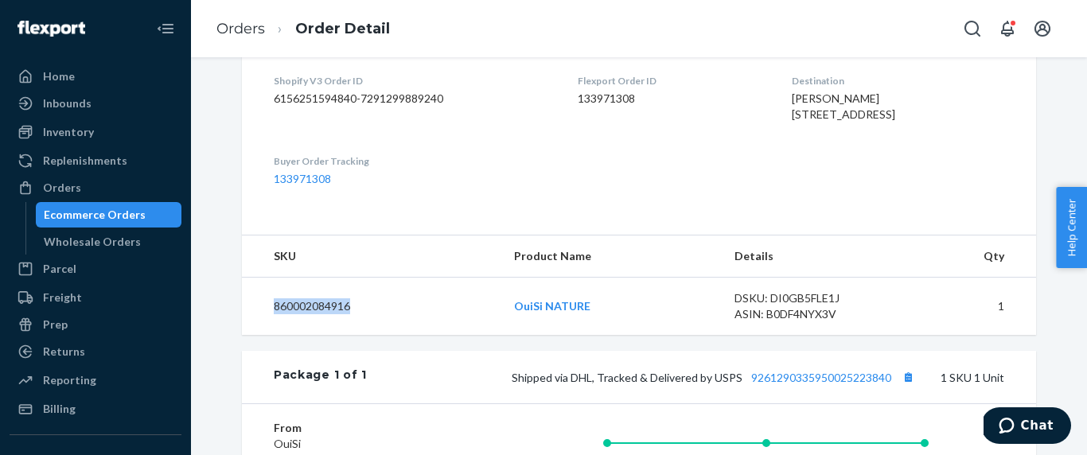
click at [255, 334] on td "860002084916" at bounding box center [371, 307] width 259 height 58
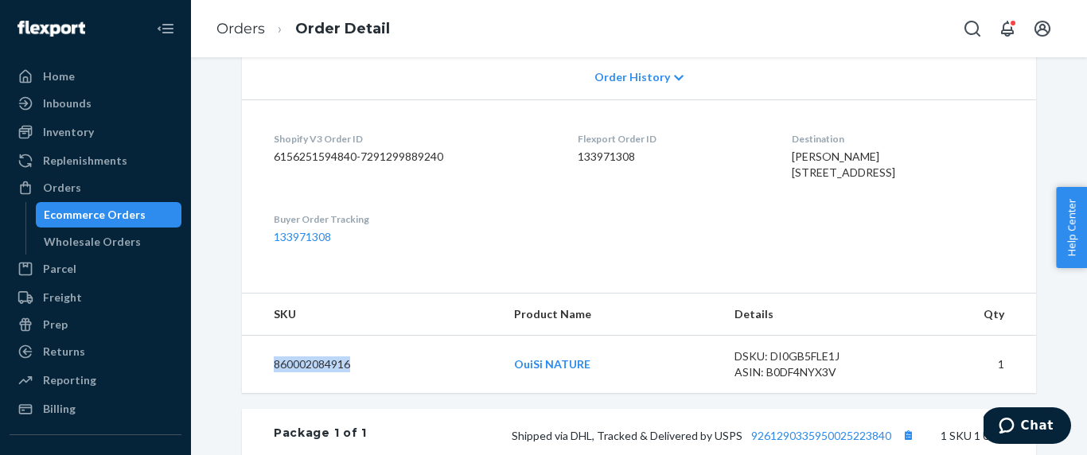
scroll to position [390, 0]
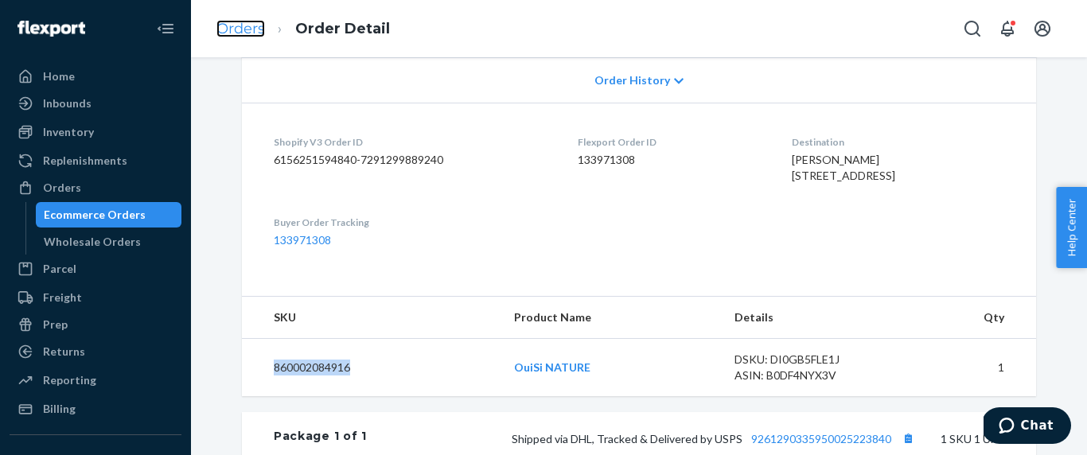
click at [247, 33] on link "Orders" at bounding box center [240, 29] width 49 height 18
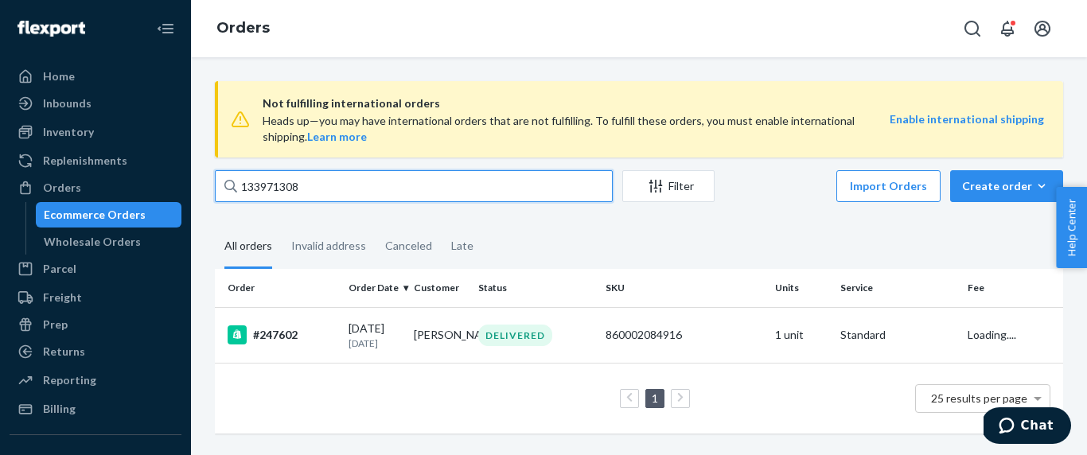
click at [341, 197] on input "133971308" at bounding box center [414, 186] width 398 height 32
paste input "4136565"
type input "134136565"
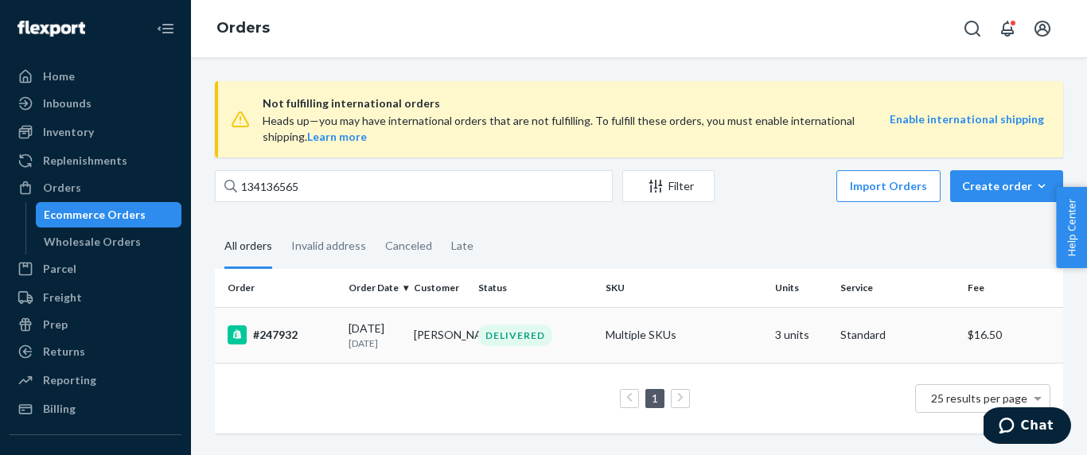
click at [306, 349] on td "#247932" at bounding box center [278, 335] width 127 height 56
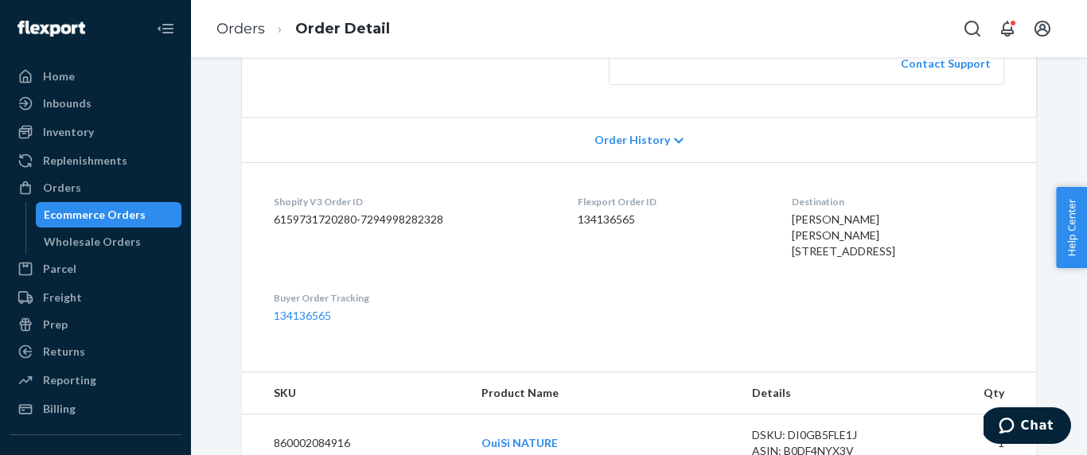
scroll to position [278, 0]
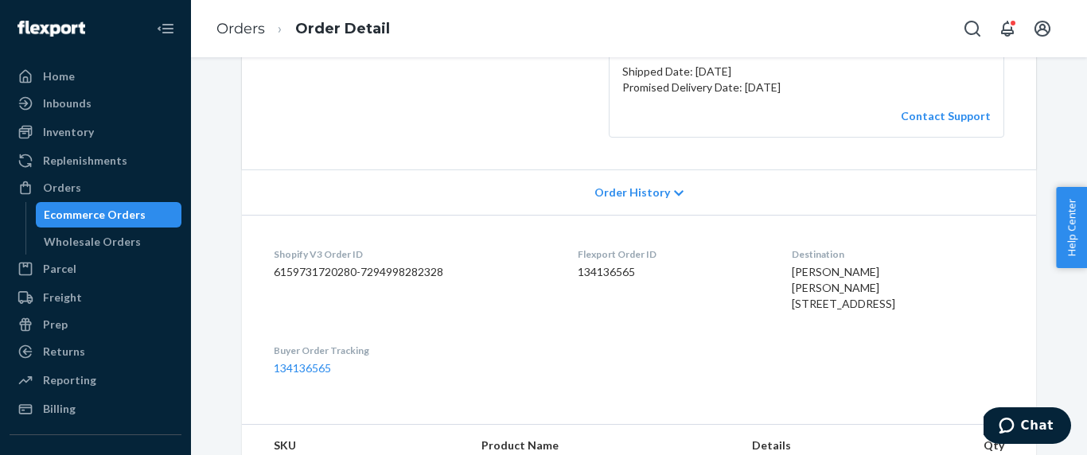
click at [825, 267] on span "[PERSON_NAME] [PERSON_NAME] [STREET_ADDRESS]" at bounding box center [843, 287] width 103 height 45
click at [732, 301] on div "Flexport Order ID 134136565" at bounding box center [672, 282] width 188 height 71
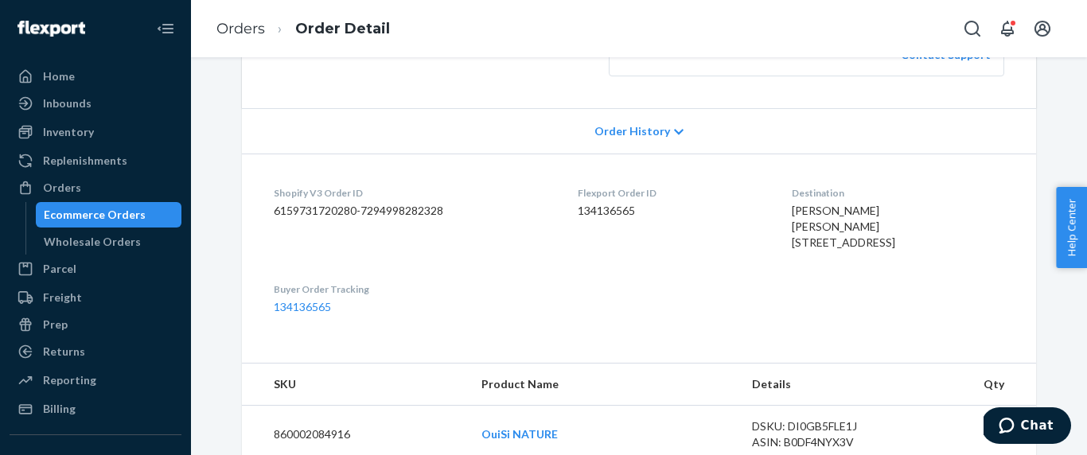
scroll to position [450, 0]
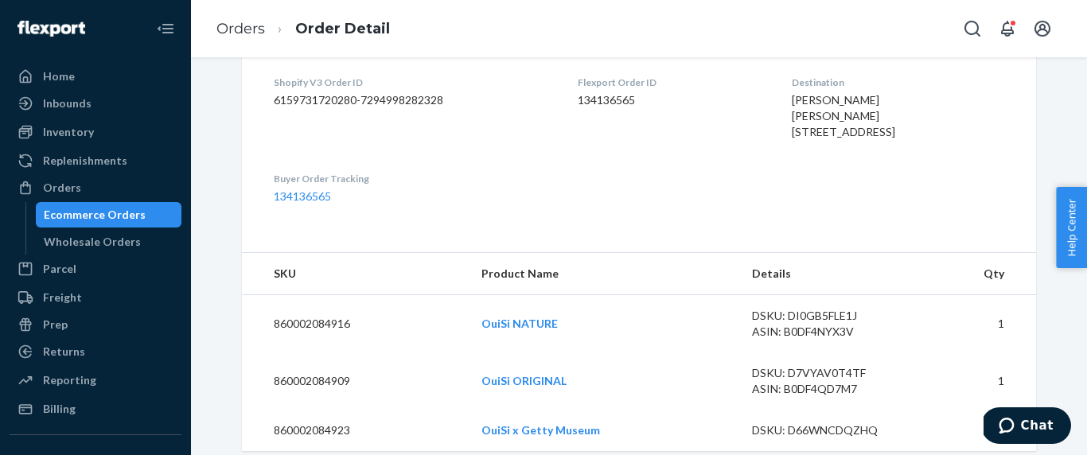
click at [828, 108] on span "[PERSON_NAME] [PERSON_NAME] [STREET_ADDRESS]" at bounding box center [843, 115] width 103 height 45
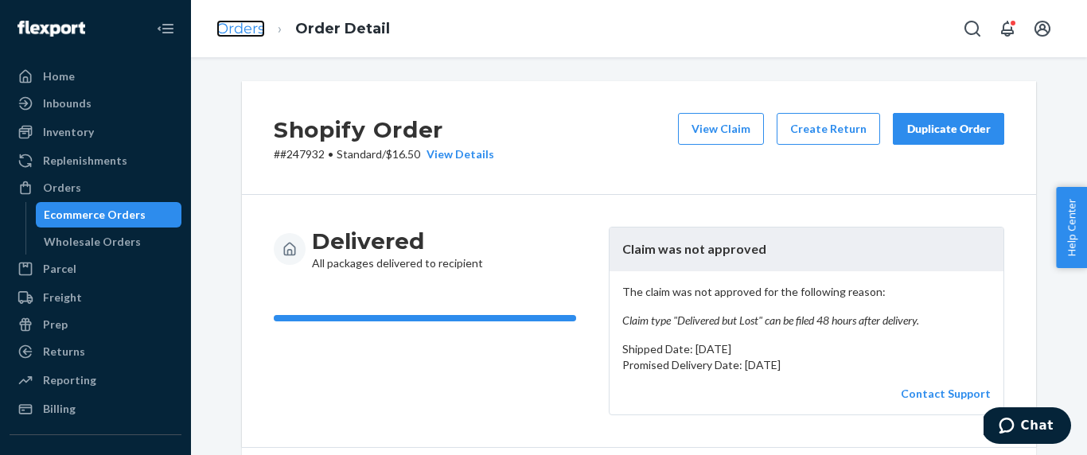
click at [243, 26] on link "Orders" at bounding box center [240, 29] width 49 height 18
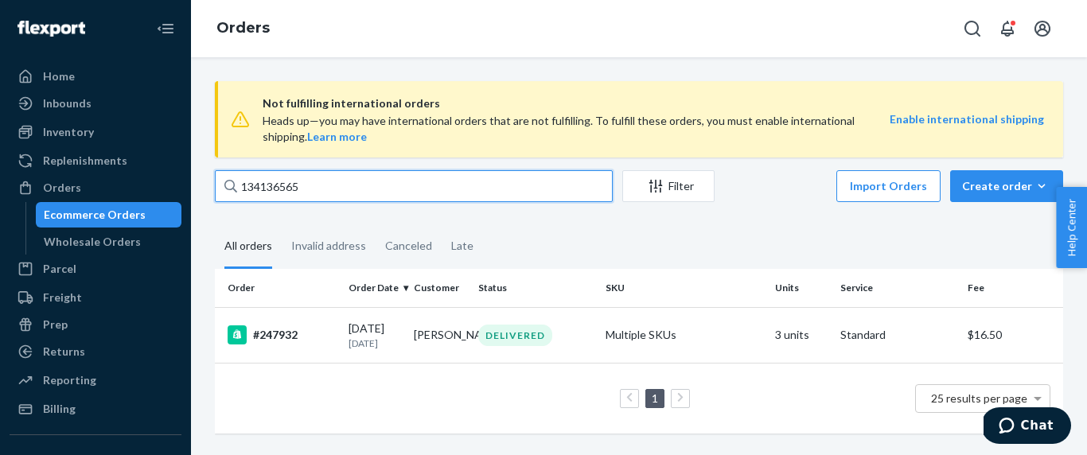
click at [311, 192] on input "134136565" at bounding box center [414, 186] width 398 height 32
paste input "[PERSON_NAME]"
click at [340, 193] on input "[PERSON_NAME]" at bounding box center [414, 186] width 398 height 32
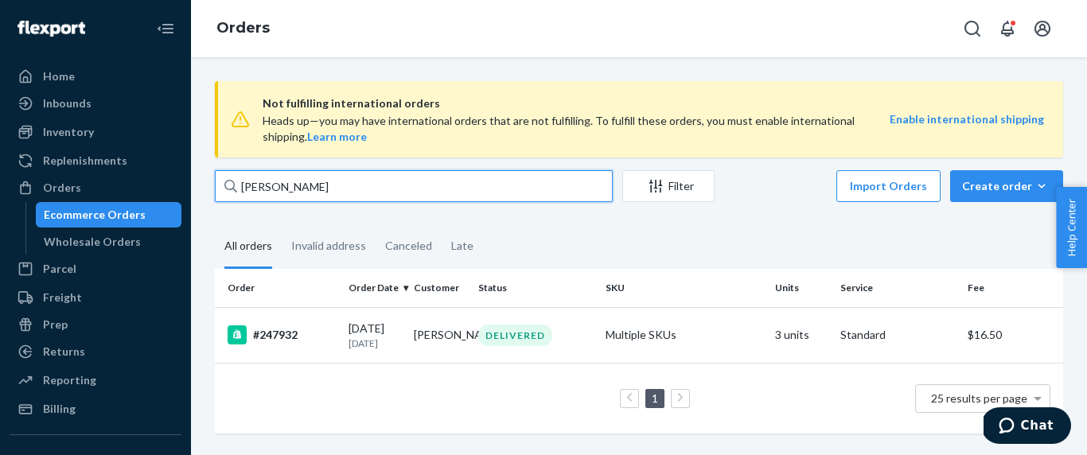
click at [340, 193] on input "[PERSON_NAME]" at bounding box center [414, 186] width 398 height 32
paste input "133764795"
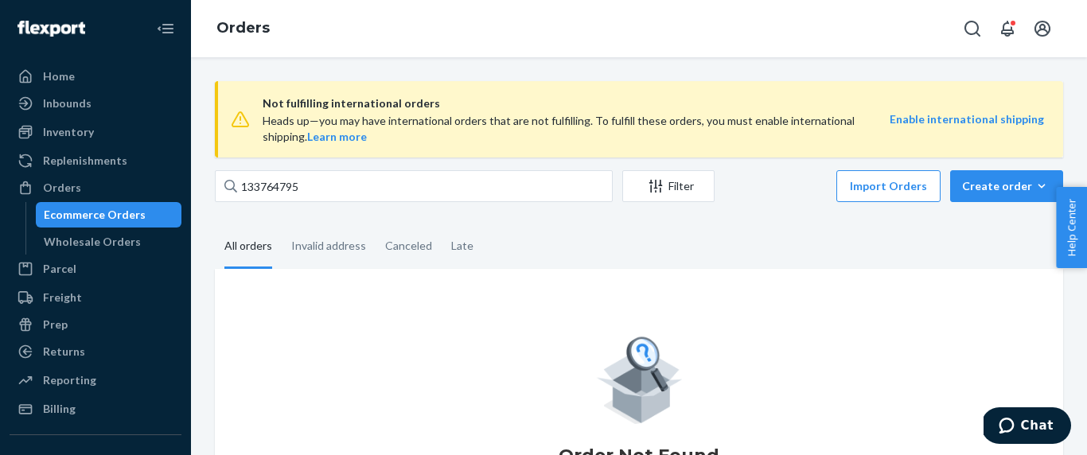
click at [329, 330] on div "Order Not Found Go to our help center to learn about some common reasons why it…" at bounding box center [639, 442] width 848 height 346
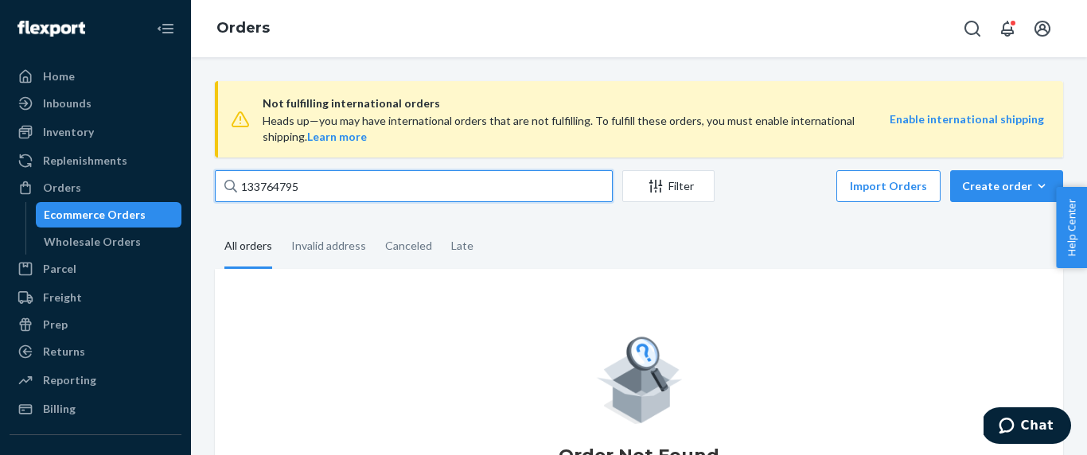
click at [332, 194] on input "133764795" at bounding box center [414, 186] width 398 height 32
click at [355, 192] on input "133764795" at bounding box center [414, 186] width 398 height 32
paste input "text"
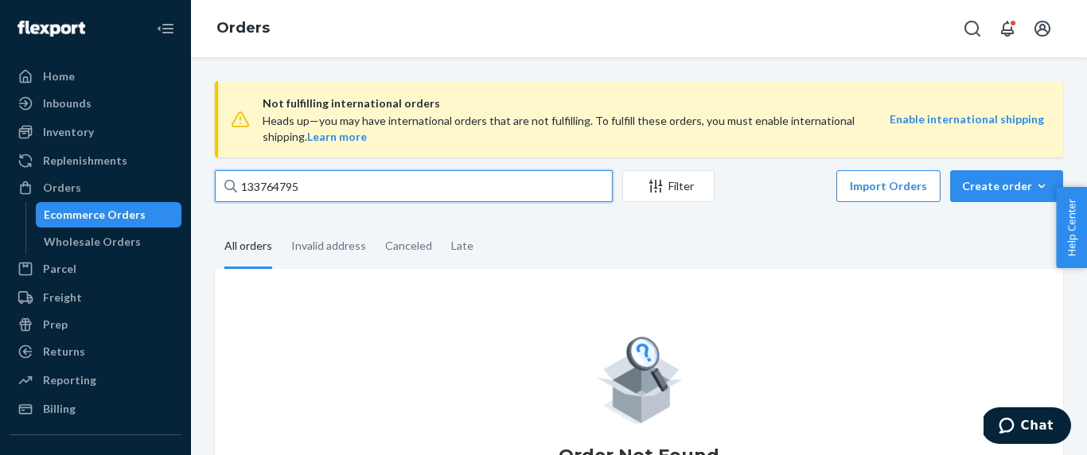
type input "133764795"
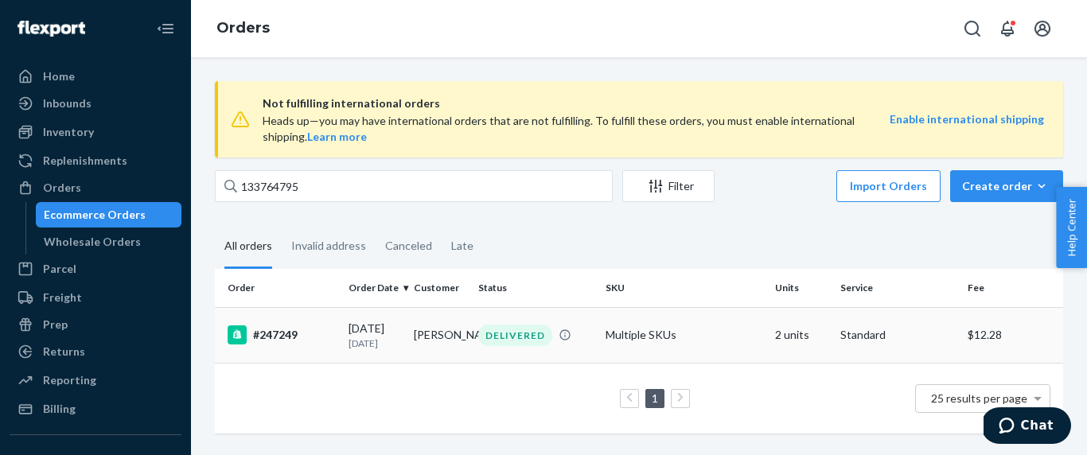
click at [333, 338] on div "#247249" at bounding box center [282, 334] width 108 height 19
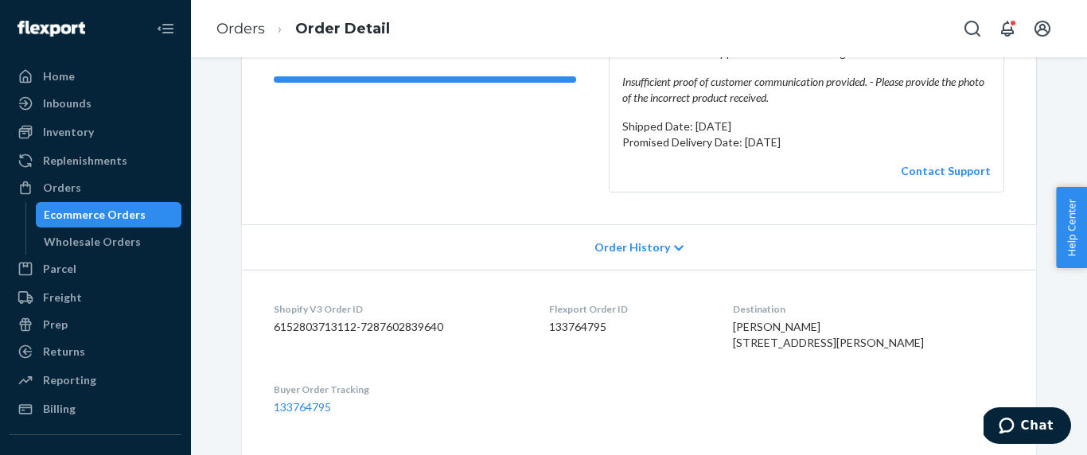
scroll to position [278, 0]
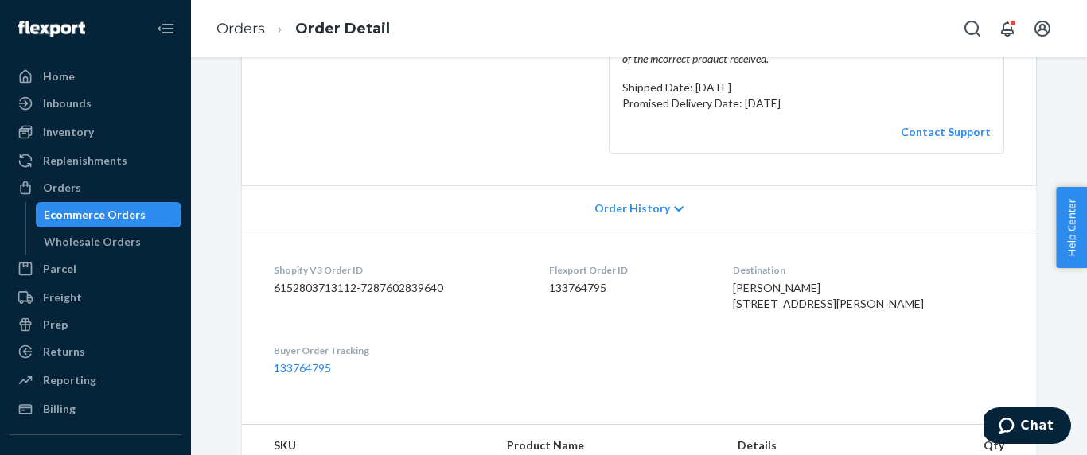
click at [821, 299] on span "[PERSON_NAME] [STREET_ADDRESS][PERSON_NAME]" at bounding box center [828, 295] width 191 height 29
click at [824, 285] on span "[PERSON_NAME] [STREET_ADDRESS][PERSON_NAME]" at bounding box center [828, 295] width 191 height 29
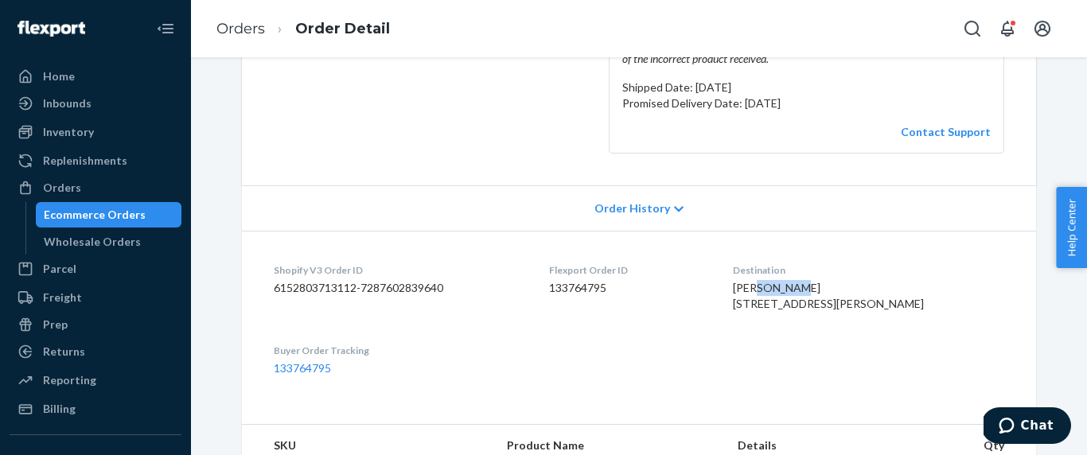
click at [824, 285] on span "[PERSON_NAME] [STREET_ADDRESS][PERSON_NAME]" at bounding box center [828, 295] width 191 height 29
click at [244, 29] on link "Orders" at bounding box center [240, 29] width 49 height 18
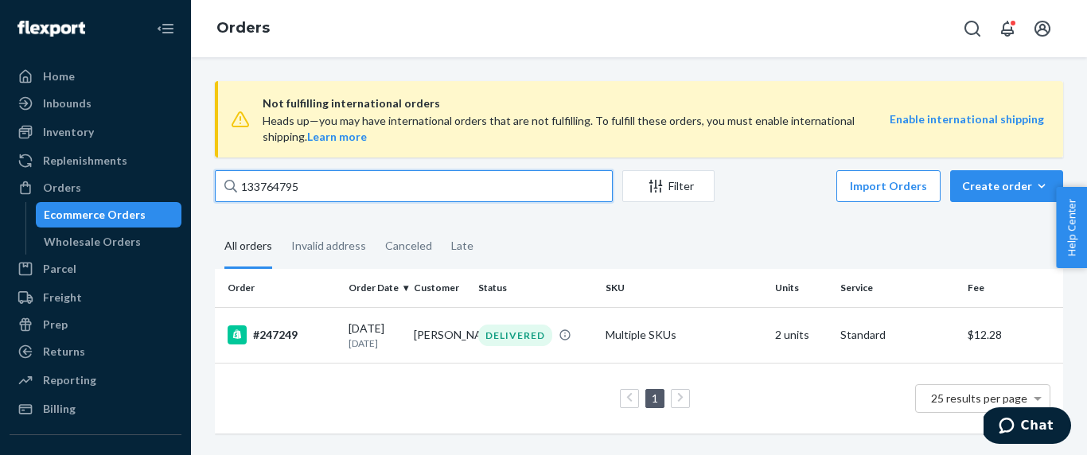
click at [313, 195] on input "133764795" at bounding box center [414, 186] width 398 height 32
paste input "[PERSON_NAME]"
type input "[PERSON_NAME]"
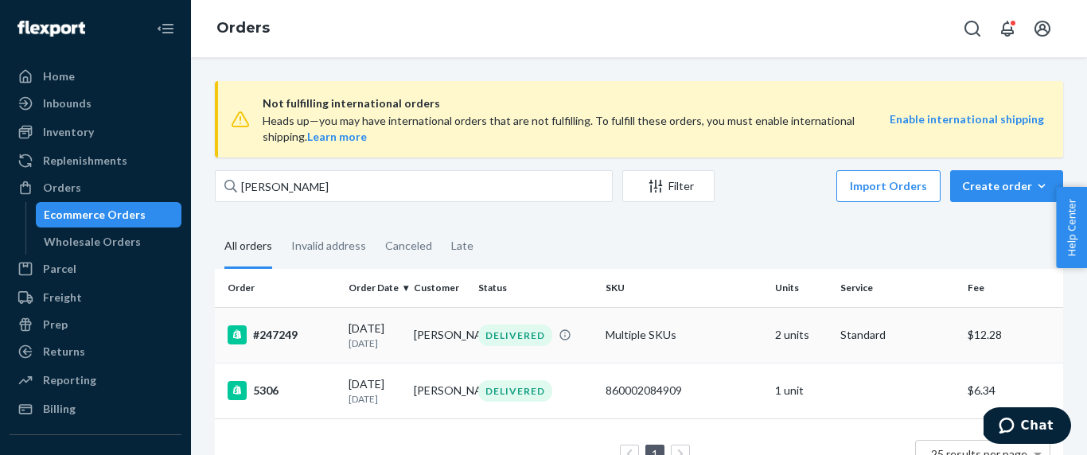
click at [309, 349] on td "#247249" at bounding box center [278, 335] width 127 height 56
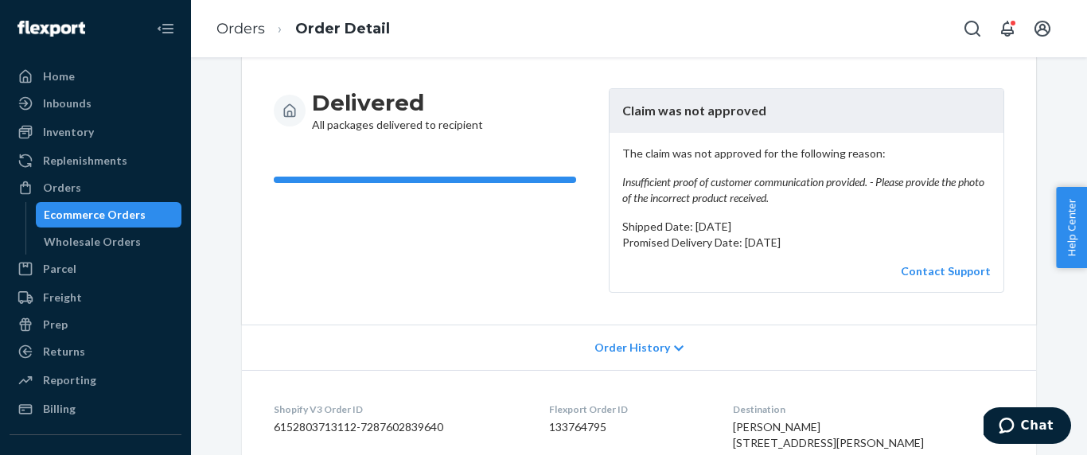
scroll to position [149, 0]
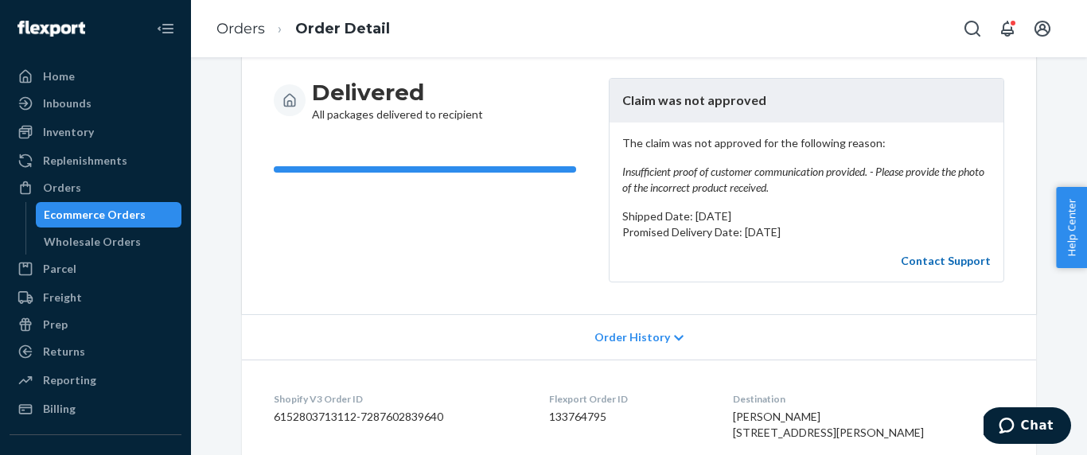
click at [956, 263] on link "Contact Support" at bounding box center [946, 261] width 90 height 14
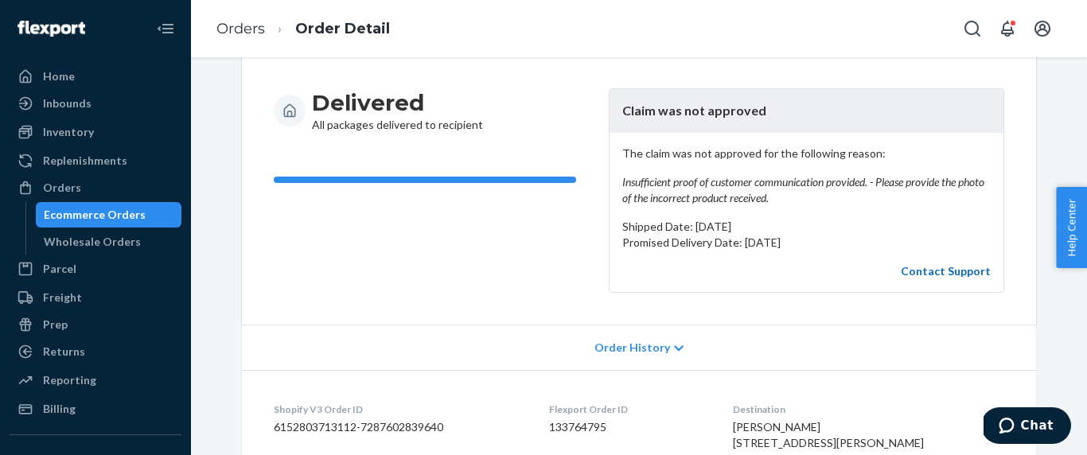
scroll to position [0, 0]
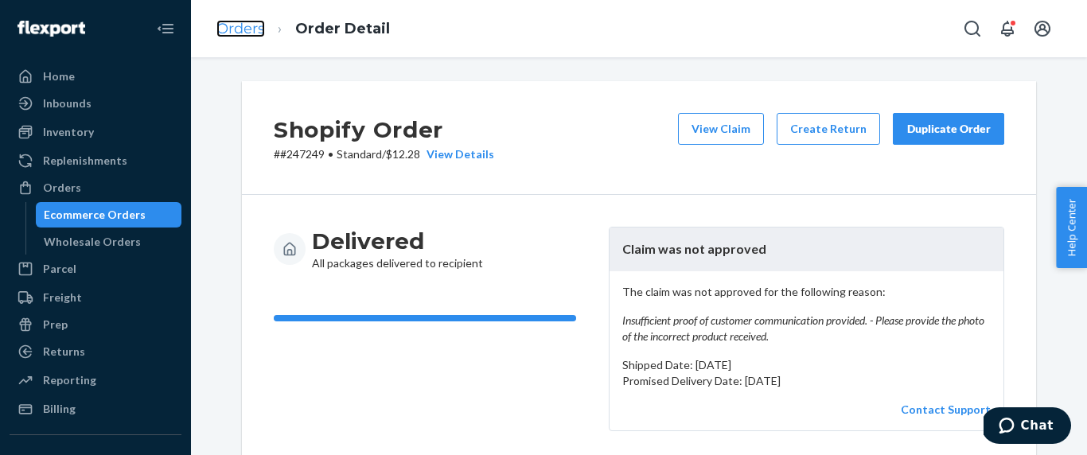
click at [252, 29] on link "Orders" at bounding box center [240, 29] width 49 height 18
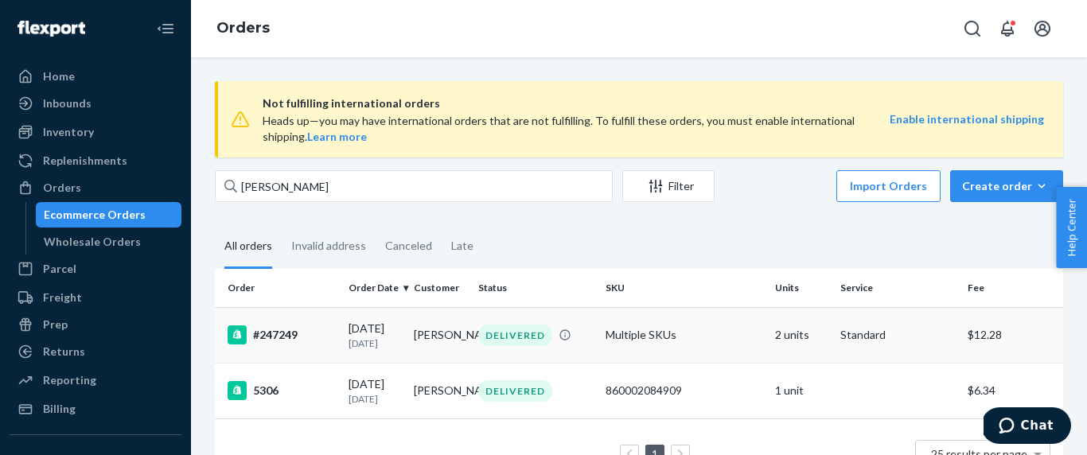
click at [289, 352] on td "#247249" at bounding box center [278, 335] width 127 height 56
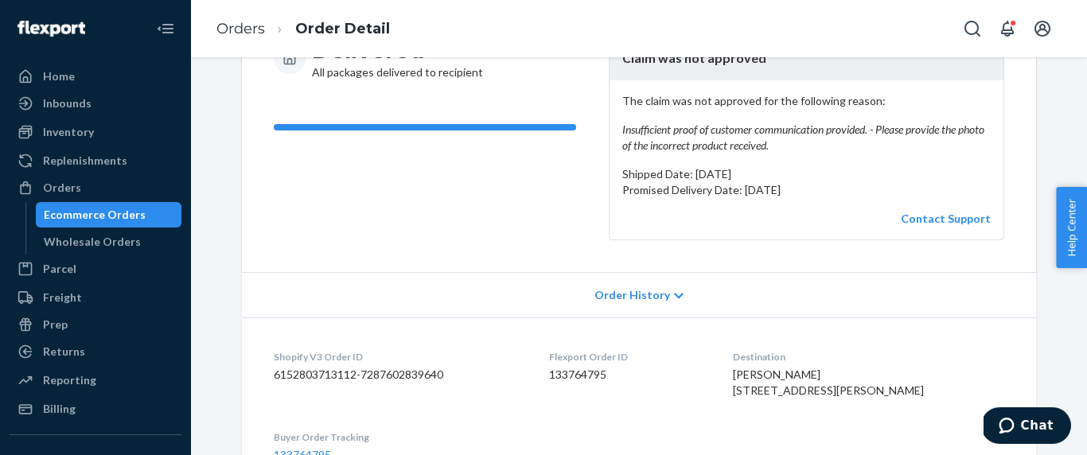
scroll to position [63, 0]
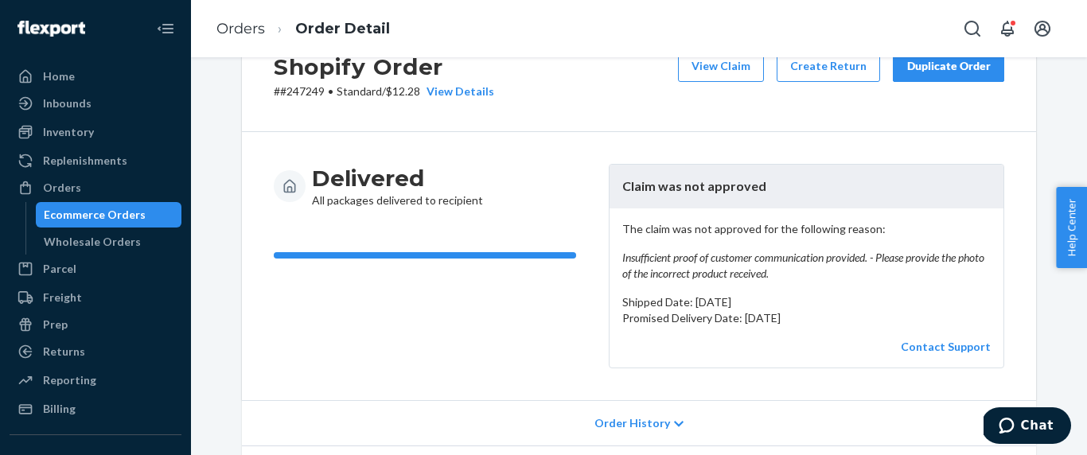
click at [313, 91] on p "# #247249 • Standard / $12.28 View Details" at bounding box center [384, 92] width 220 height 16
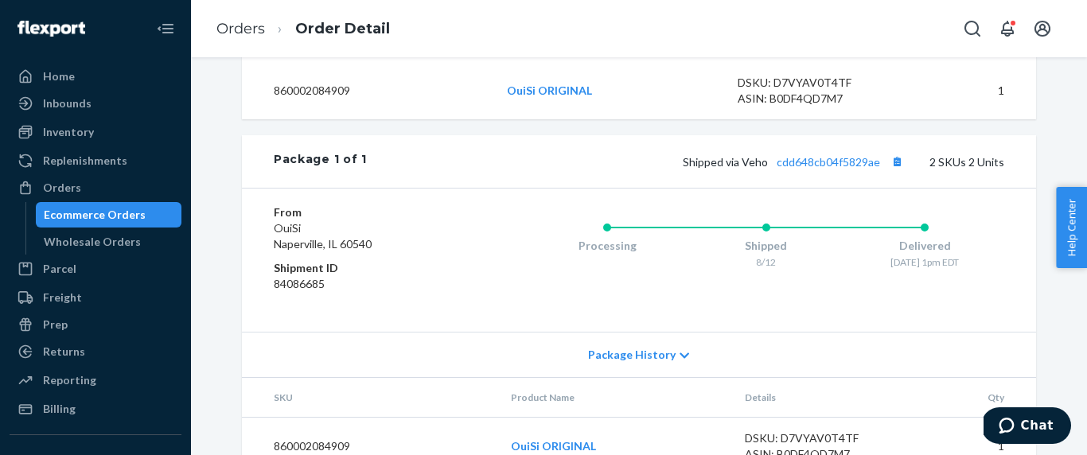
scroll to position [732, 0]
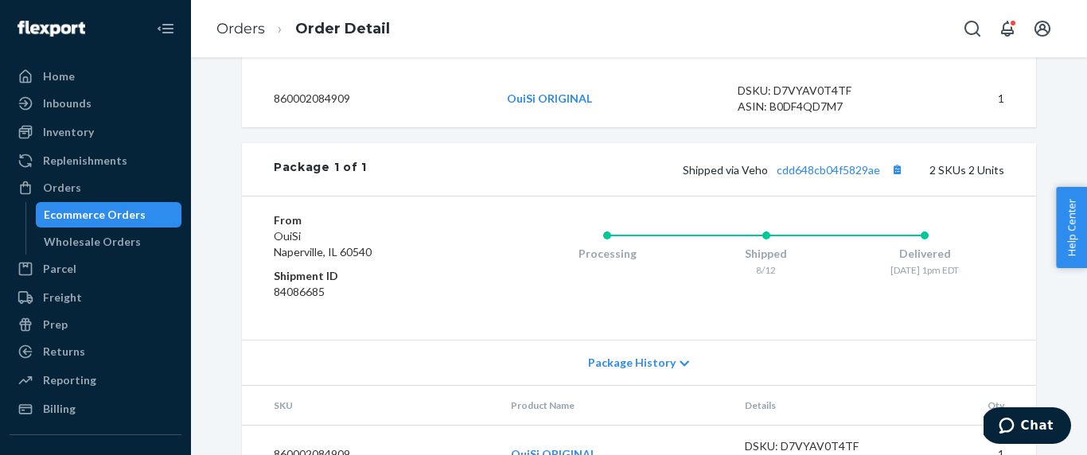
click at [382, 300] on dd "84086685" at bounding box center [369, 292] width 190 height 16
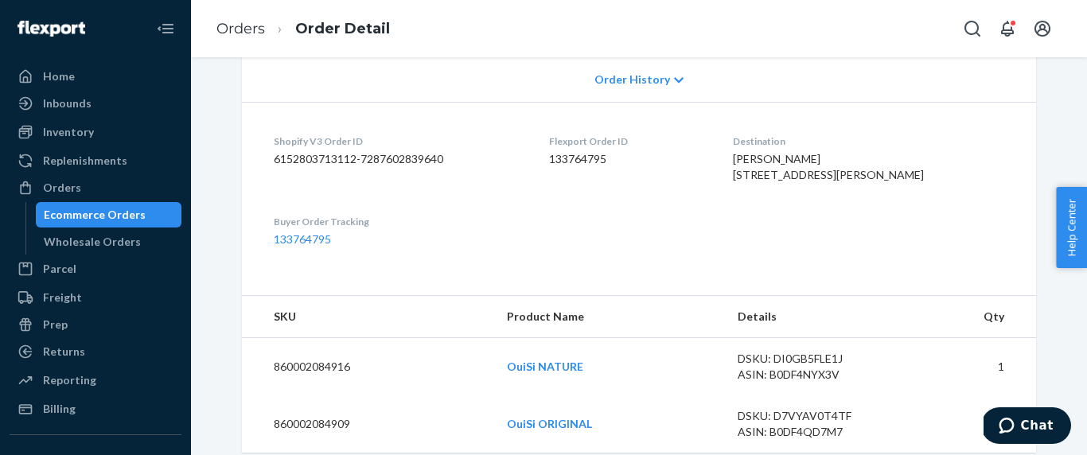
scroll to position [406, 0]
click at [671, 158] on dd "133764795" at bounding box center [628, 160] width 159 height 16
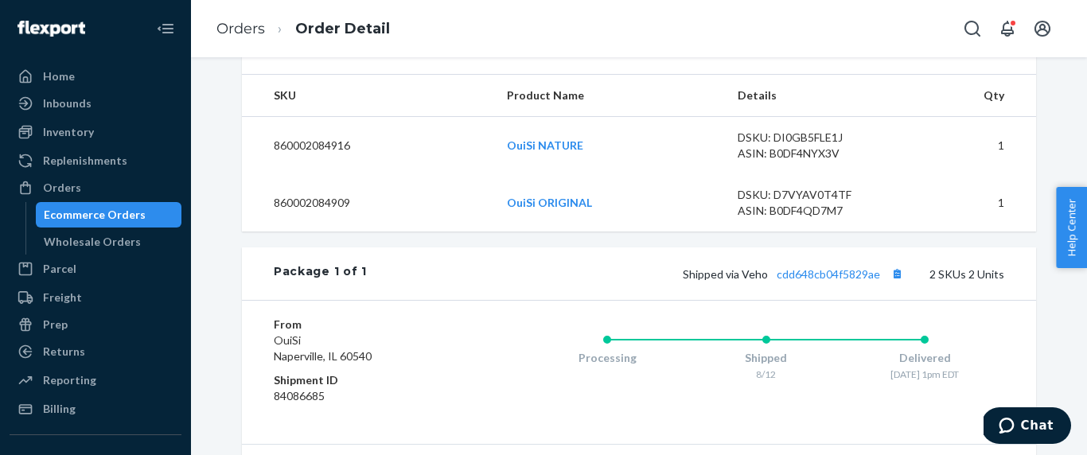
scroll to position [608, 0]
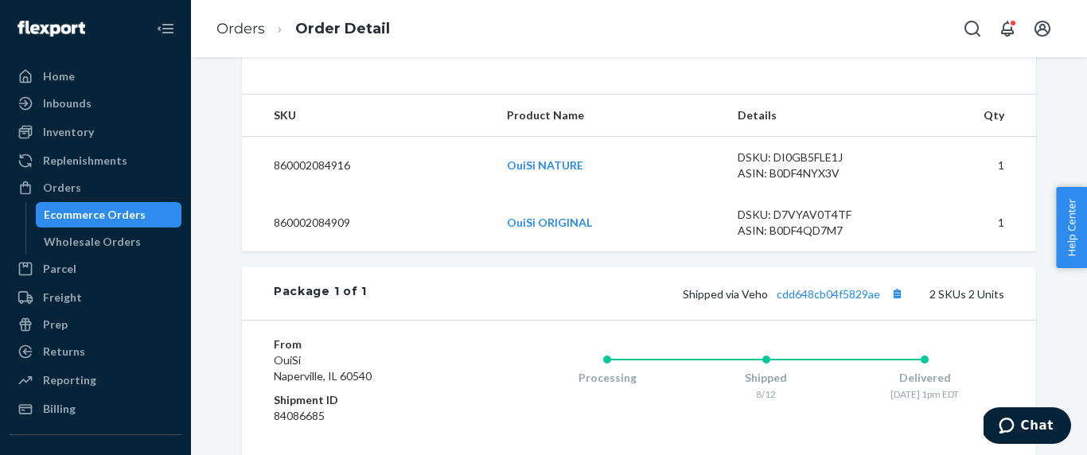
click at [392, 195] on td "860002084916" at bounding box center [368, 166] width 252 height 58
click at [379, 251] on td "860002084909" at bounding box center [368, 222] width 252 height 57
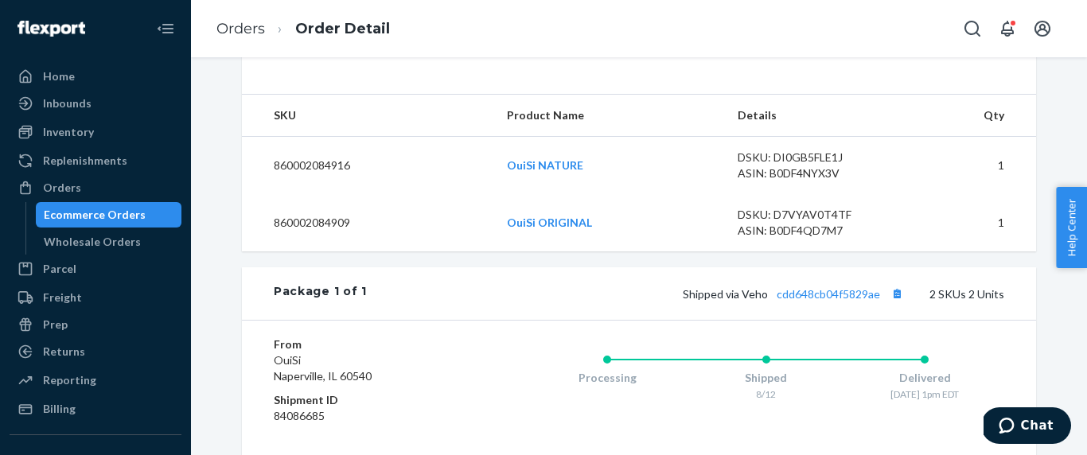
click at [379, 251] on td "860002084909" at bounding box center [368, 222] width 252 height 57
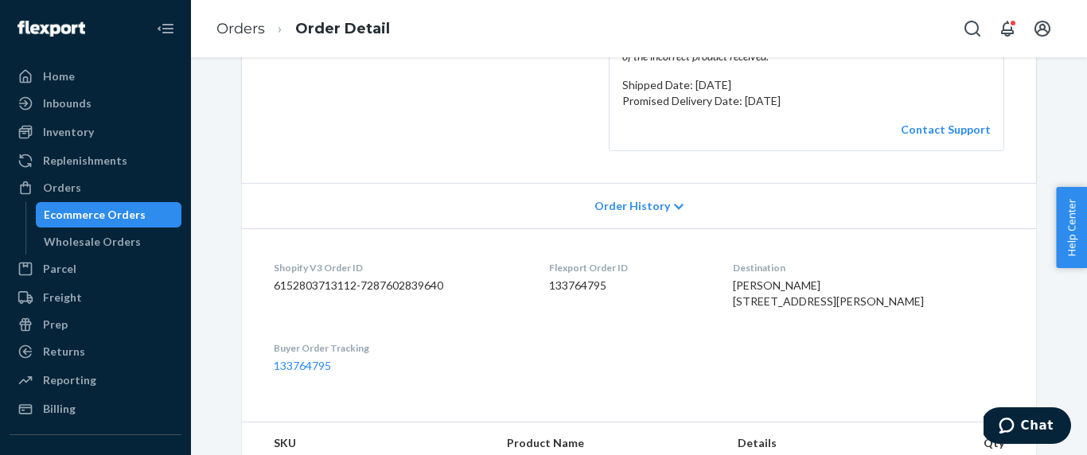
scroll to position [338, 0]
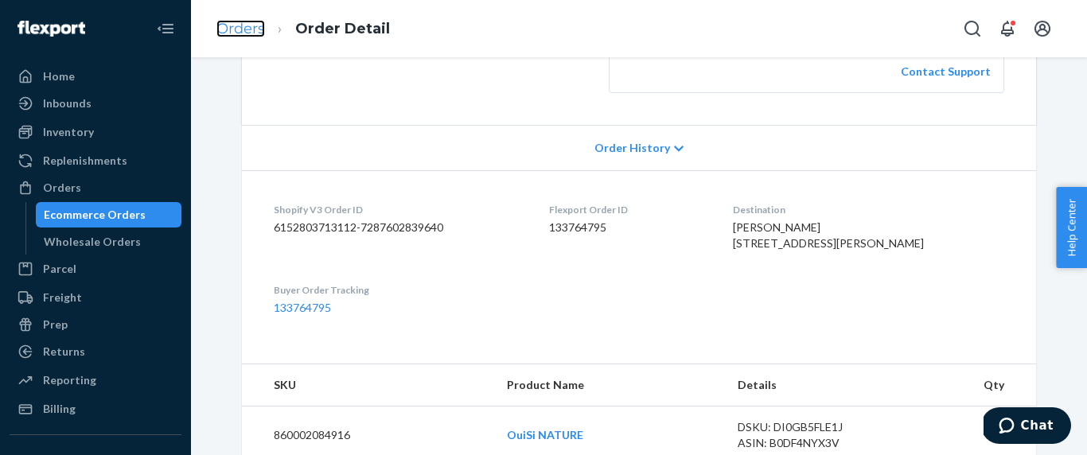
click at [247, 33] on link "Orders" at bounding box center [240, 29] width 49 height 18
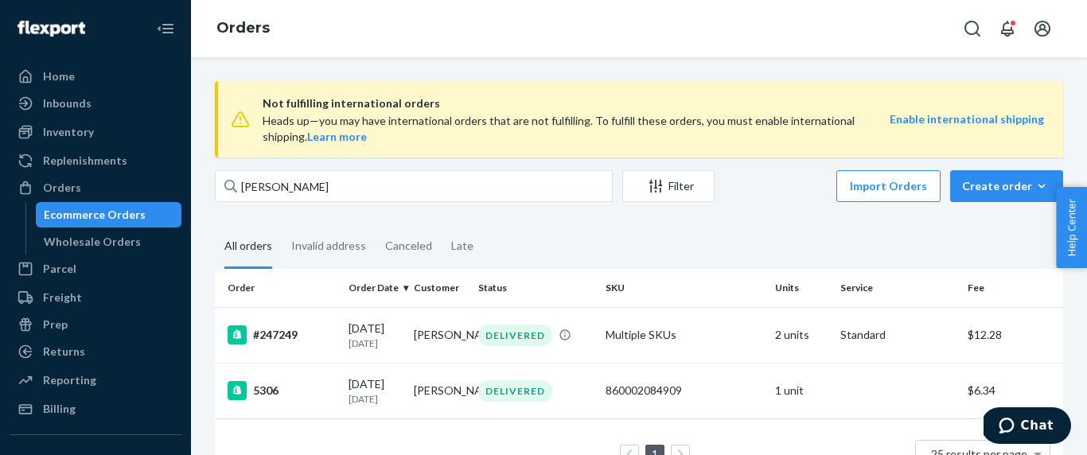
click at [337, 105] on span "Not fulfilling international orders" at bounding box center [576, 103] width 627 height 19
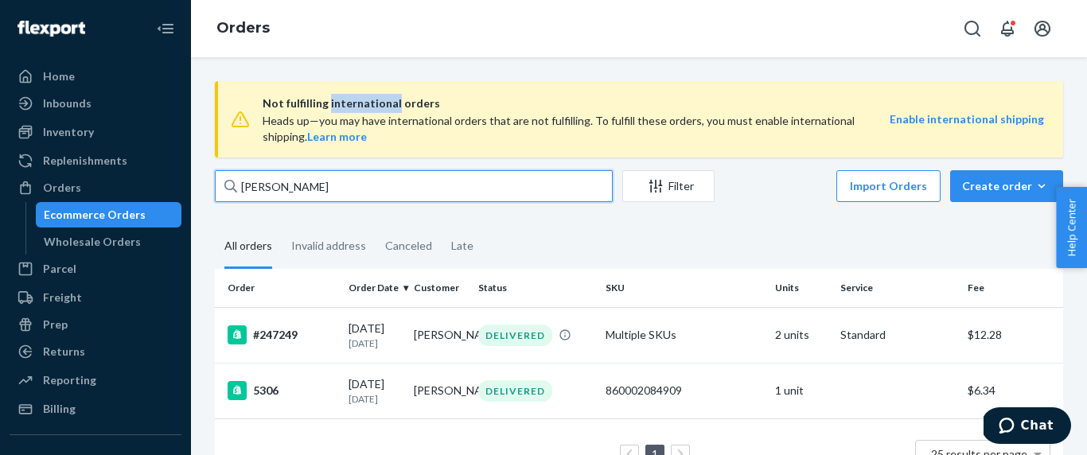
click at [316, 188] on input "[PERSON_NAME]" at bounding box center [414, 186] width 398 height 32
paste input "134202726"
type input "134202726"
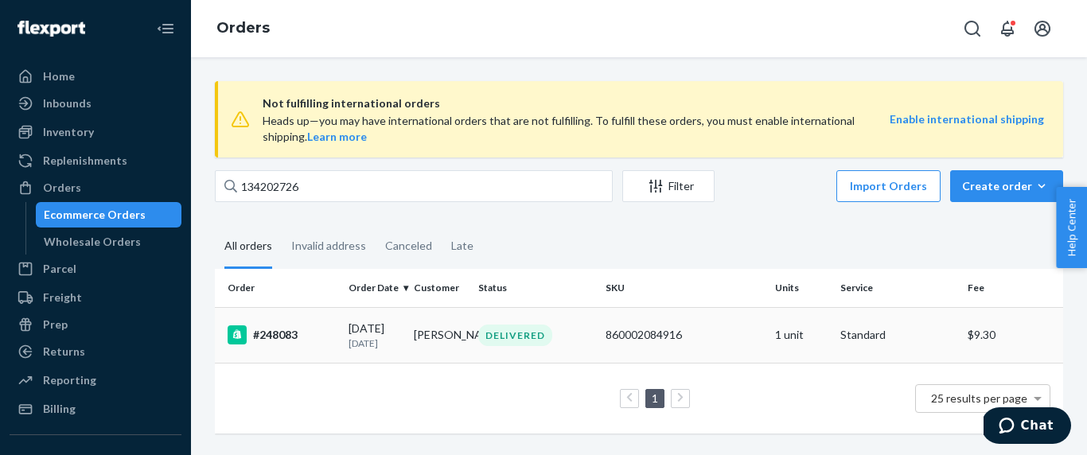
click at [330, 319] on td "#248083" at bounding box center [278, 335] width 127 height 56
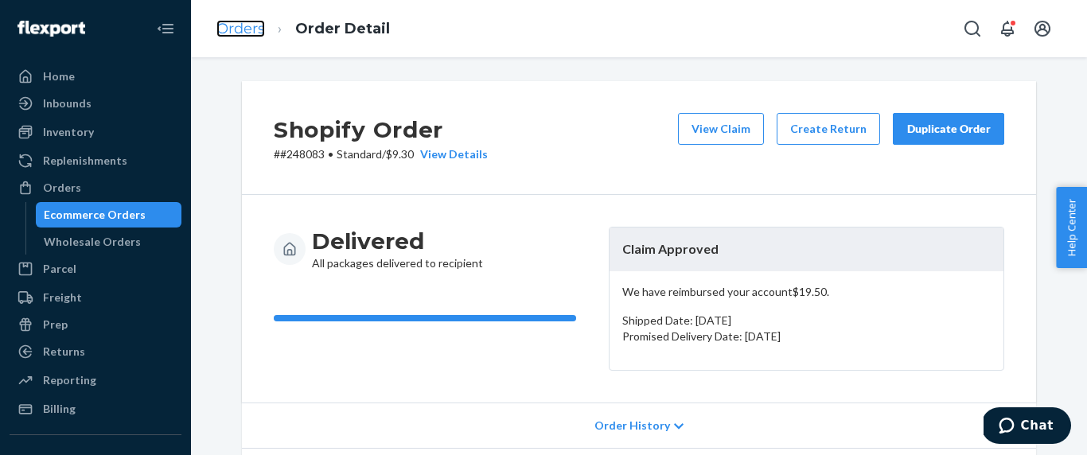
click at [246, 34] on link "Orders" at bounding box center [240, 29] width 49 height 18
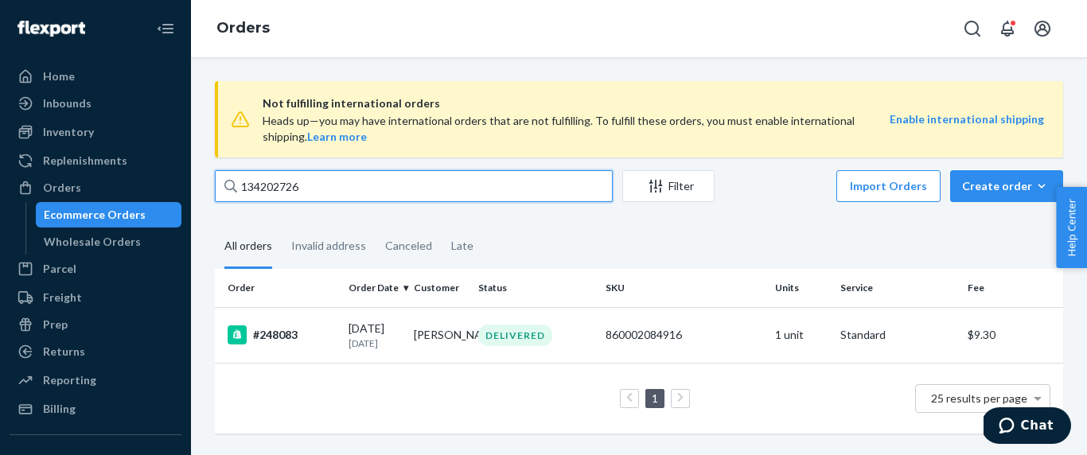
click at [306, 185] on input "134202726" at bounding box center [414, 186] width 398 height 32
paste input "3414093"
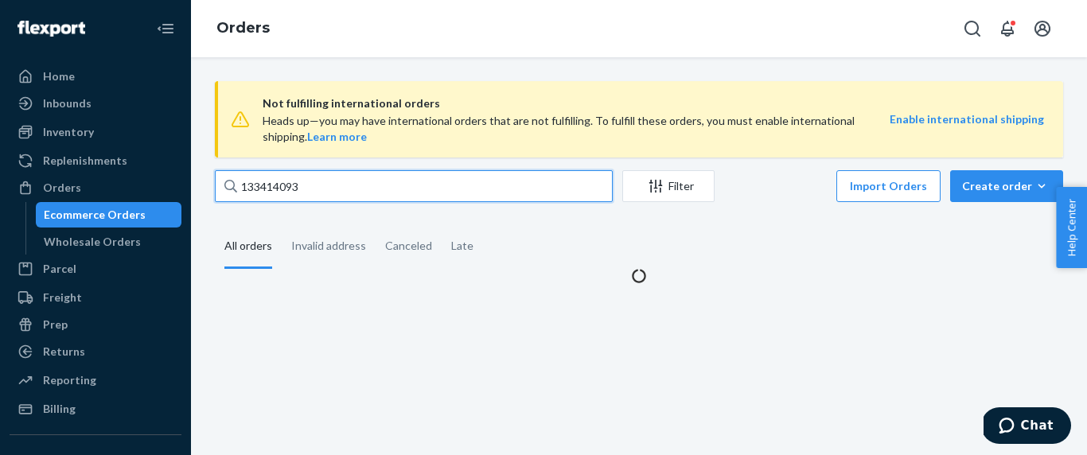
type input "133414093"
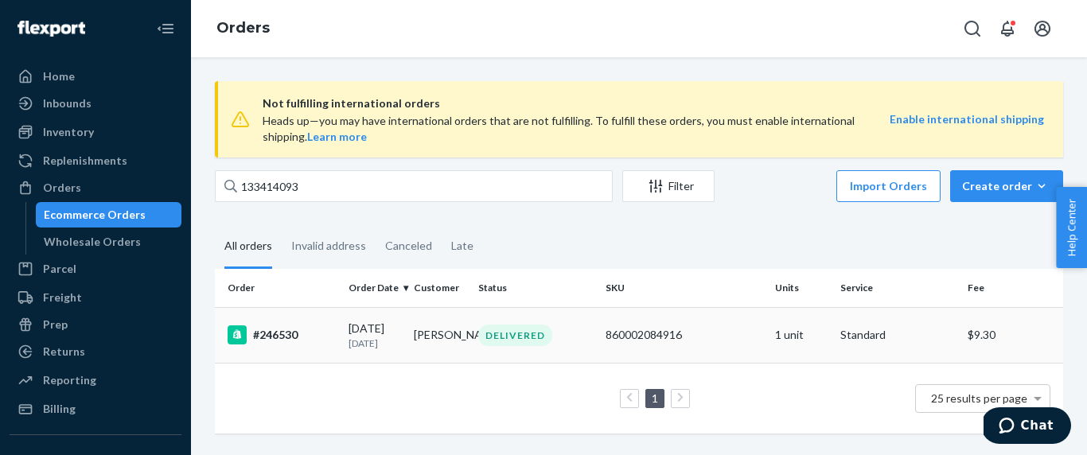
click at [415, 331] on td "[PERSON_NAME]" at bounding box center [439, 335] width 65 height 56
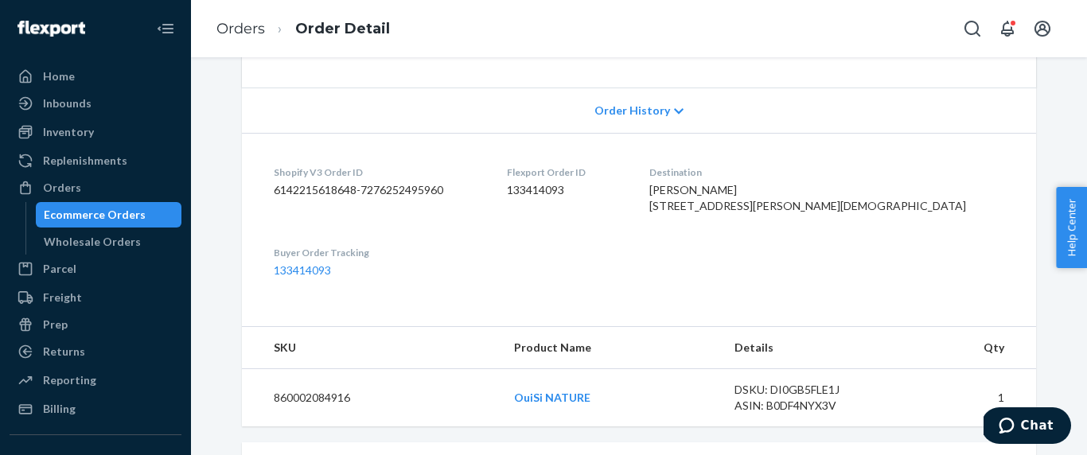
scroll to position [424, 0]
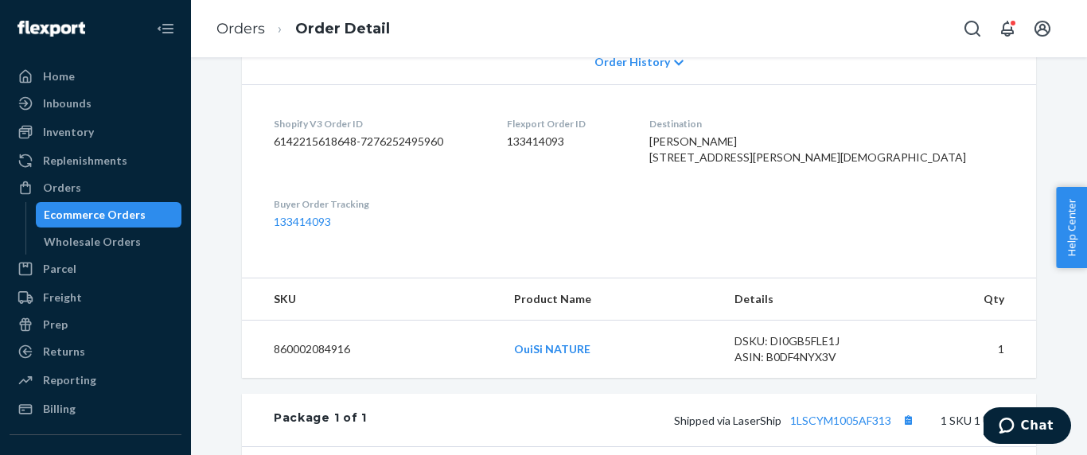
click at [805, 141] on span "[PERSON_NAME] [STREET_ADDRESS][PERSON_NAME][DEMOGRAPHIC_DATA]" at bounding box center [807, 148] width 317 height 29
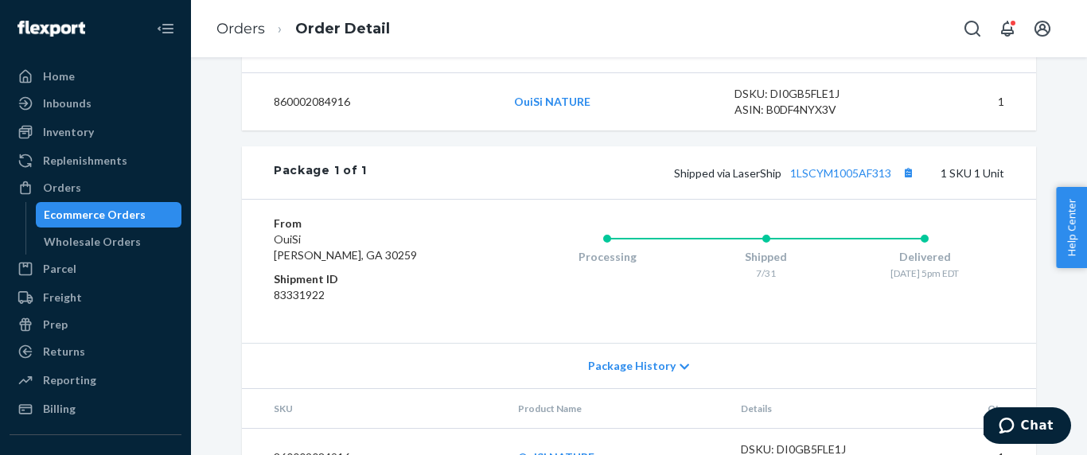
scroll to position [0, 0]
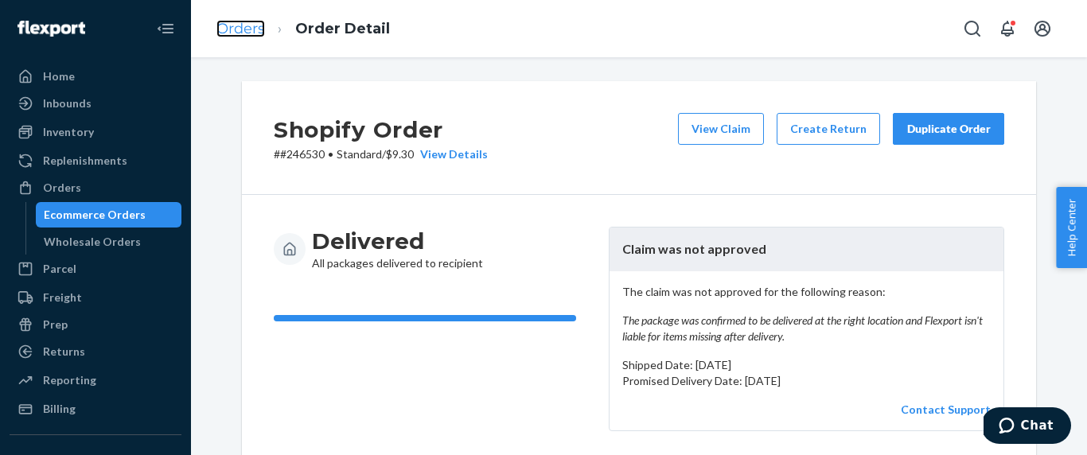
click at [252, 33] on link "Orders" at bounding box center [240, 29] width 49 height 18
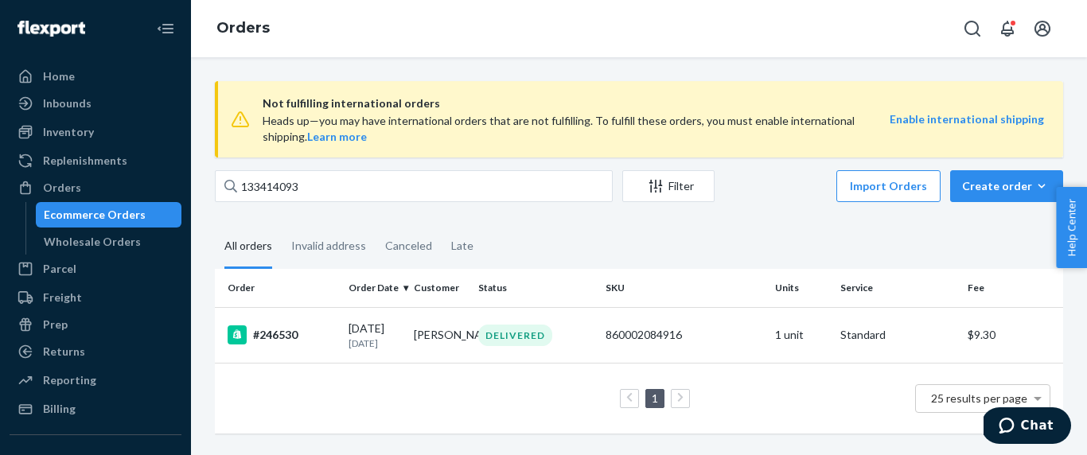
click at [336, 107] on span "Not fulfilling international orders" at bounding box center [576, 103] width 627 height 19
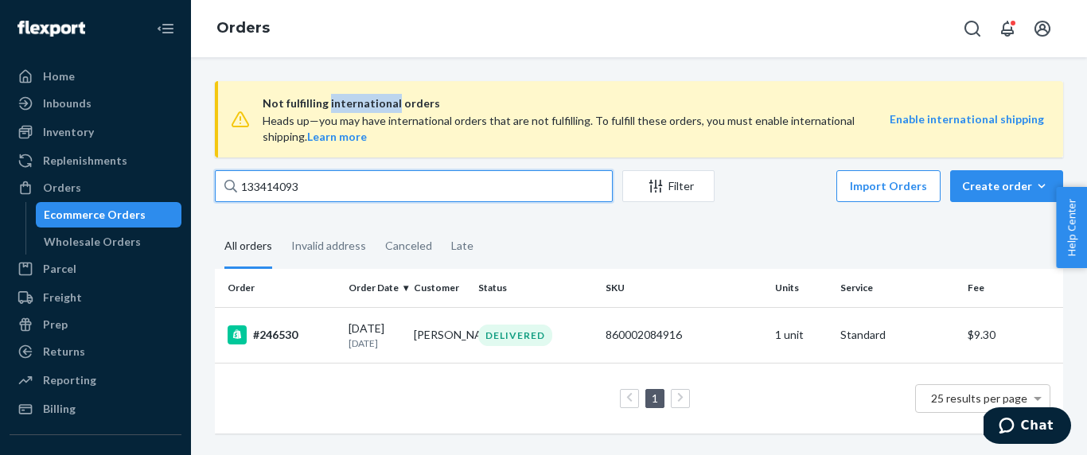
click at [333, 186] on input "133414093" at bounding box center [414, 186] width 398 height 32
paste input "[PERSON_NAME]"
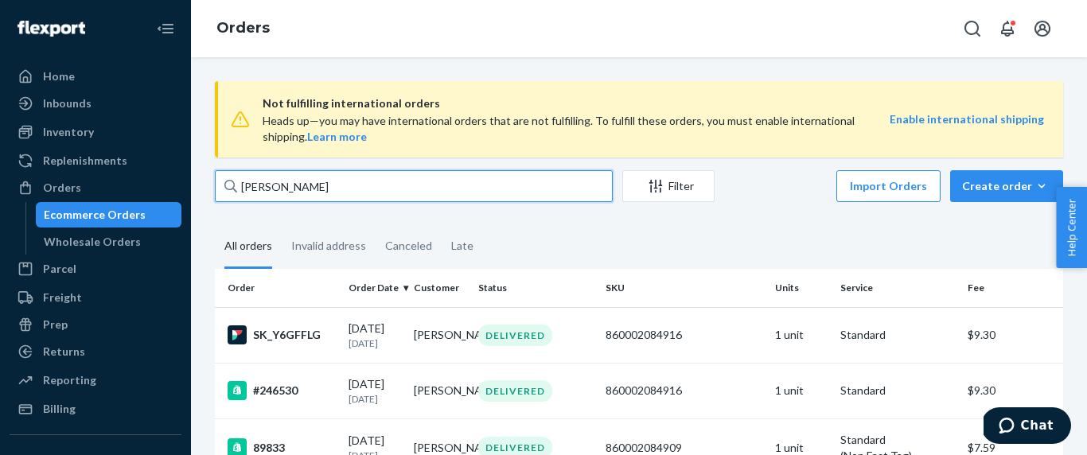
click at [460, 198] on input "[PERSON_NAME]" at bounding box center [414, 186] width 398 height 32
paste input "134222080"
type input "134222080"
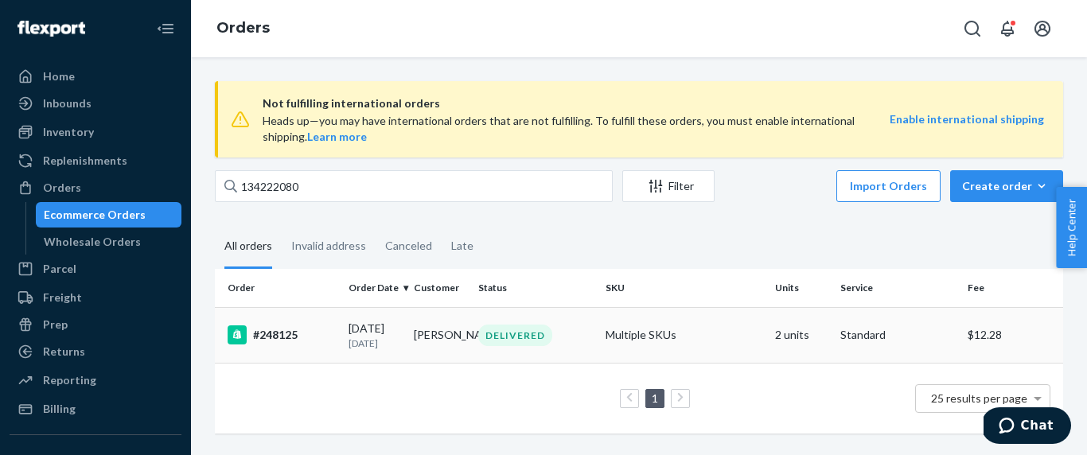
click at [386, 344] on p "[DATE]" at bounding box center [374, 344] width 53 height 14
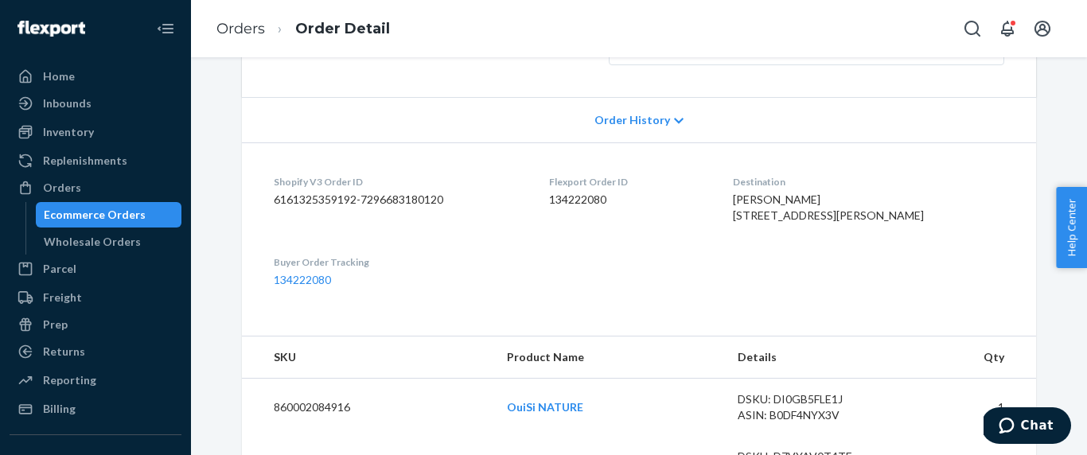
scroll to position [399, 0]
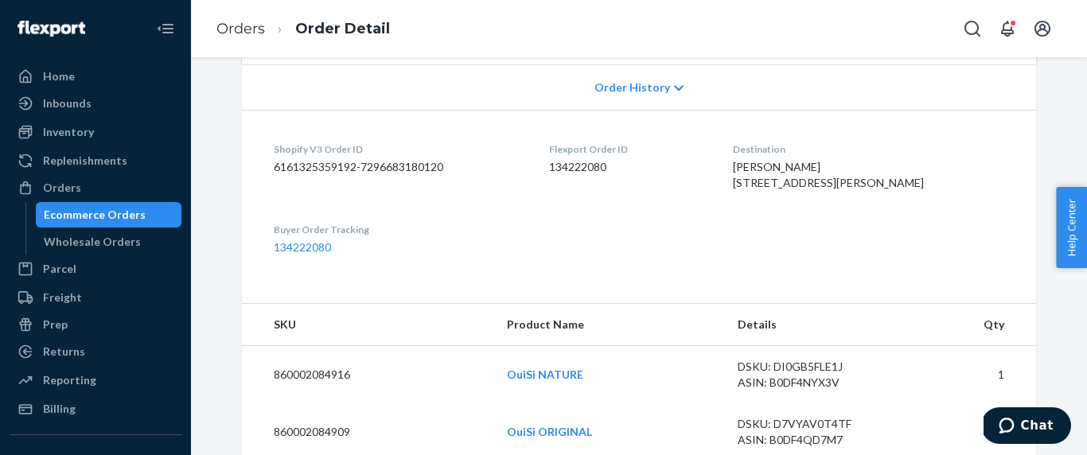
click at [823, 166] on span "[PERSON_NAME] [STREET_ADDRESS][PERSON_NAME]" at bounding box center [828, 174] width 191 height 29
click at [243, 33] on link "Orders" at bounding box center [240, 29] width 49 height 18
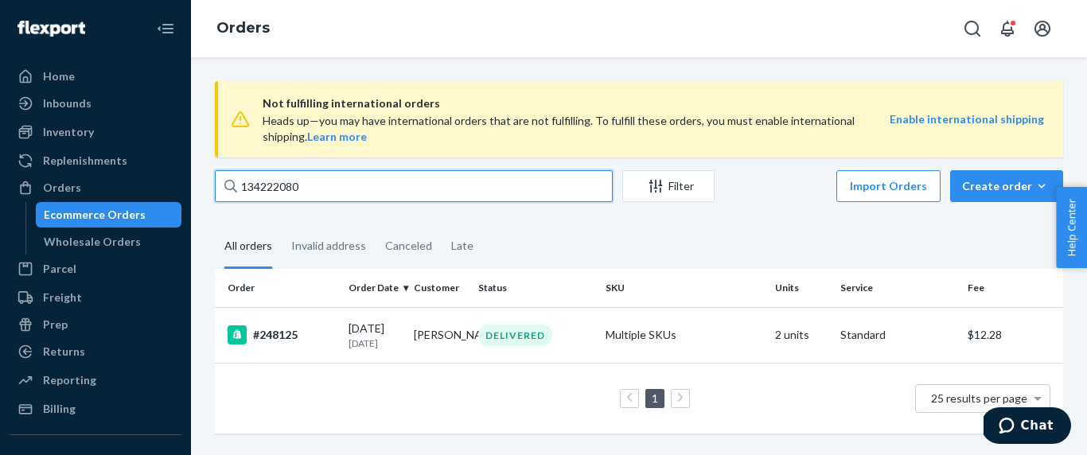
click at [333, 192] on input "134222080" at bounding box center [414, 186] width 398 height 32
paste input "3764795"
type input "133764795"
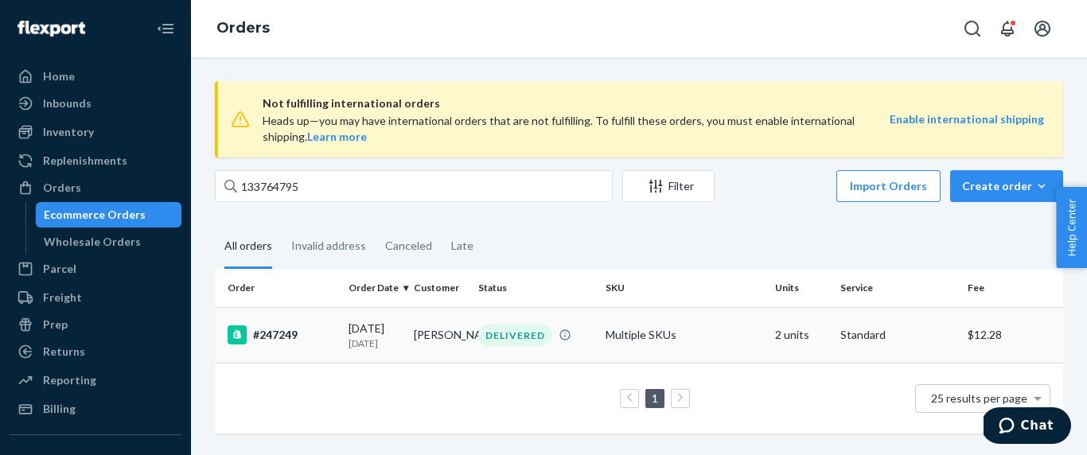
click at [364, 348] on p "[DATE]" at bounding box center [374, 344] width 53 height 14
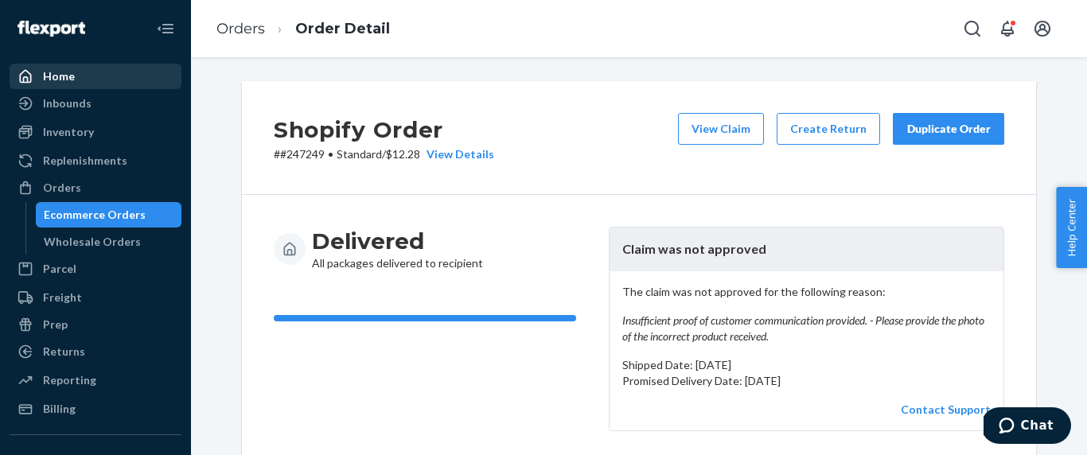
click at [94, 73] on div "Home" at bounding box center [95, 76] width 169 height 22
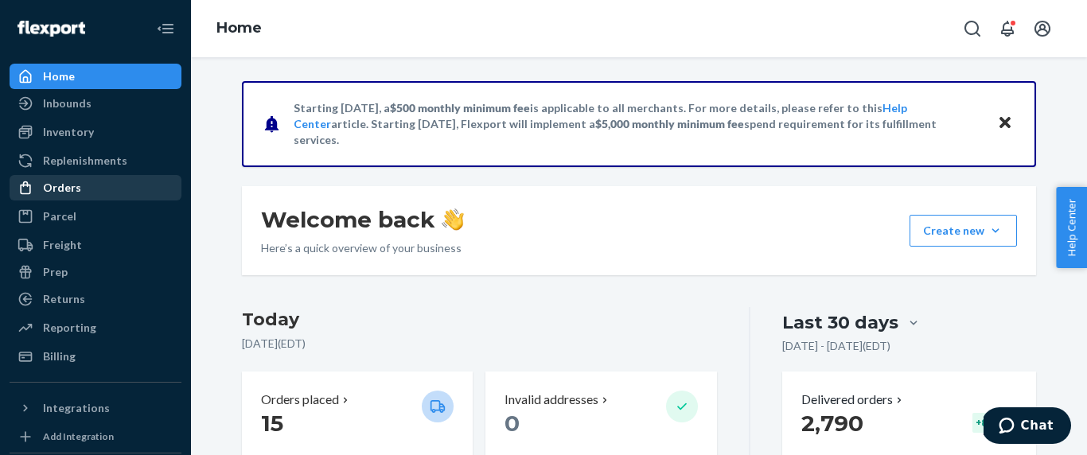
click at [61, 175] on link "Orders" at bounding box center [96, 187] width 172 height 25
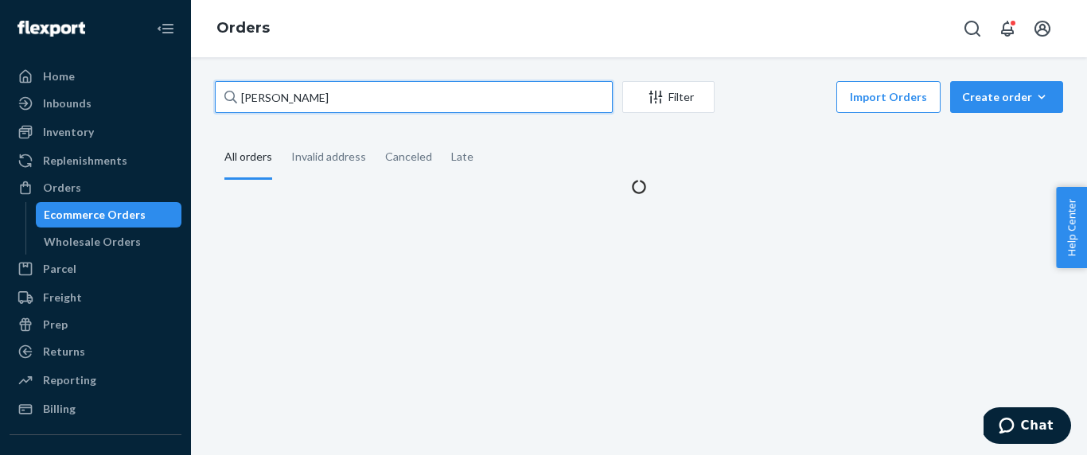
click at [296, 95] on input "alicia evangelista" at bounding box center [414, 97] width 398 height 32
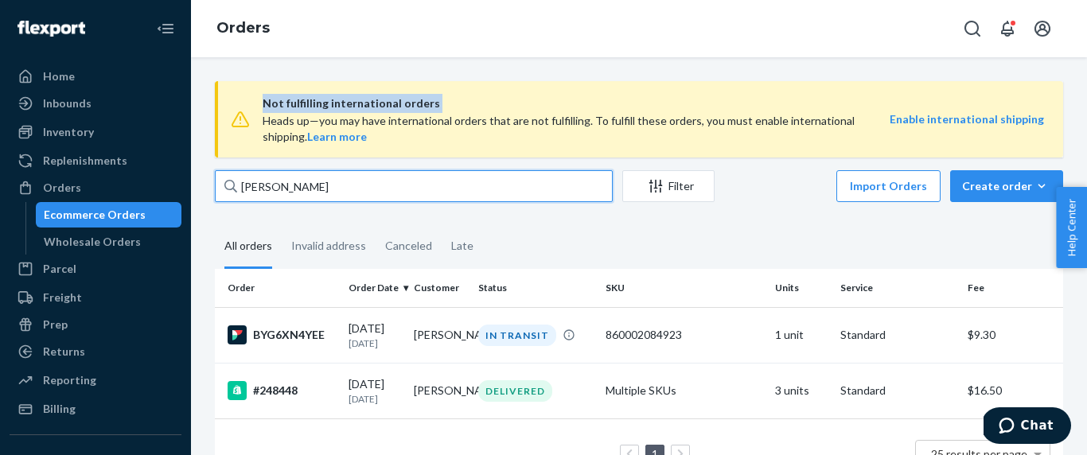
click at [329, 185] on input "alicia evangelista" at bounding box center [414, 186] width 398 height 32
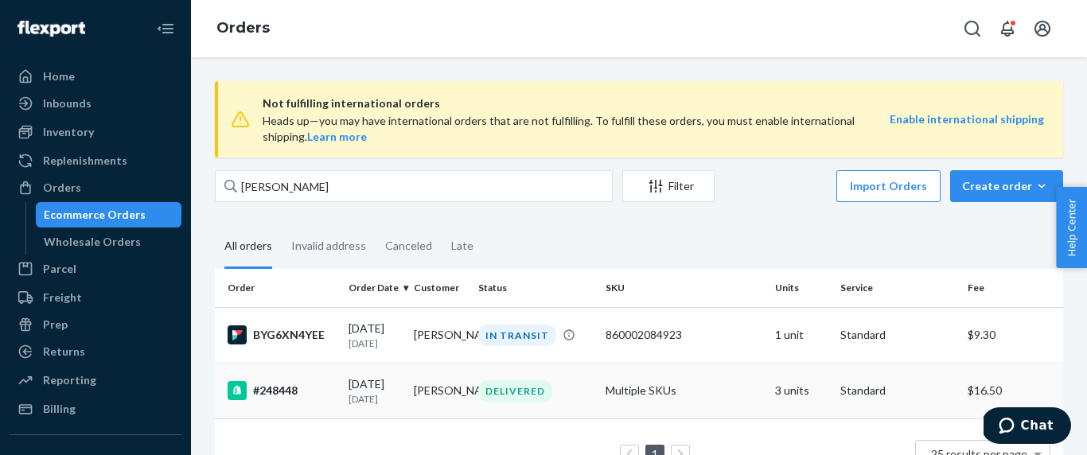
click at [352, 403] on p "8 days ago" at bounding box center [374, 399] width 53 height 14
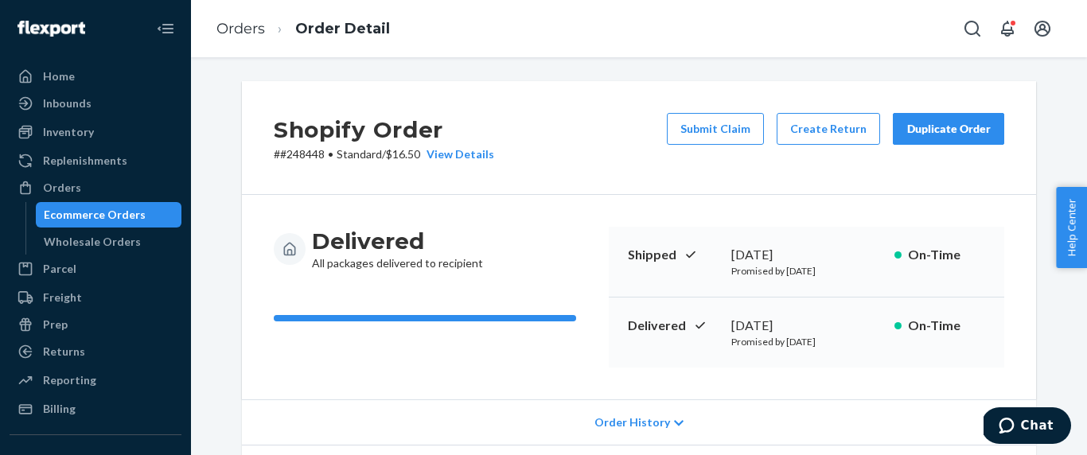
click at [901, 68] on div "Shopify Order # #248448 • Standard / $16.50 View Details Submit Claim Create Re…" at bounding box center [639, 256] width 896 height 398
click at [474, 106] on div "Shopify Order # #248448 • Standard / $16.50 View Details Submit Claim Create Re…" at bounding box center [639, 138] width 794 height 114
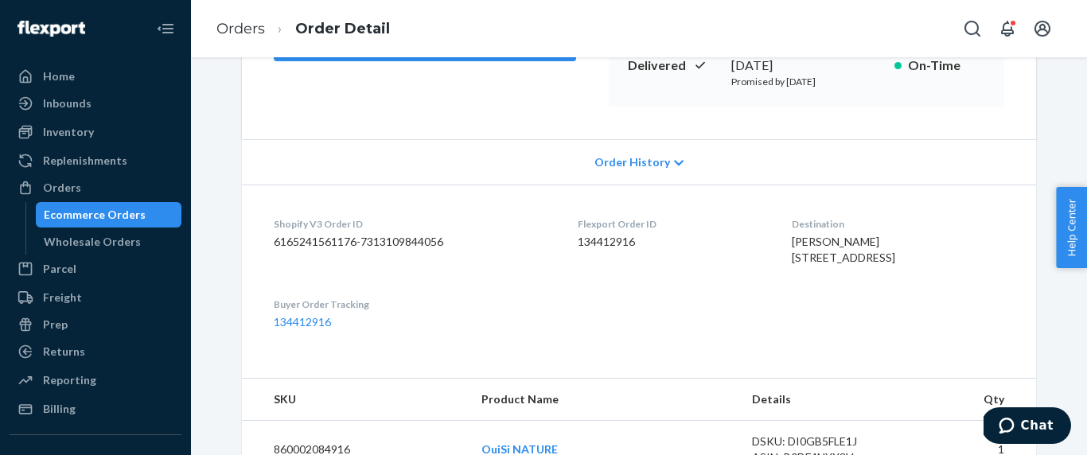
scroll to position [239, 0]
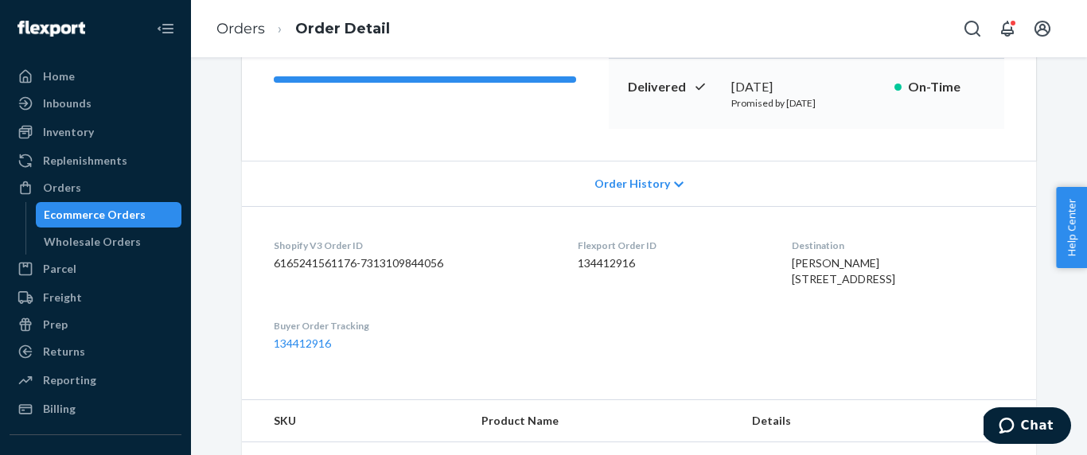
click at [828, 263] on span "alicia evangelista 1023 Table Mountain Ct Sparks, NV 89436-1617 US" at bounding box center [843, 270] width 103 height 29
copy span "alicia evangelista"
click at [248, 33] on link "Orders" at bounding box center [240, 29] width 49 height 18
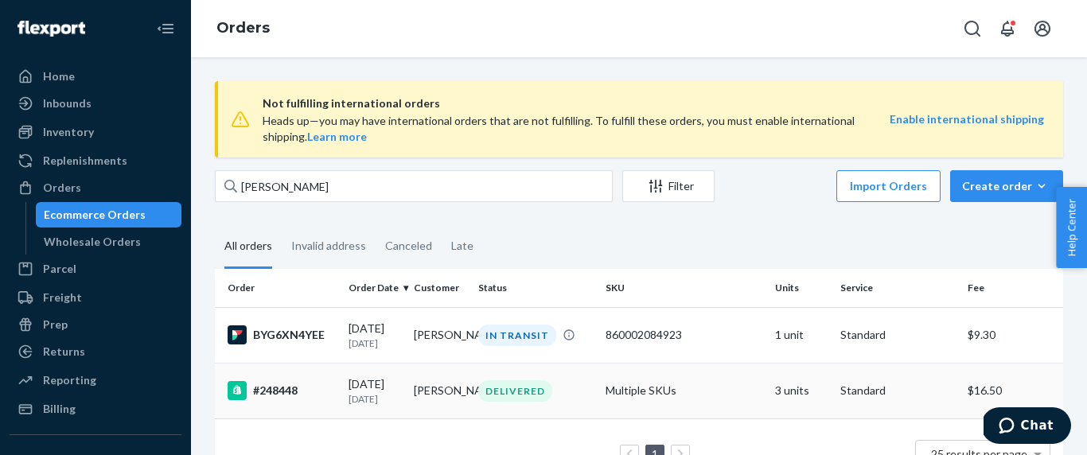
click at [330, 399] on div "#248448" at bounding box center [282, 390] width 108 height 19
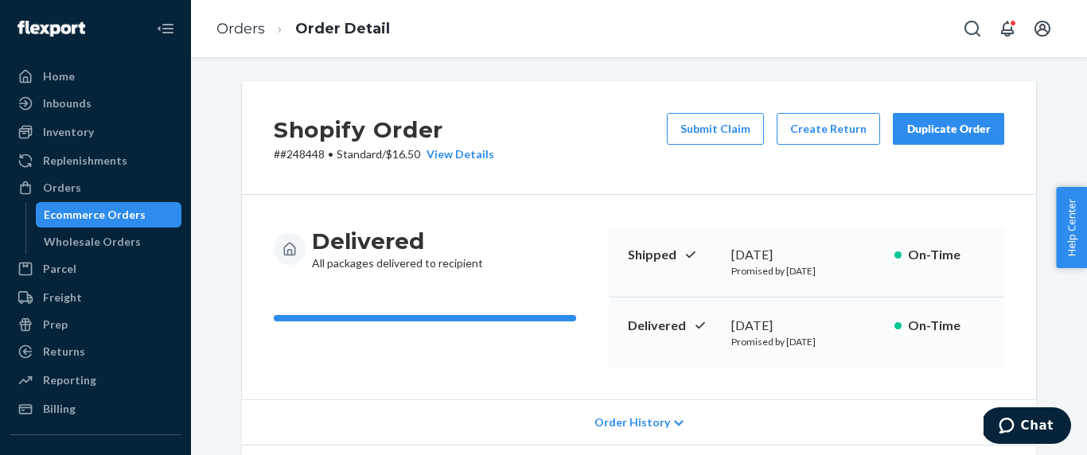
click at [306, 158] on p "# #248448 • Standard / $16.50 View Details" at bounding box center [384, 154] width 220 height 16
copy p "248448"
click at [723, 129] on button "Submit Claim" at bounding box center [715, 129] width 97 height 32
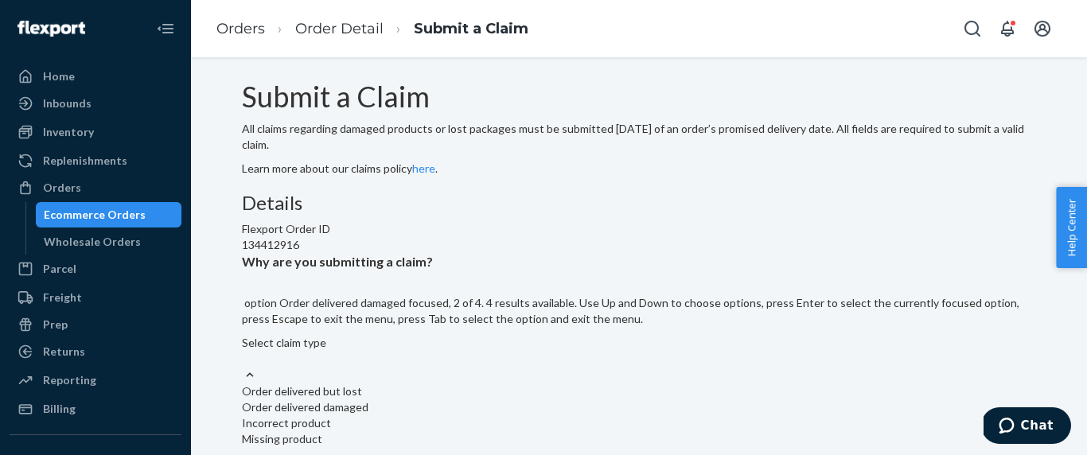
click at [538, 399] on div "Order delivered damaged" at bounding box center [639, 407] width 794 height 16
click at [243, 351] on input "Why are you submitting a claim? option Order delivered damaged focused, 2 of 4.…" at bounding box center [243, 359] width 2 height 16
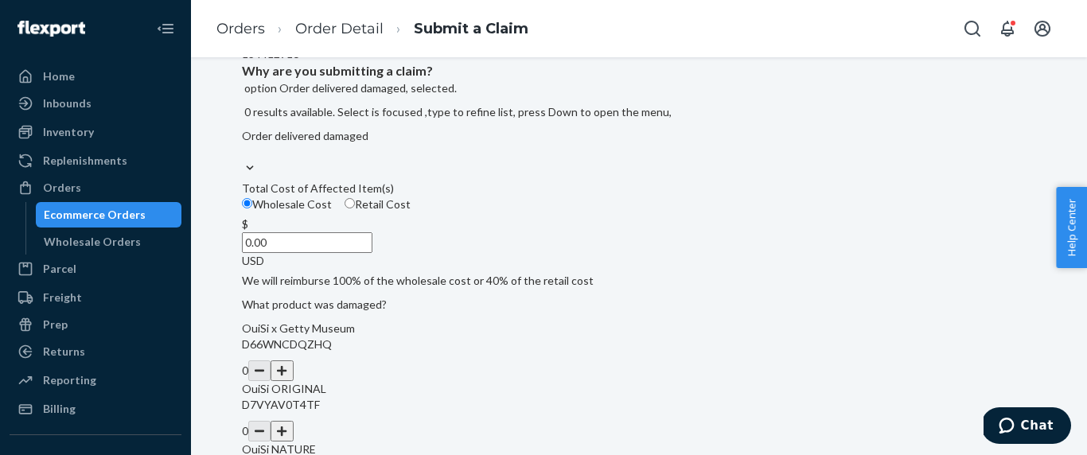
scroll to position [220, 0]
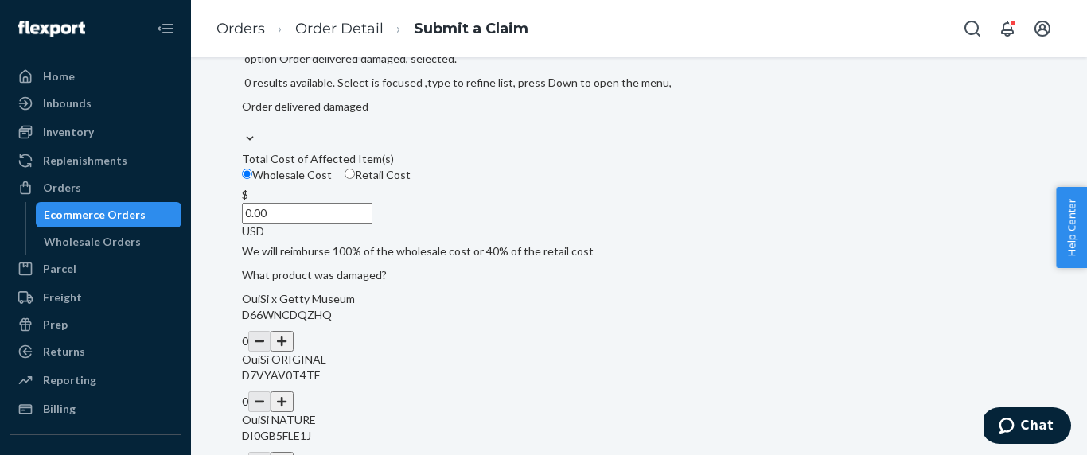
click at [372, 224] on input "0.00" at bounding box center [307, 213] width 130 height 21
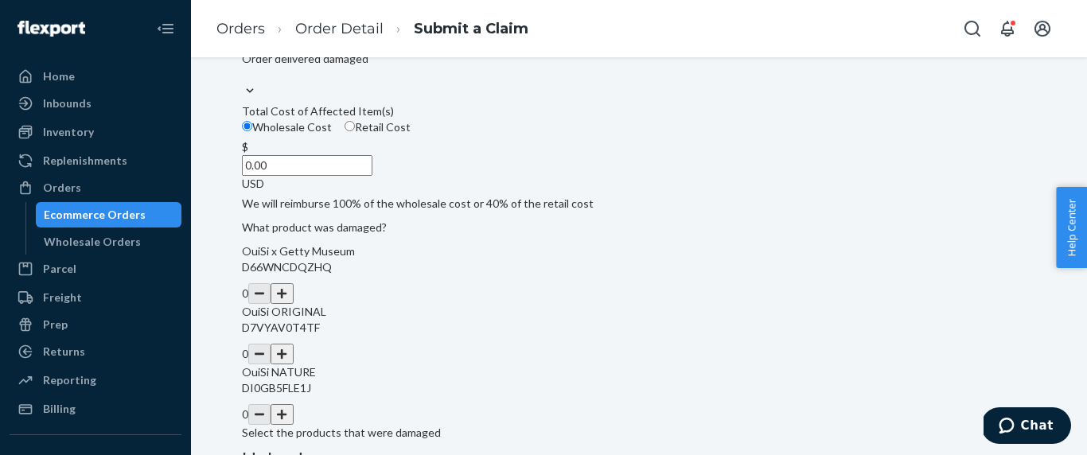
click at [372, 176] on input "0.00" at bounding box center [307, 165] width 130 height 21
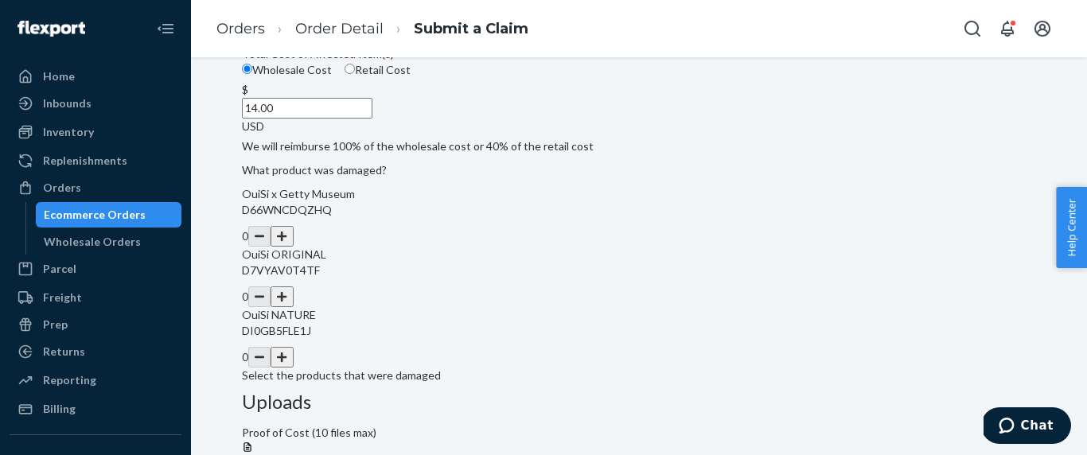
scroll to position [283, 0]
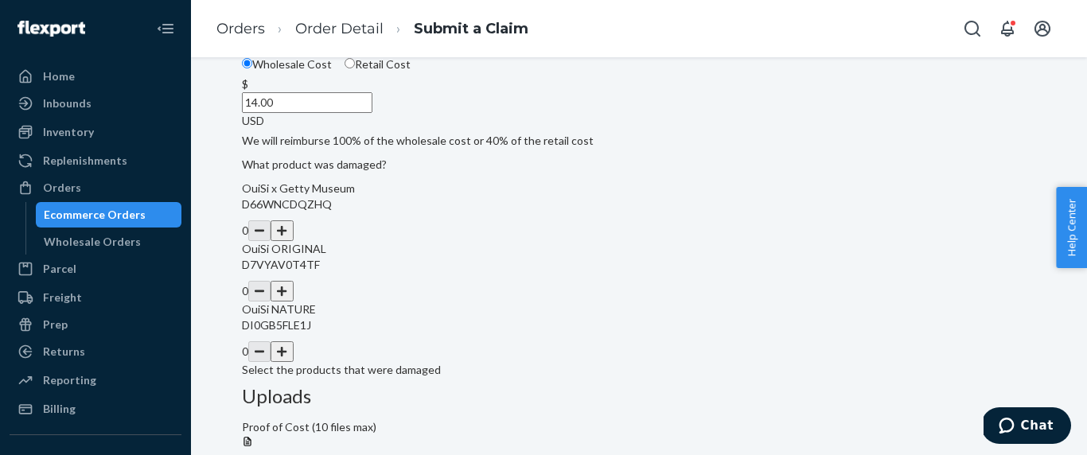
type input "14.00"
click at [293, 241] on button "button" at bounding box center [281, 230] width 22 height 21
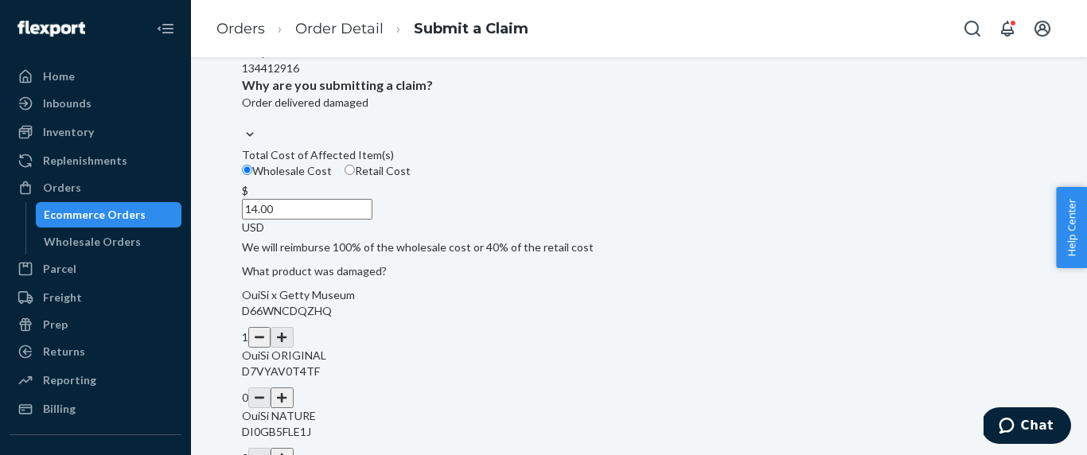
scroll to position [168, 0]
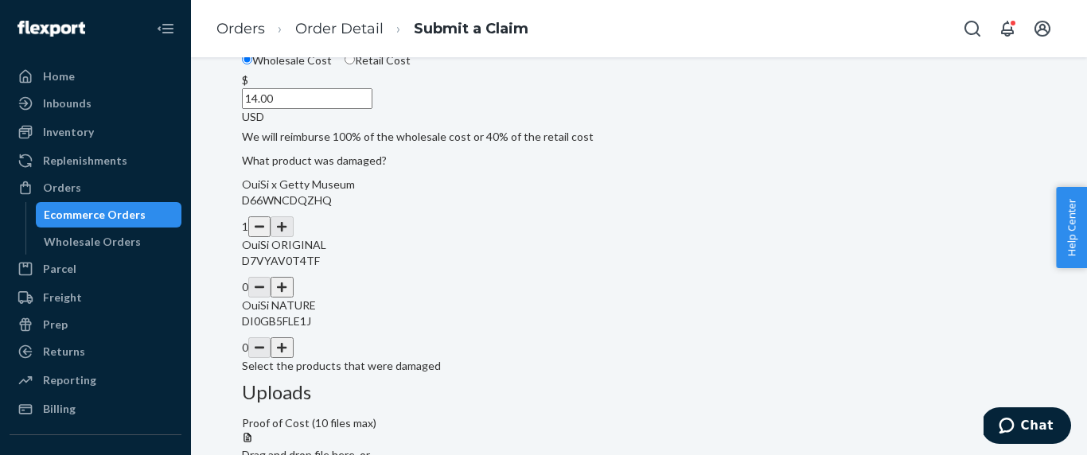
scroll to position [300, 0]
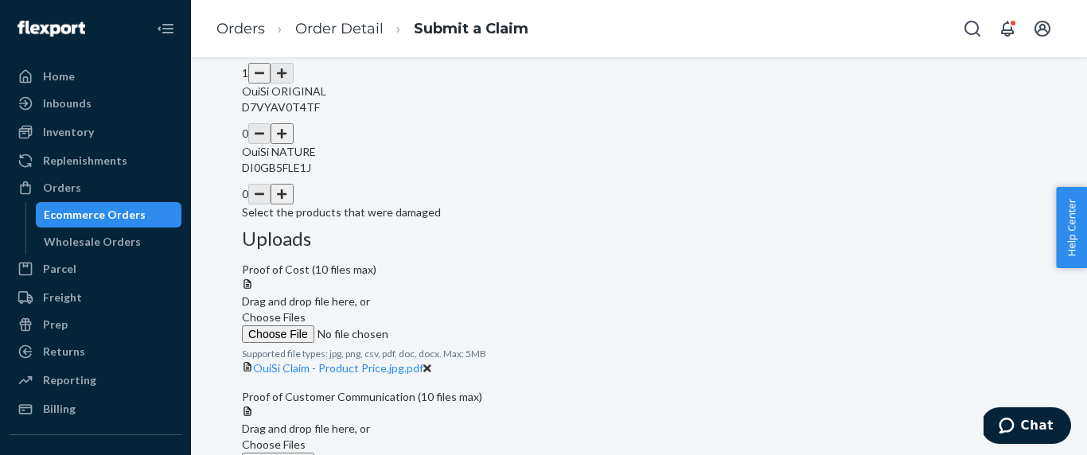
scroll to position [446, 0]
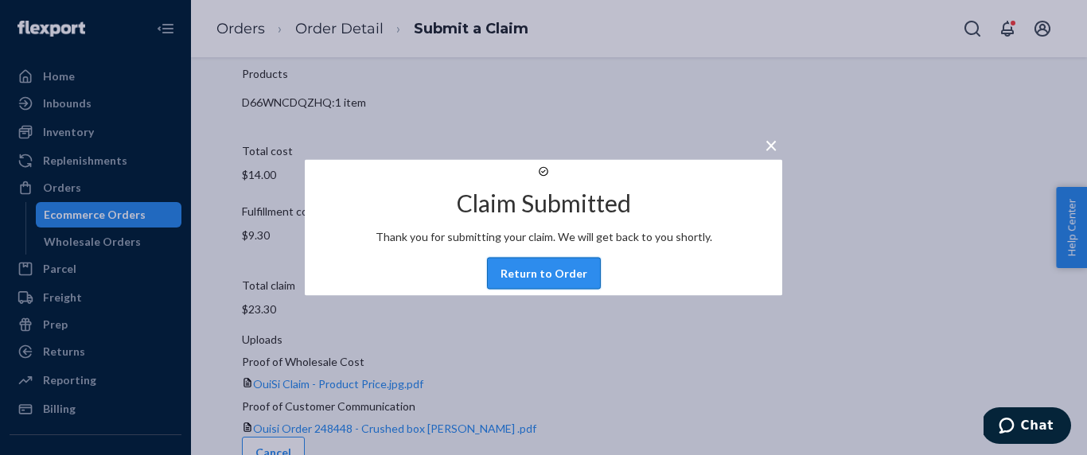
click at [547, 290] on button "Return to Order" at bounding box center [544, 274] width 114 height 32
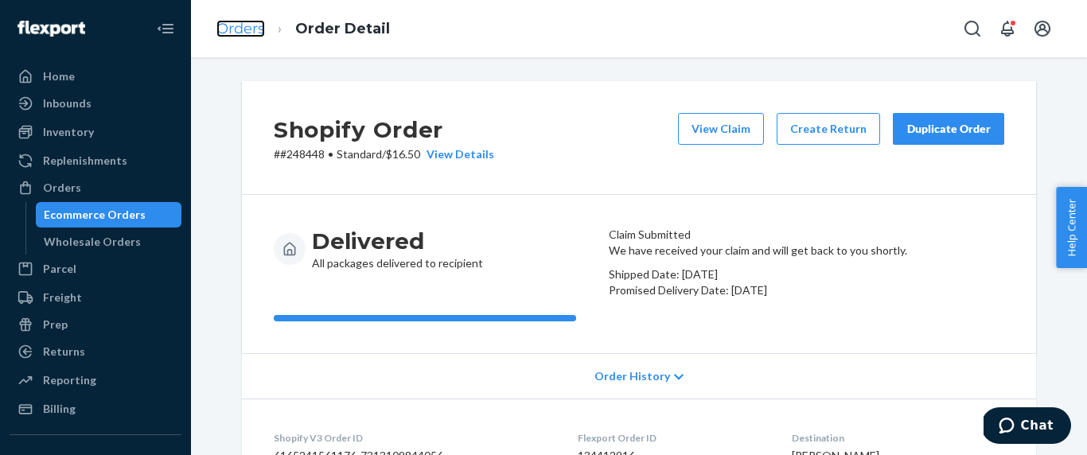
click at [247, 36] on link "Orders" at bounding box center [240, 29] width 49 height 18
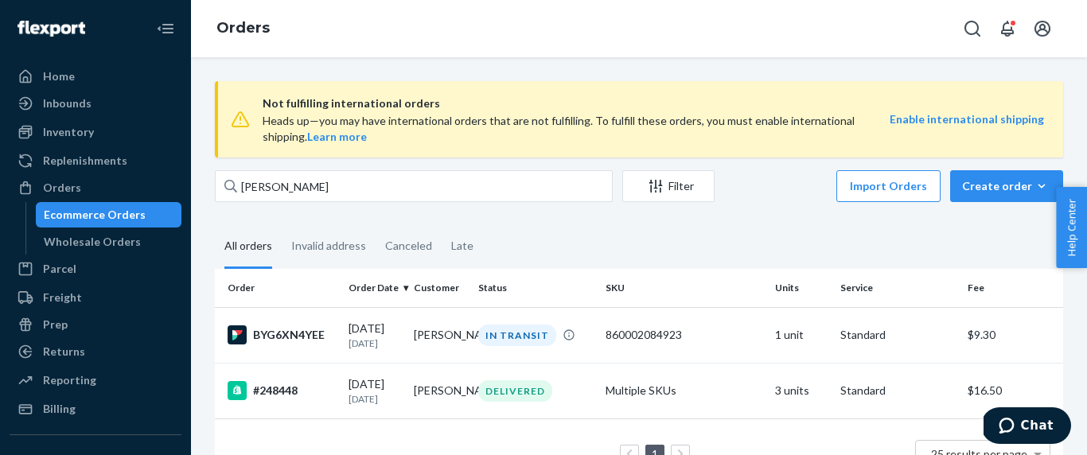
click at [280, 410] on td "#248448" at bounding box center [278, 391] width 127 height 56
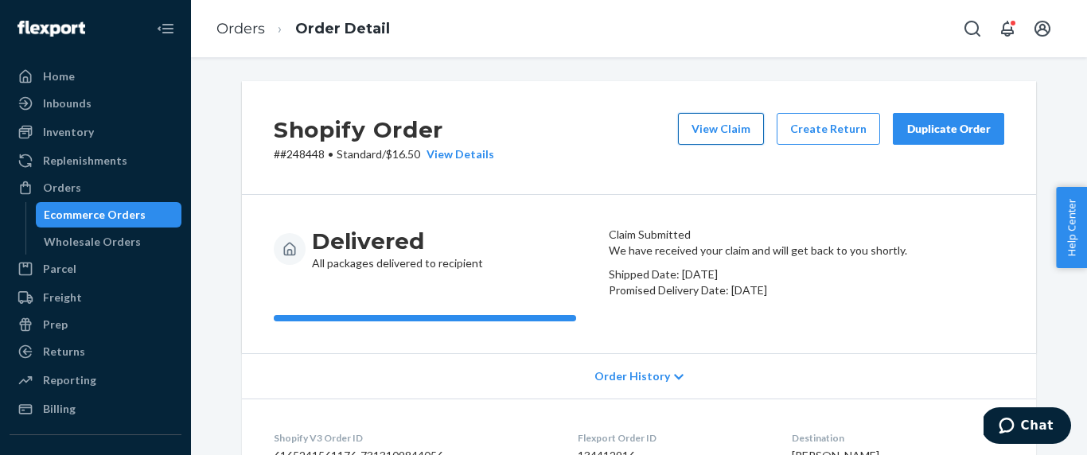
click at [728, 141] on button "View Claim" at bounding box center [721, 129] width 86 height 32
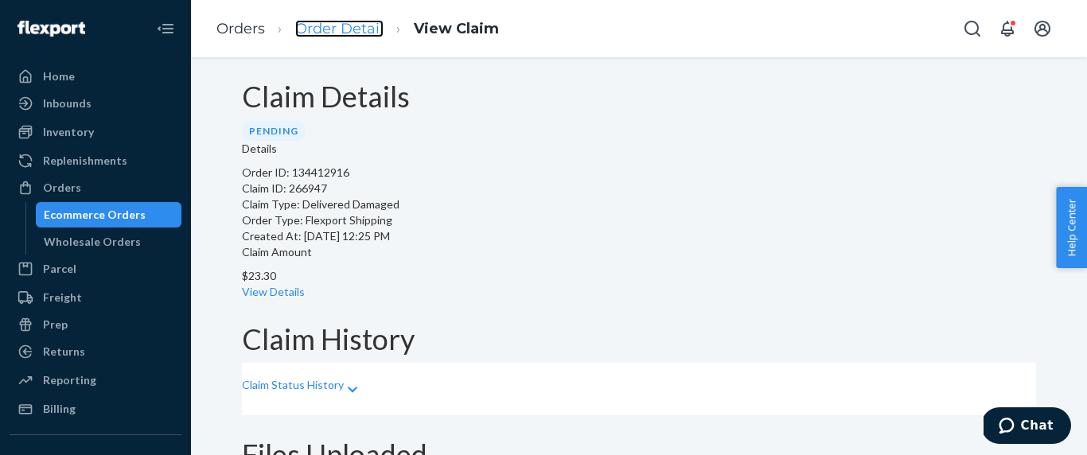
click at [333, 26] on link "Order Detail" at bounding box center [339, 29] width 88 height 18
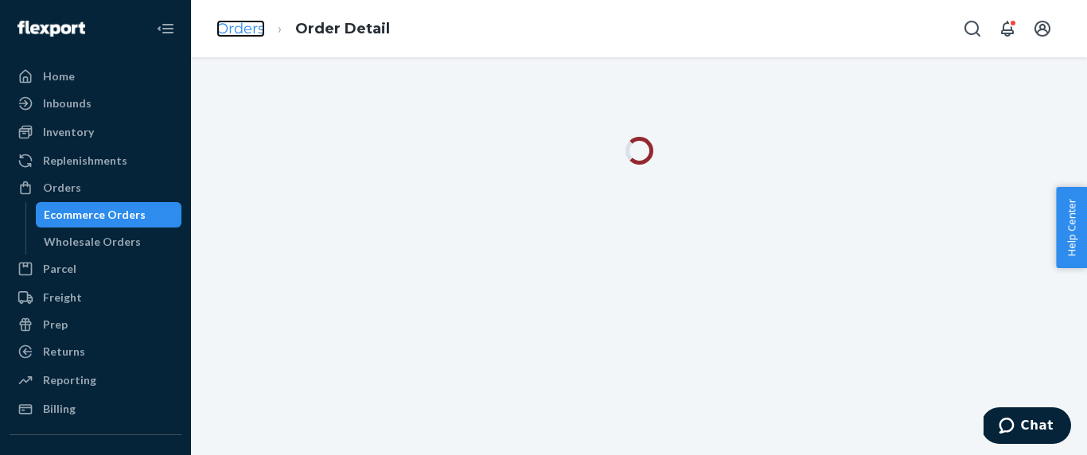
click at [241, 34] on link "Orders" at bounding box center [240, 29] width 49 height 18
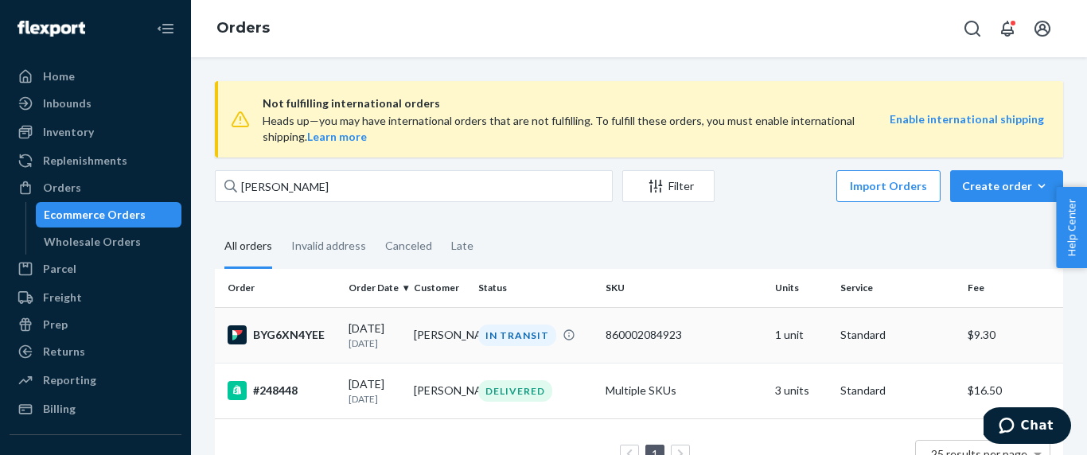
click at [335, 337] on div "BYG6XN4YEE" at bounding box center [282, 334] width 108 height 19
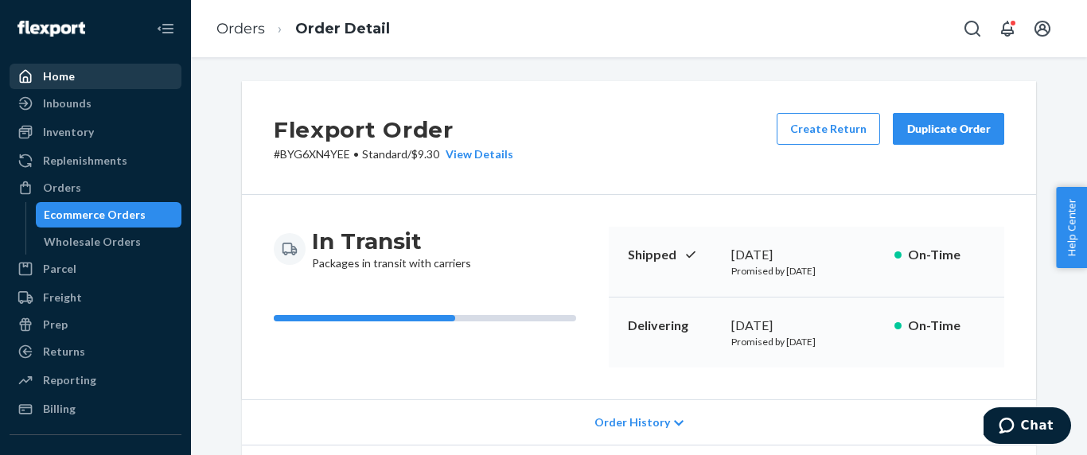
click at [72, 73] on div "Home" at bounding box center [95, 76] width 169 height 22
